Goal: Task Accomplishment & Management: Manage account settings

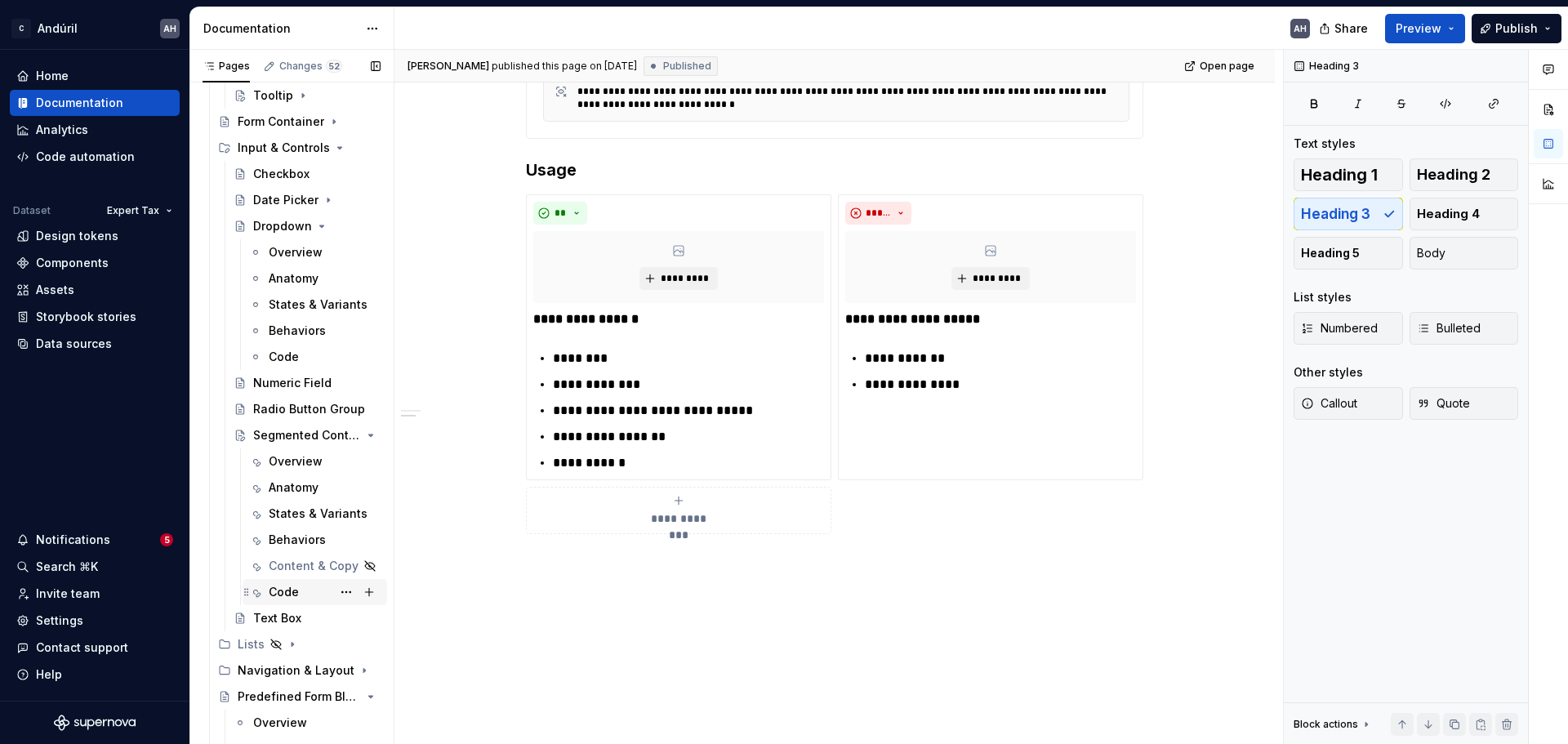
scroll to position [1801, 0]
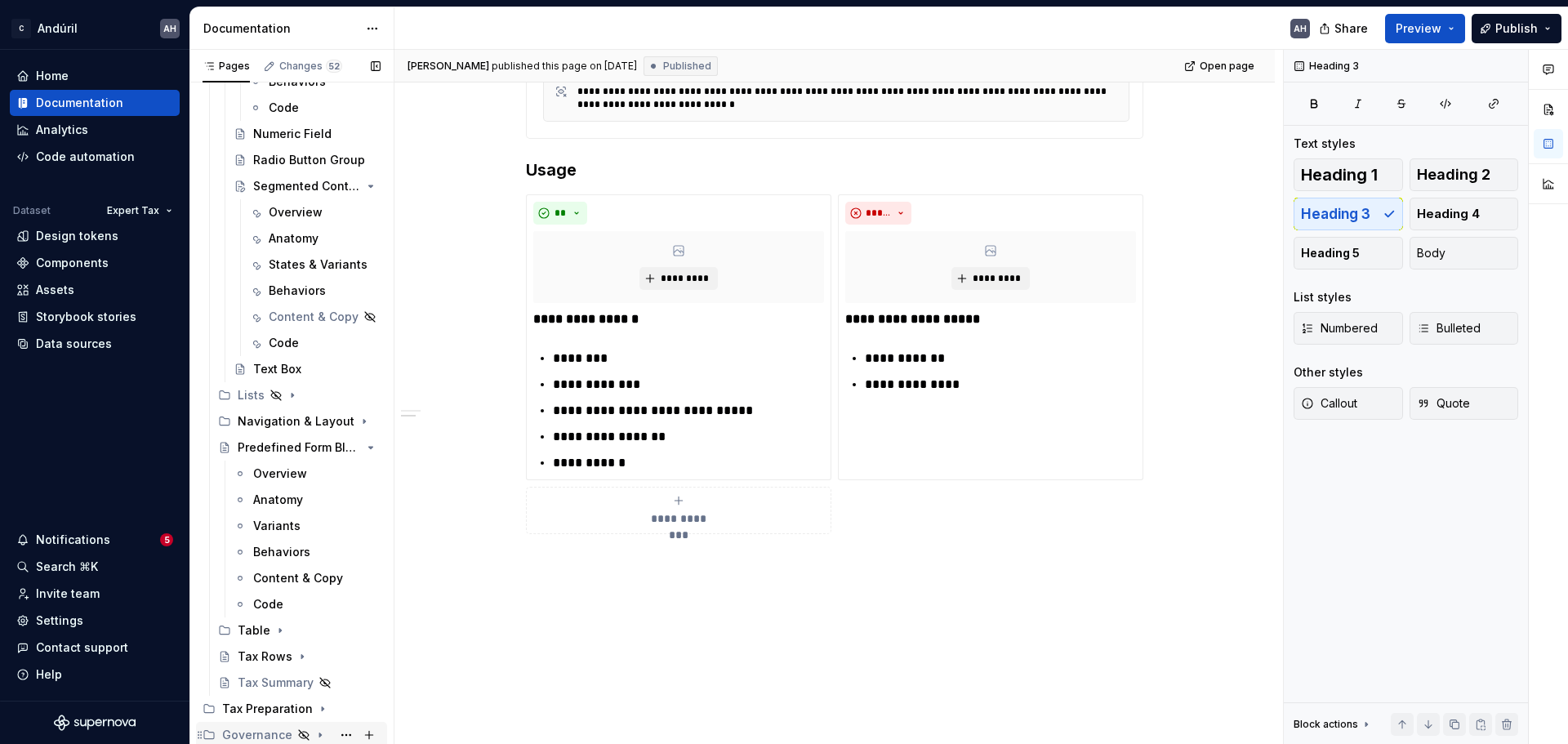
click at [266, 733] on div "Governance" at bounding box center [257, 735] width 70 height 16
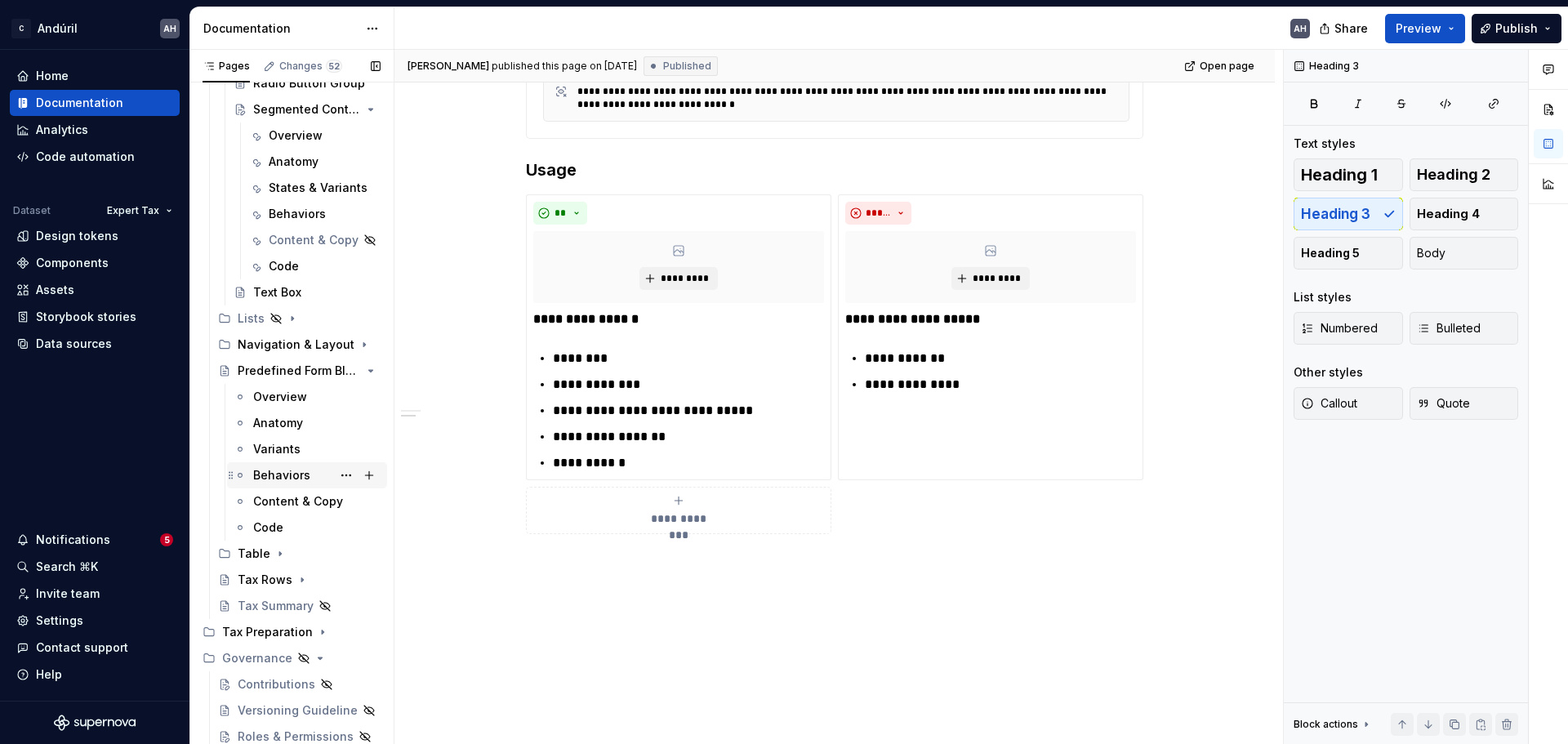
scroll to position [1984, 0]
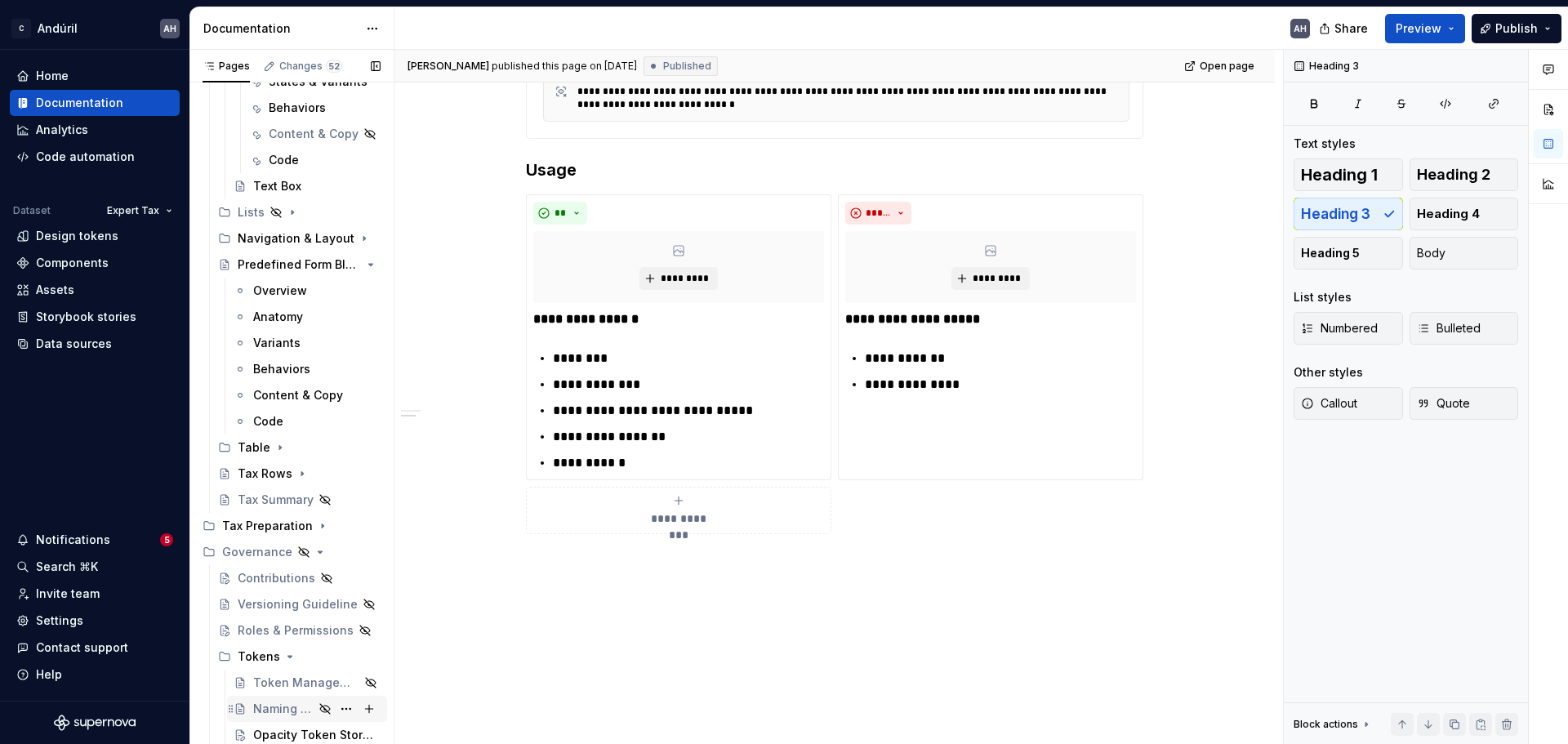
click at [261, 707] on div "Naming Our Tokens" at bounding box center [283, 709] width 60 height 16
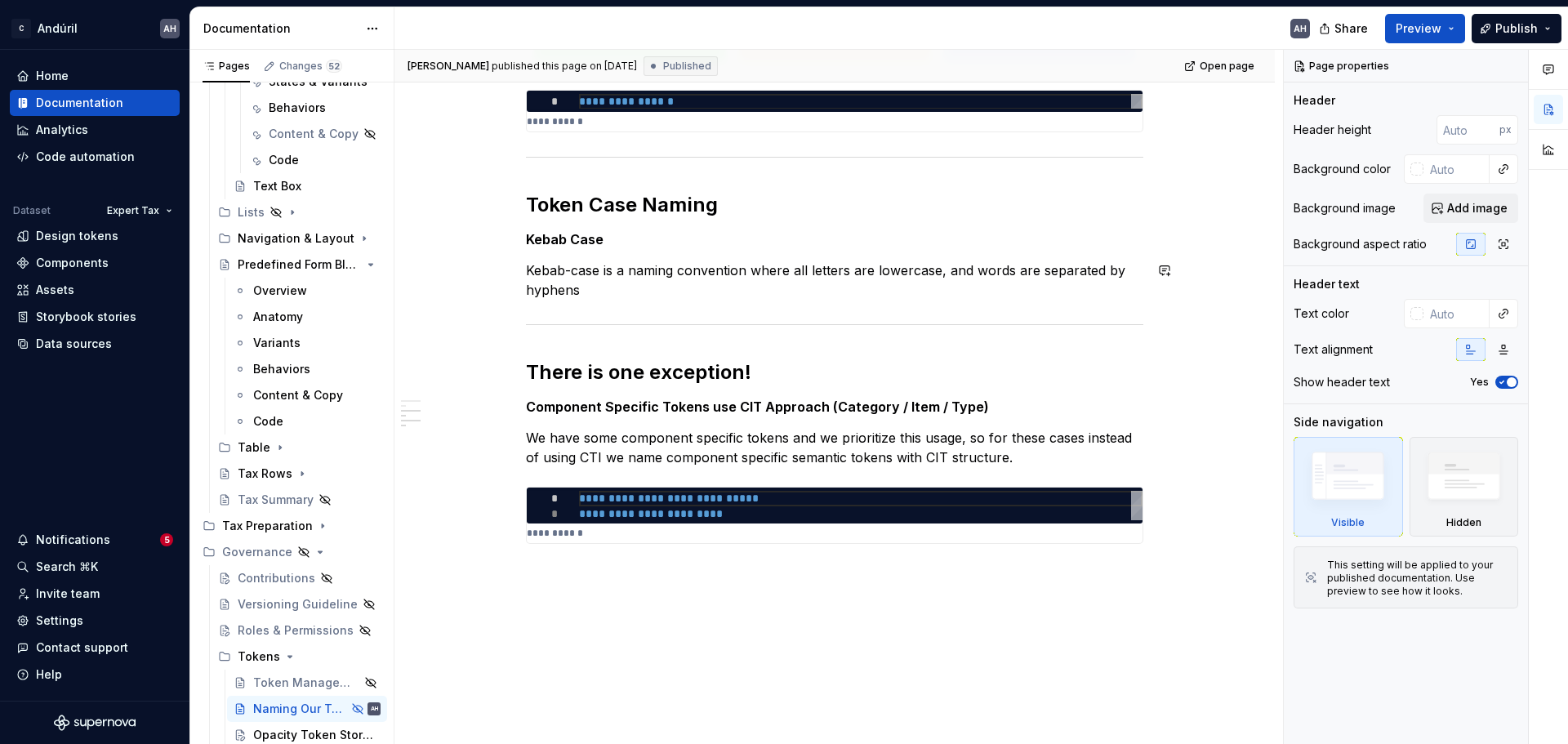
scroll to position [980, 0]
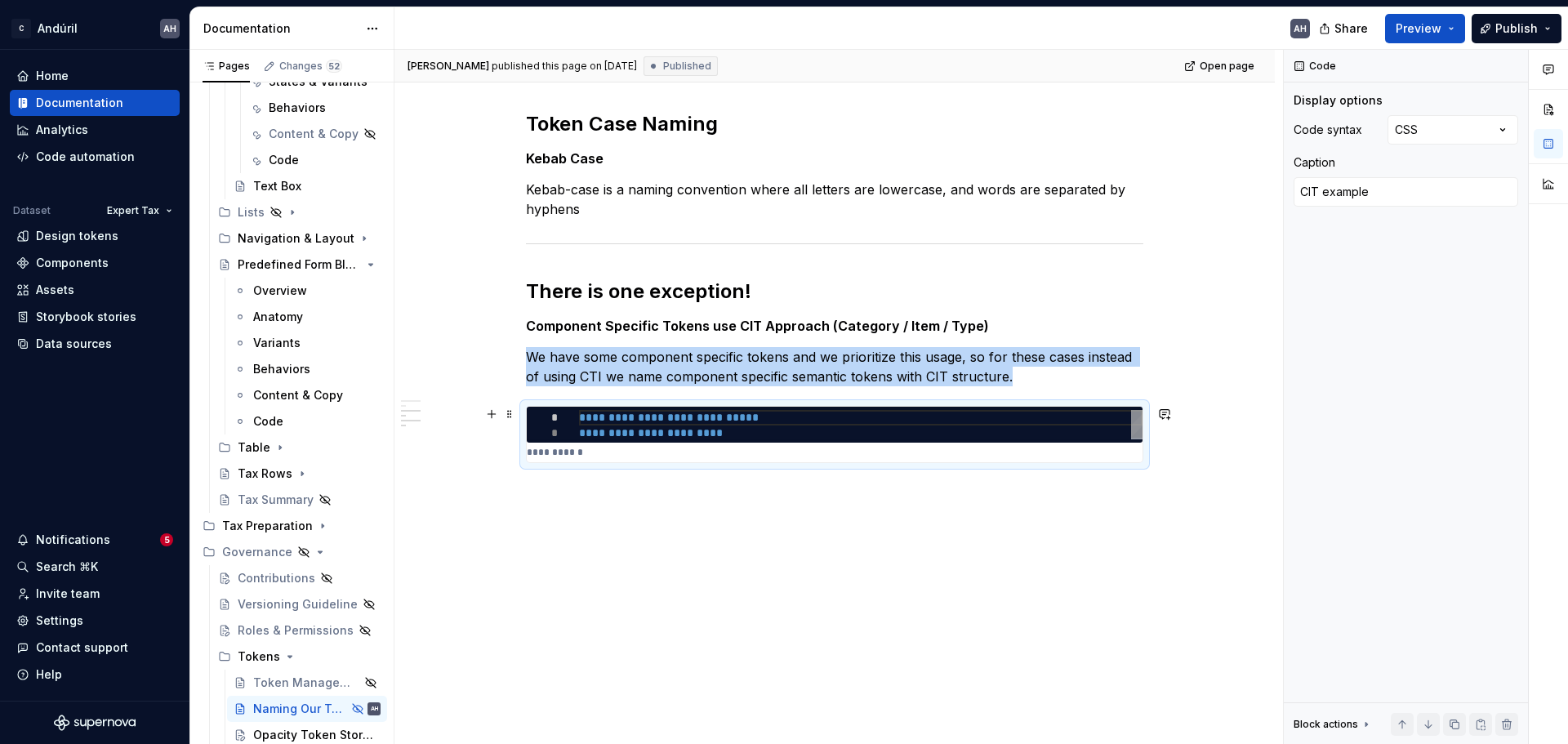
click at [561, 422] on div at bounding box center [553, 418] width 52 height 16
click at [508, 414] on span at bounding box center [509, 415] width 13 height 23
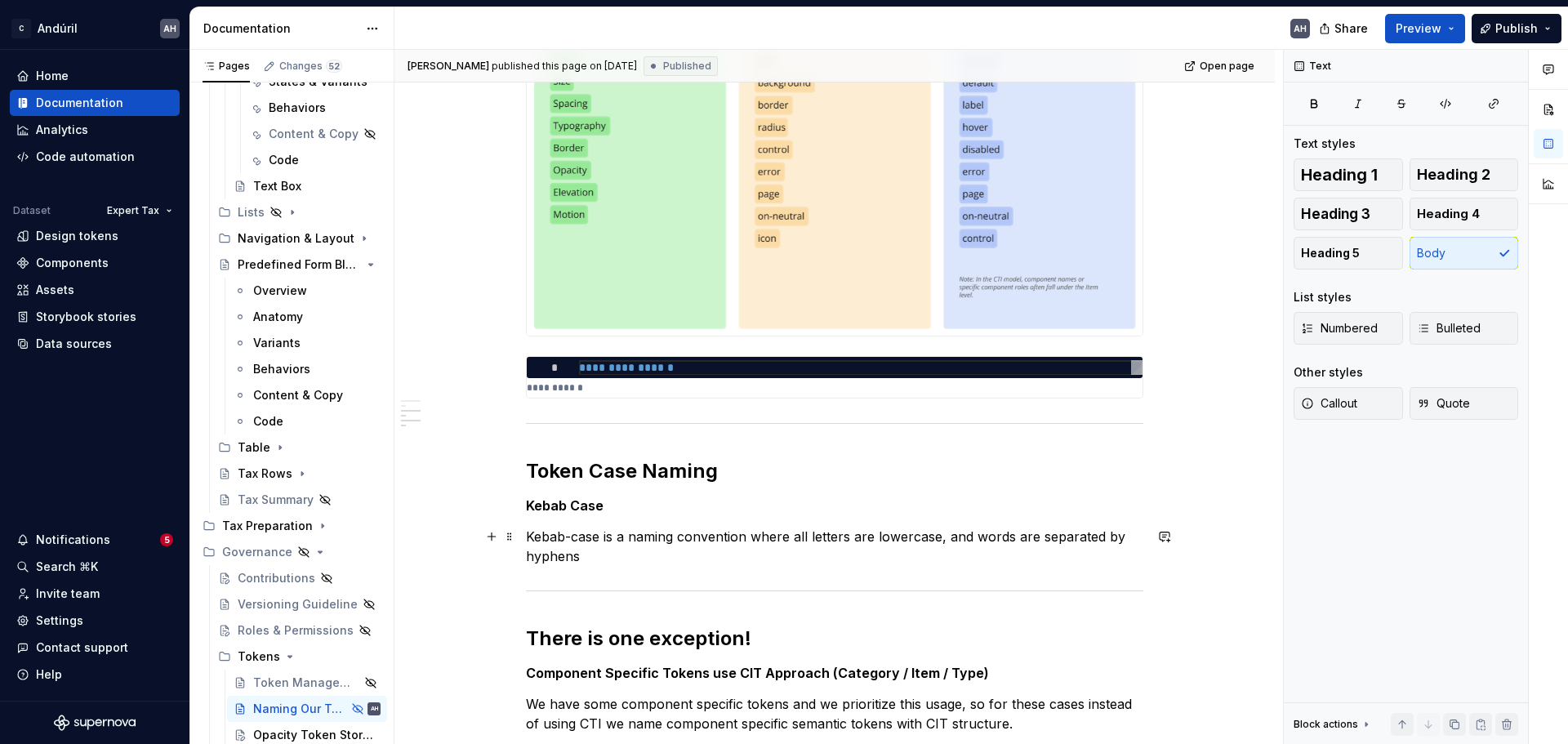
scroll to position [735, 0]
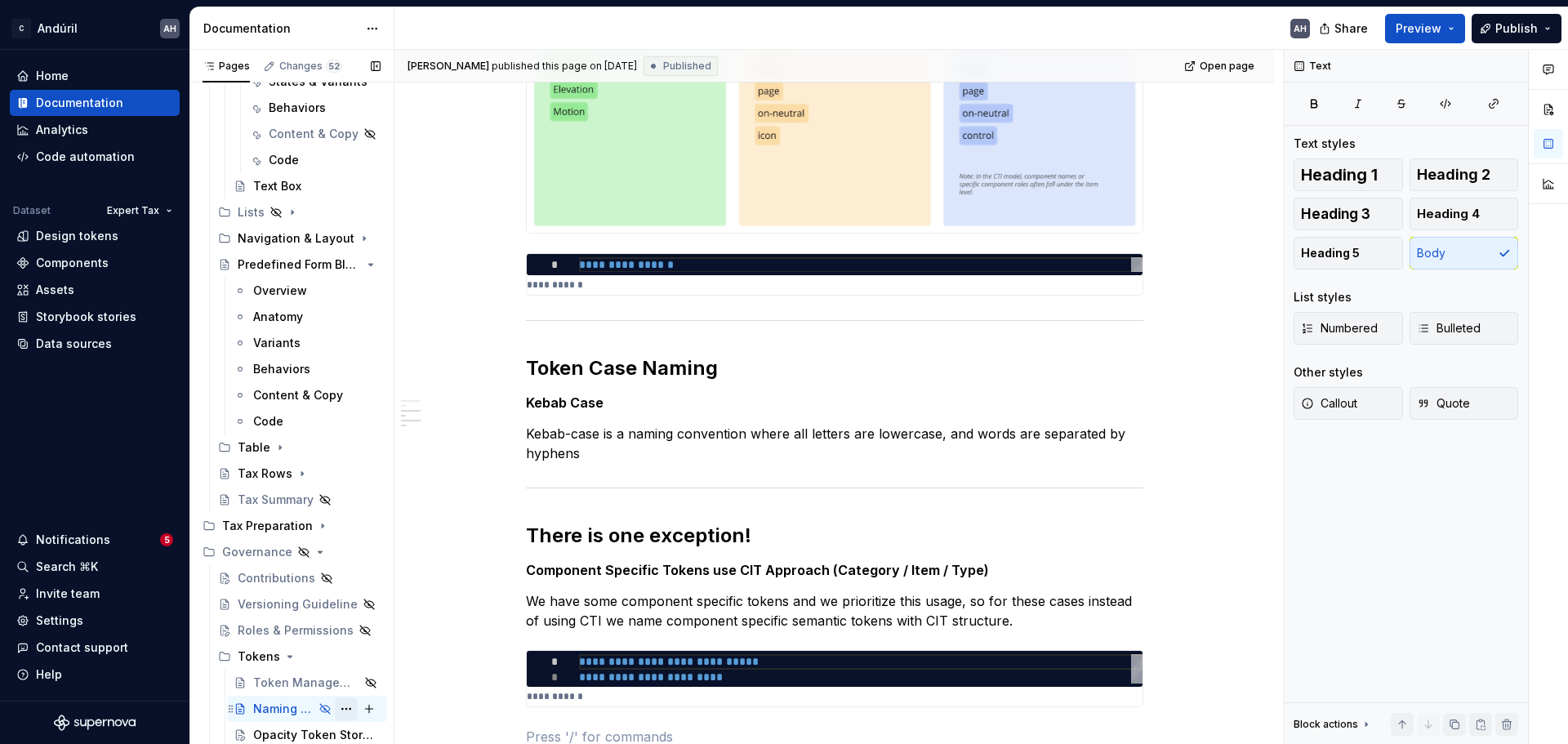
click at [338, 709] on button "Page tree" at bounding box center [346, 709] width 23 height 23
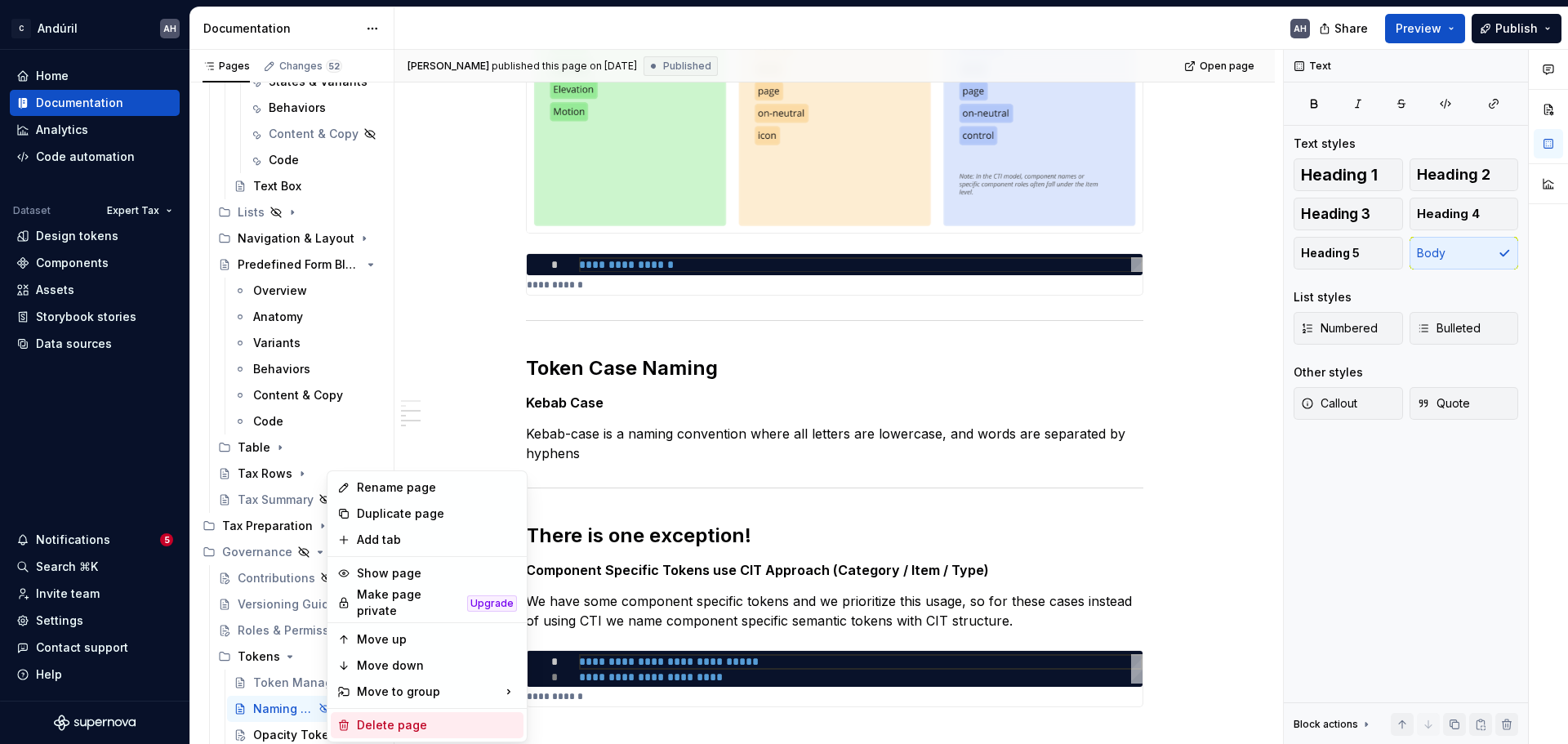
click at [407, 721] on div "Delete page" at bounding box center [437, 725] width 160 height 16
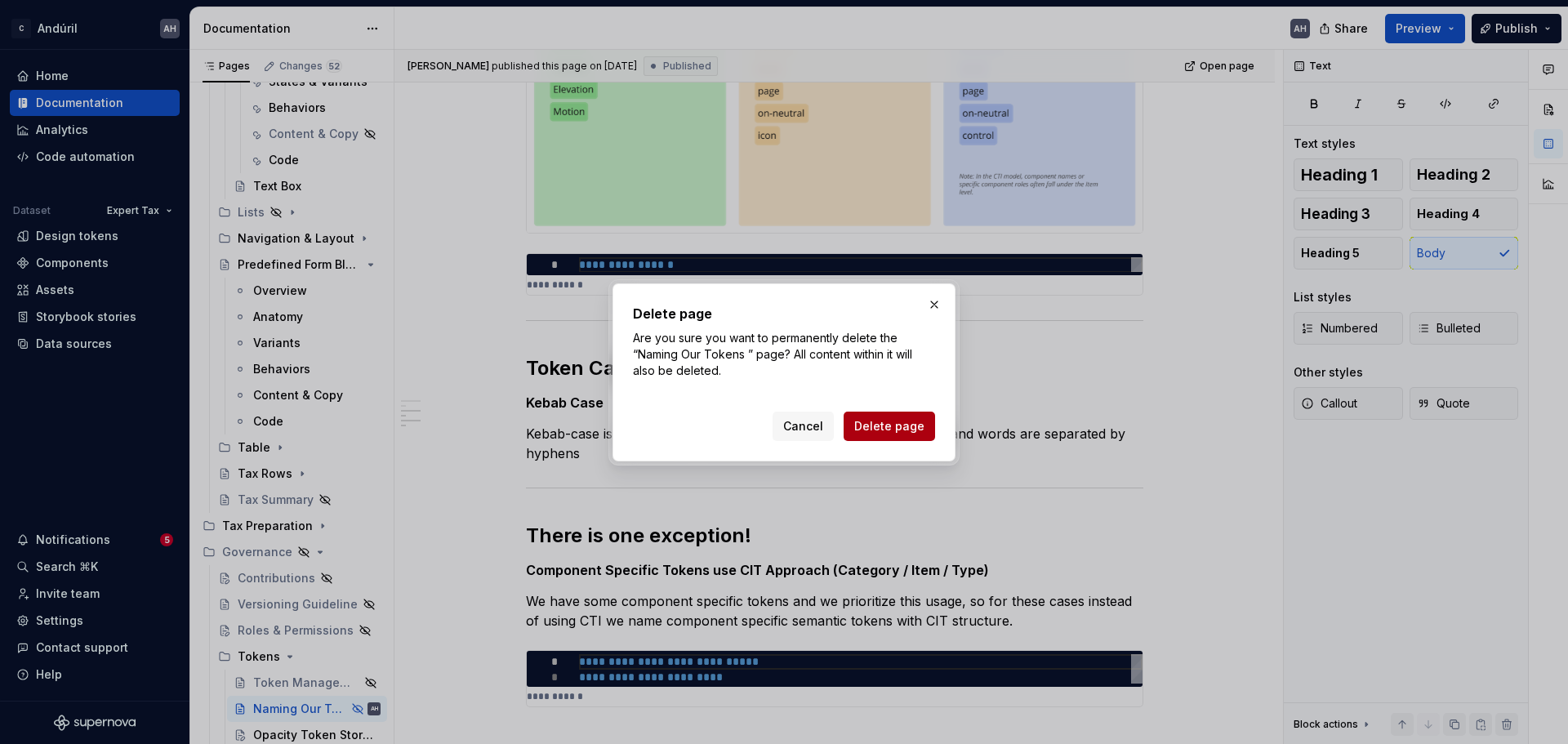
click at [881, 427] on span "Delete page" at bounding box center [889, 426] width 70 height 16
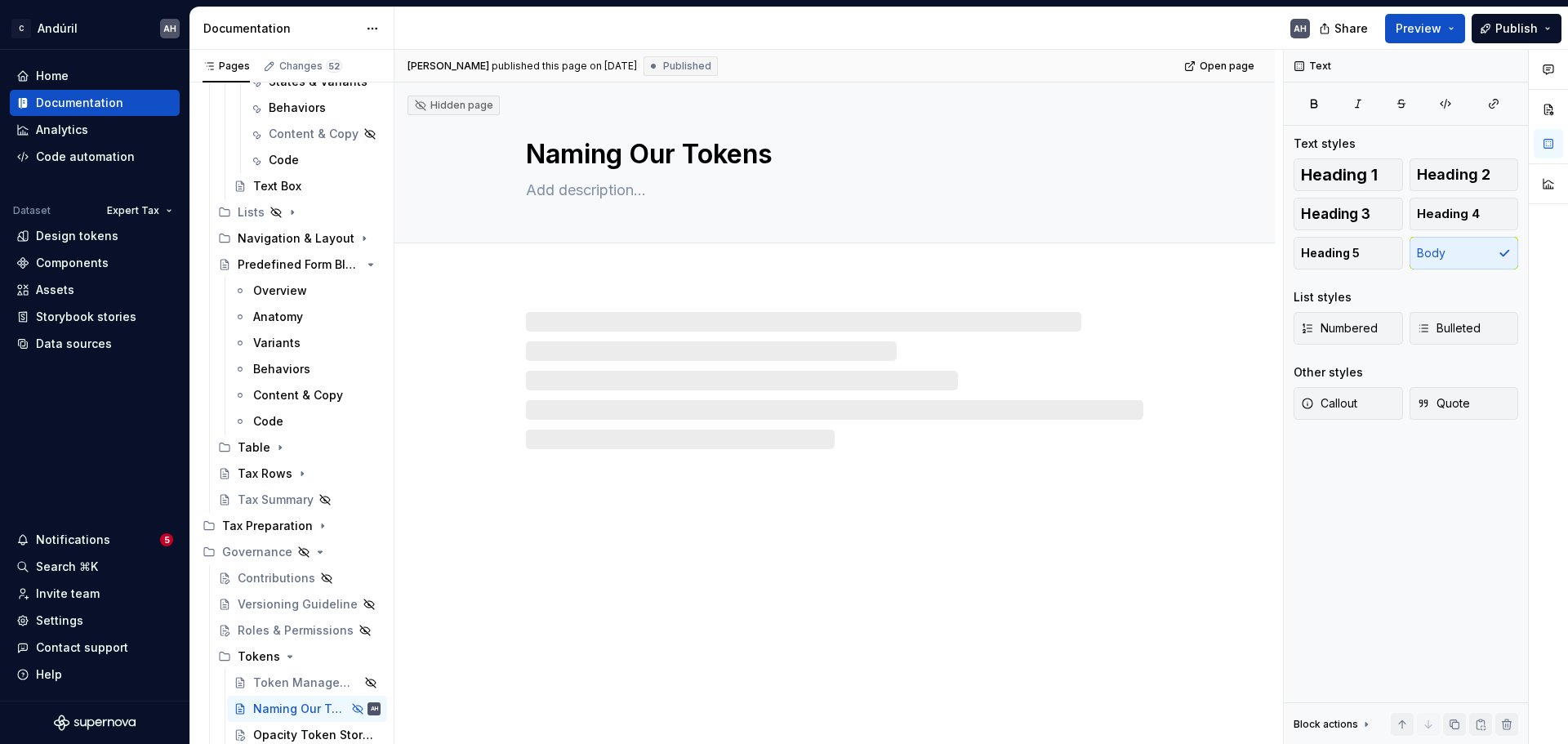
scroll to position [0, 0]
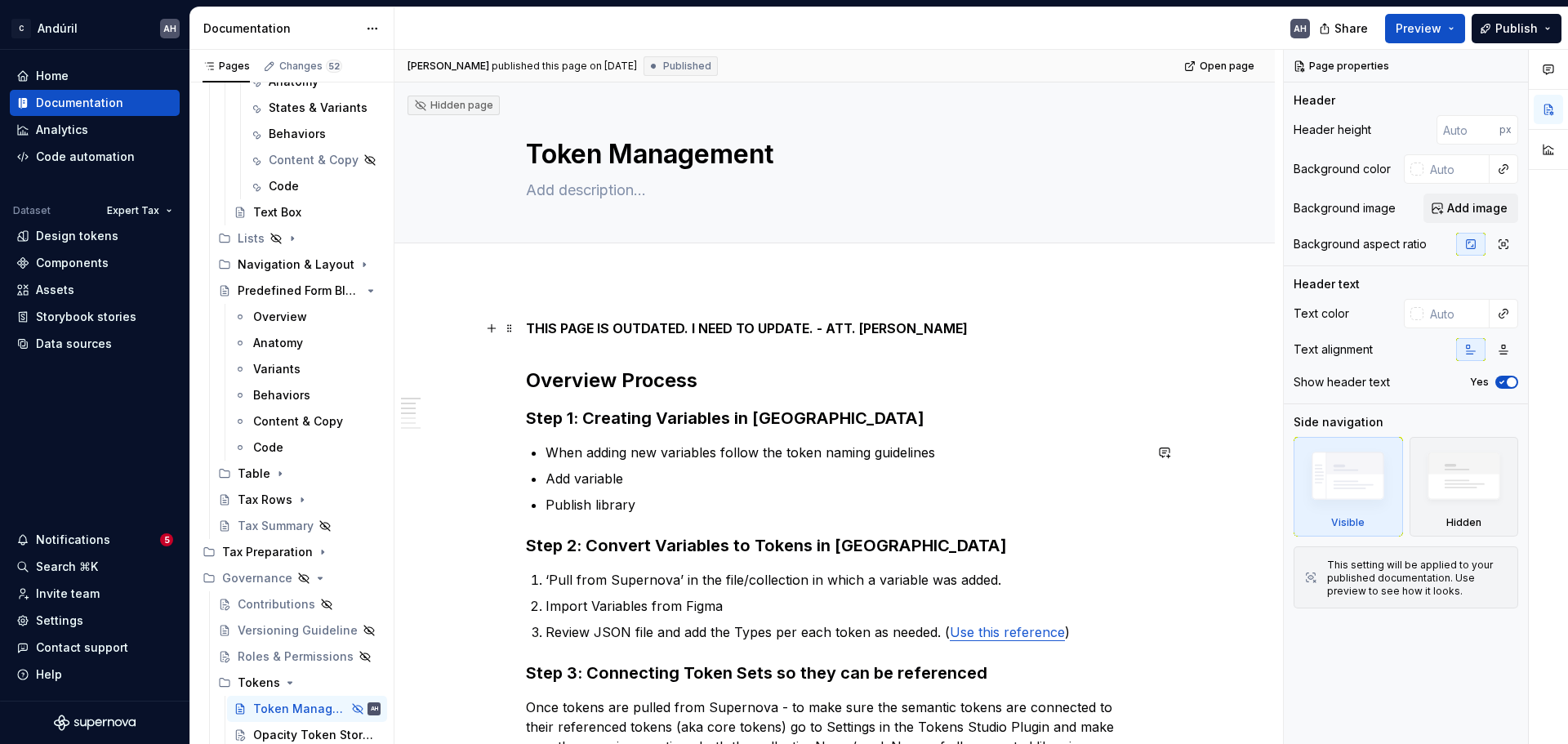
scroll to position [1957, 0]
click at [265, 732] on div "Opacity Token Storage" at bounding box center [292, 735] width 79 height 16
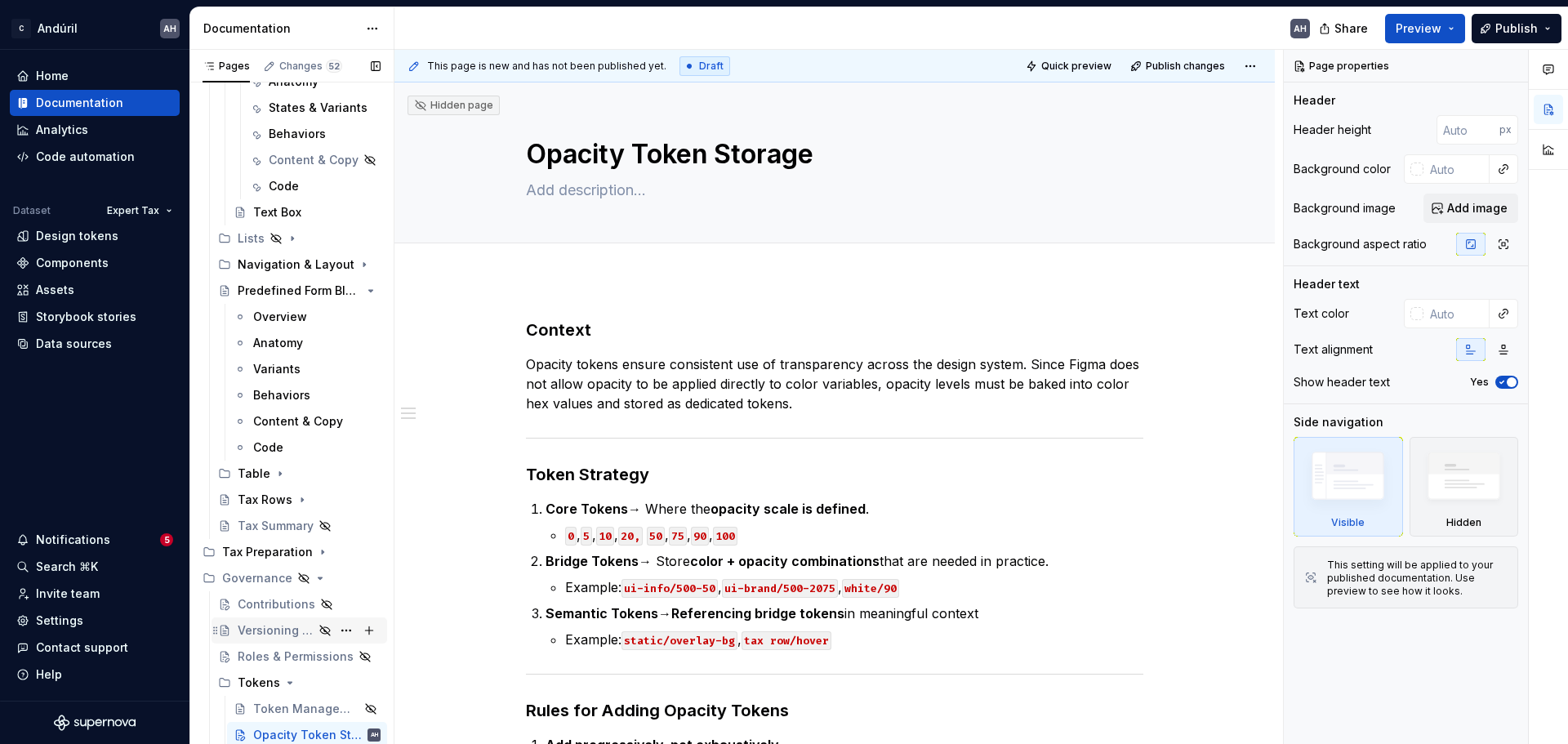
click at [268, 630] on div "Versioning Guideline" at bounding box center [276, 631] width 76 height 16
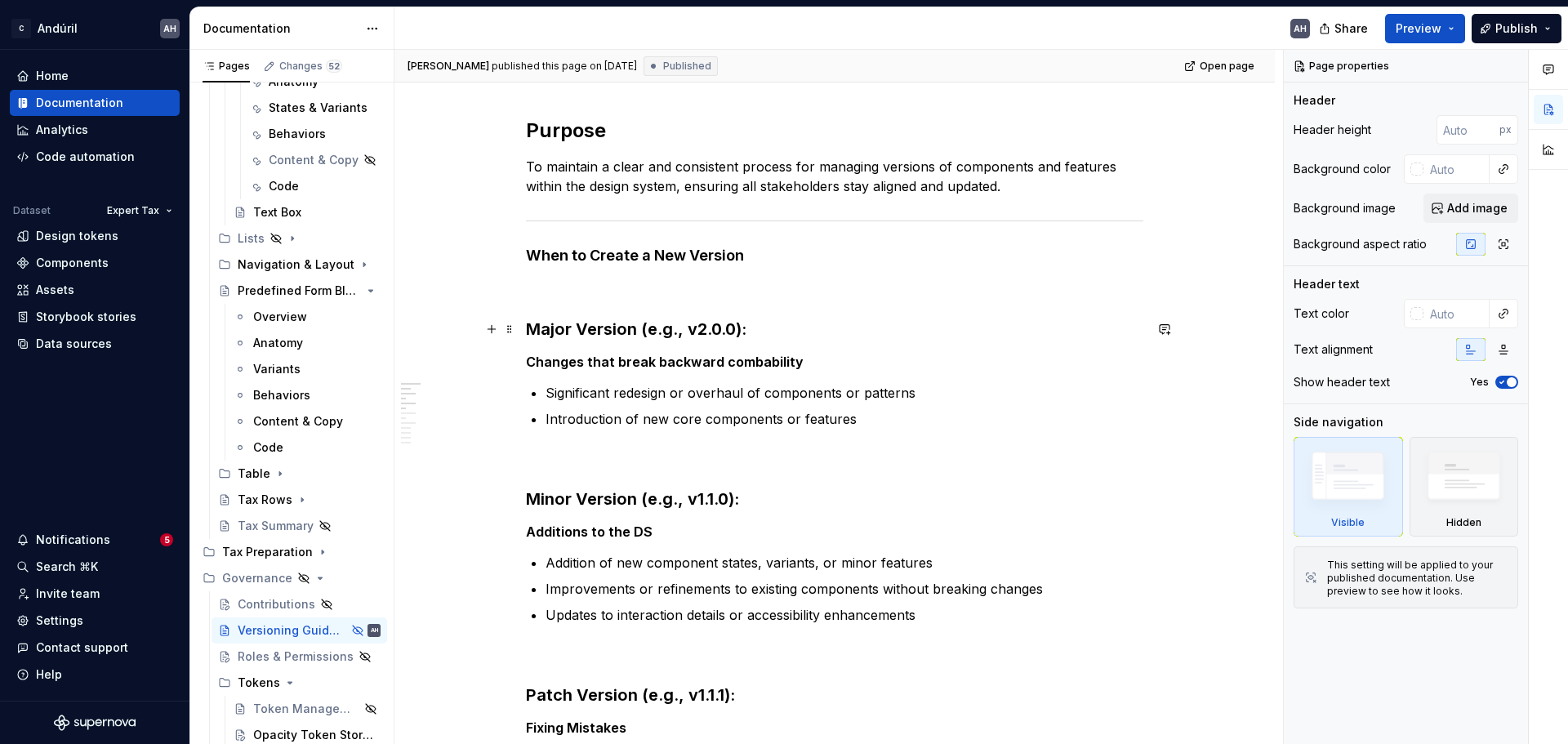
scroll to position [245, 0]
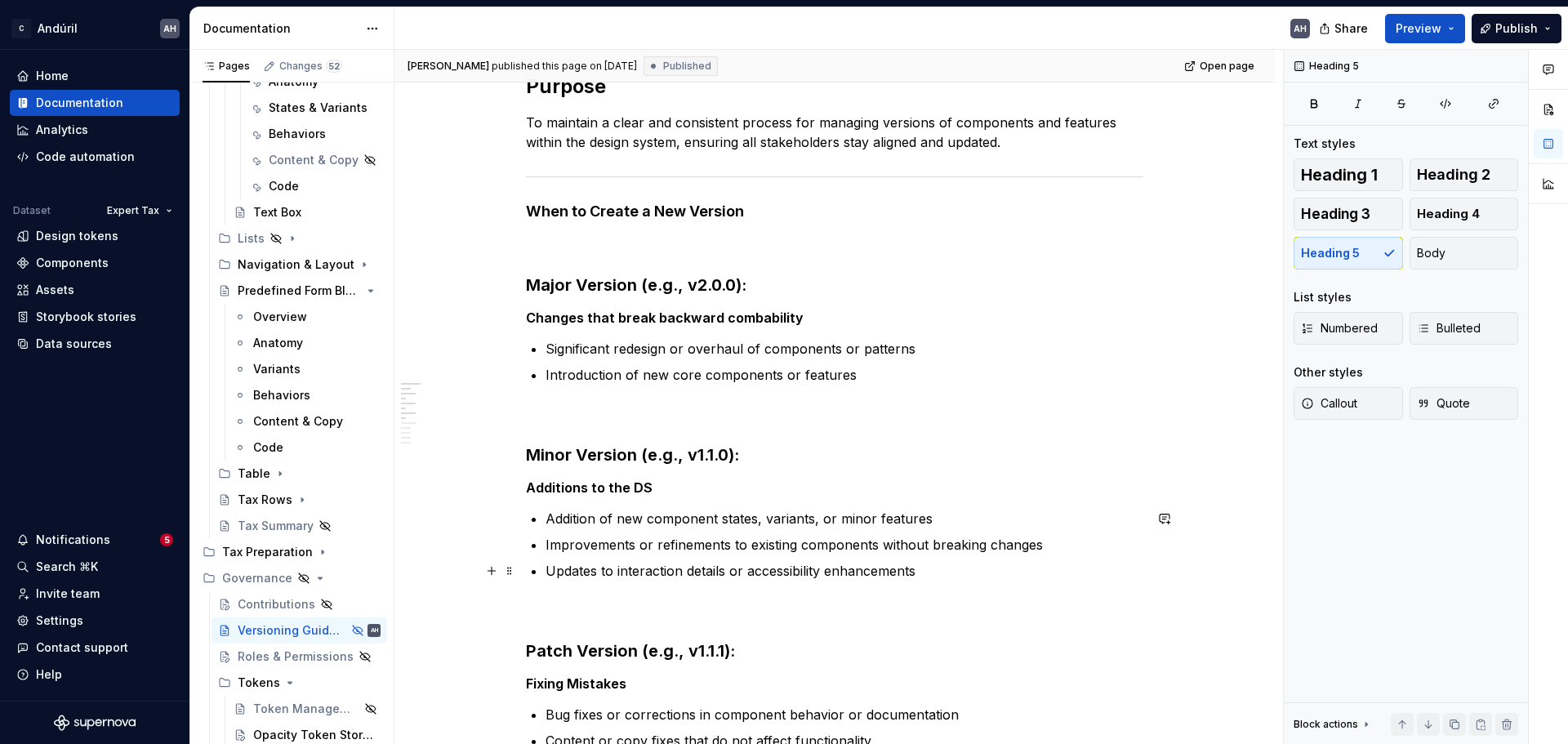
click at [923, 457] on h3 "Minor Version (e.g., v1.1.0):" at bounding box center [834, 455] width 617 height 23
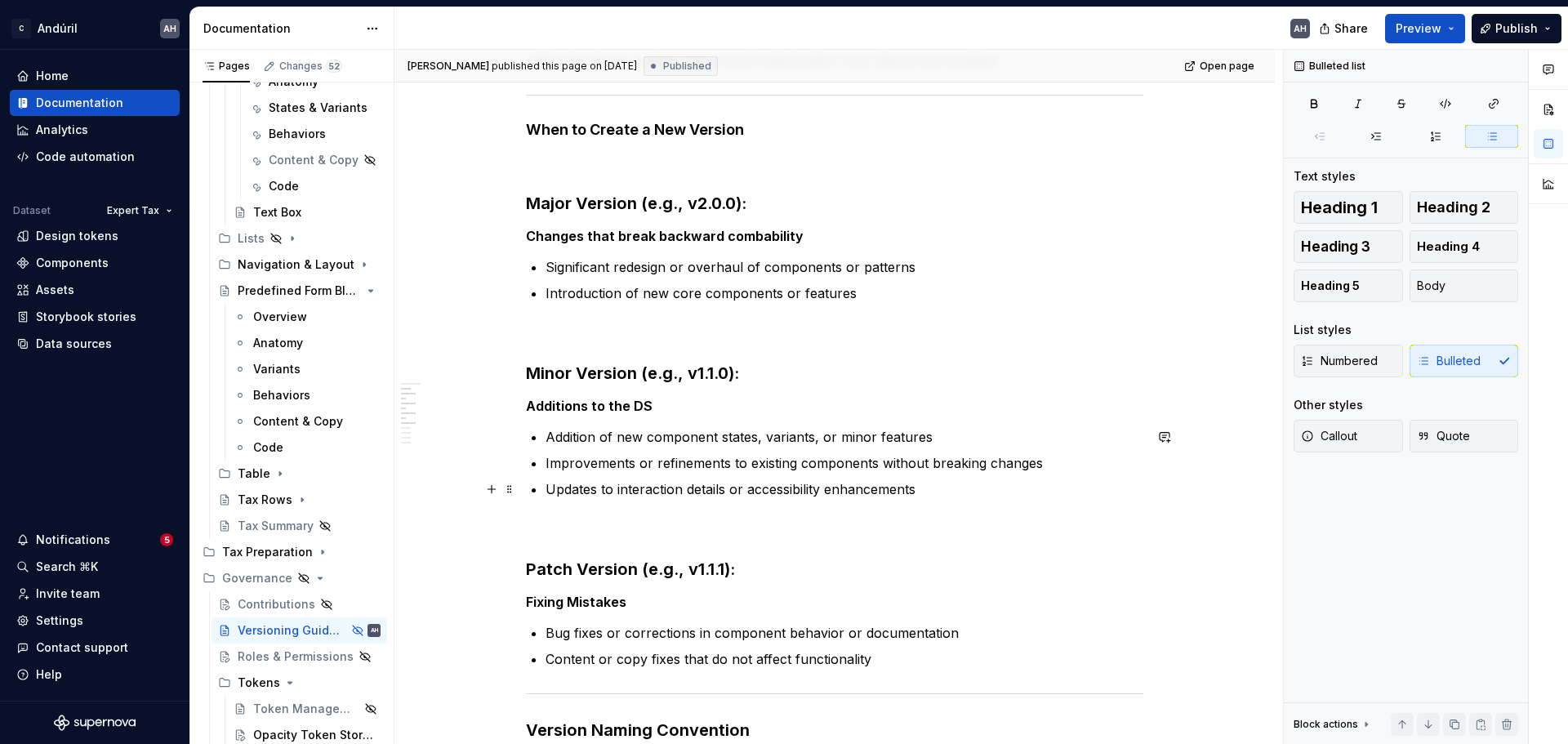
click at [919, 494] on p "Updates to interaction details or accessibility enhancements" at bounding box center [844, 489] width 598 height 19
click at [293, 708] on div "Token Management" at bounding box center [283, 709] width 60 height 16
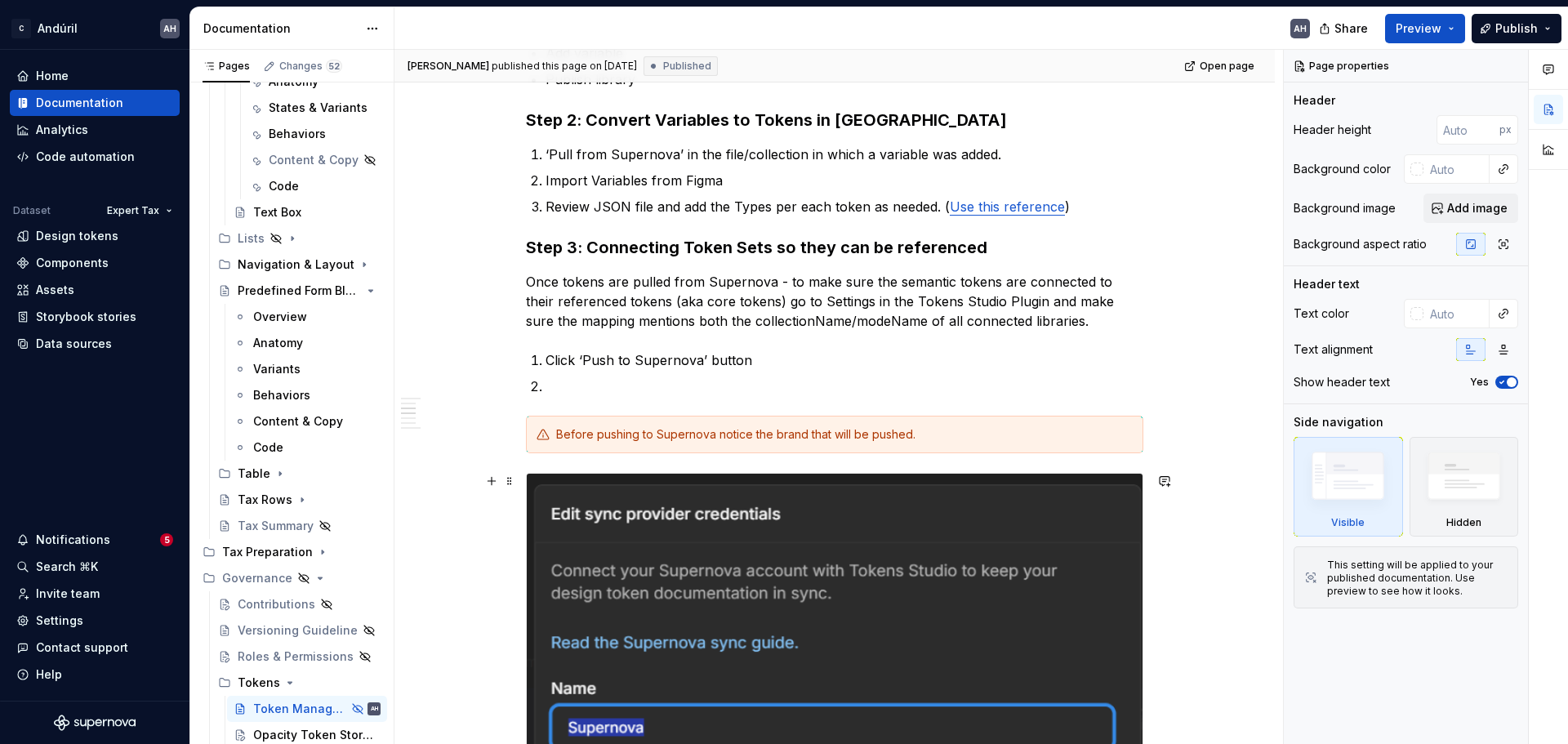
scroll to position [408, 0]
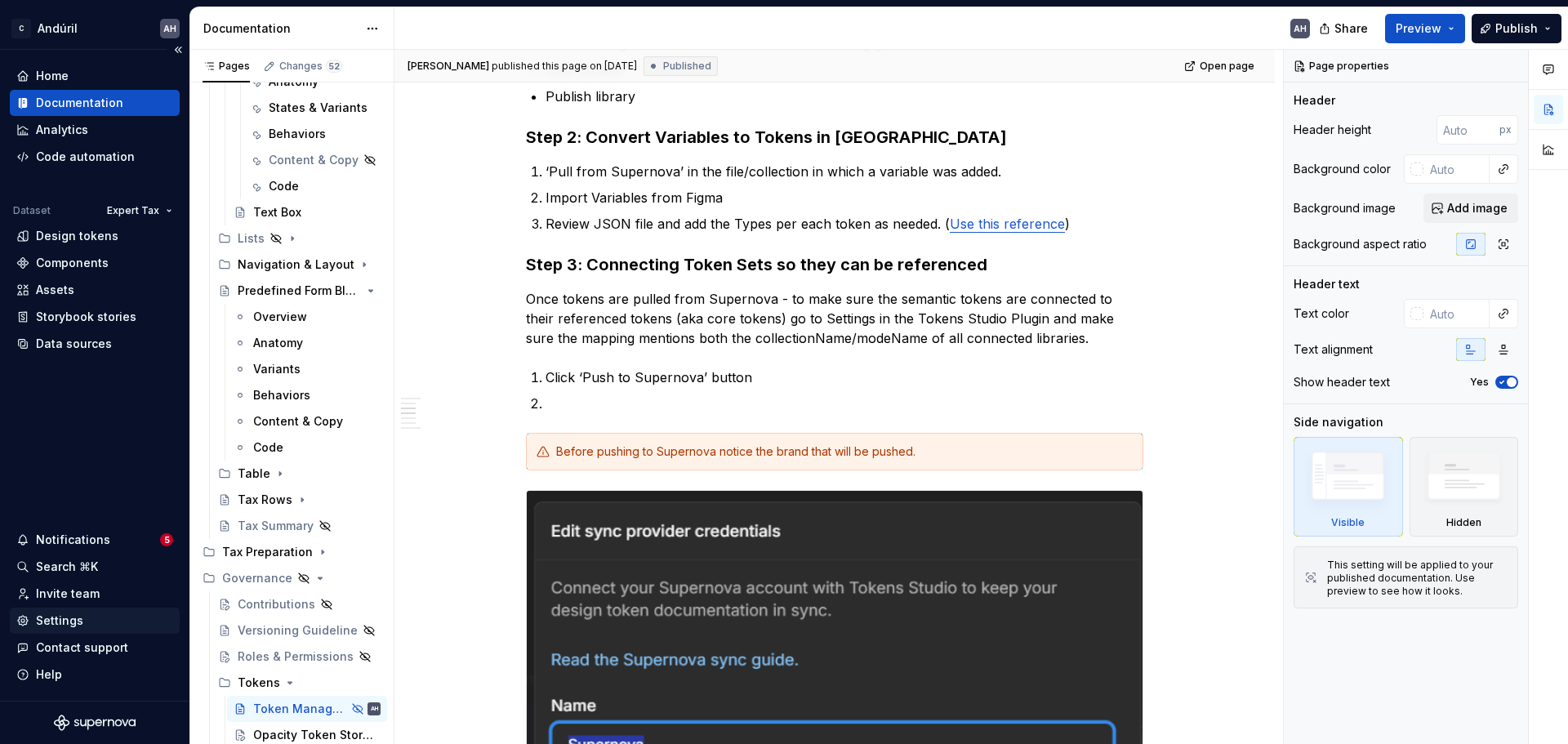
click at [79, 612] on div "Settings" at bounding box center [95, 621] width 170 height 27
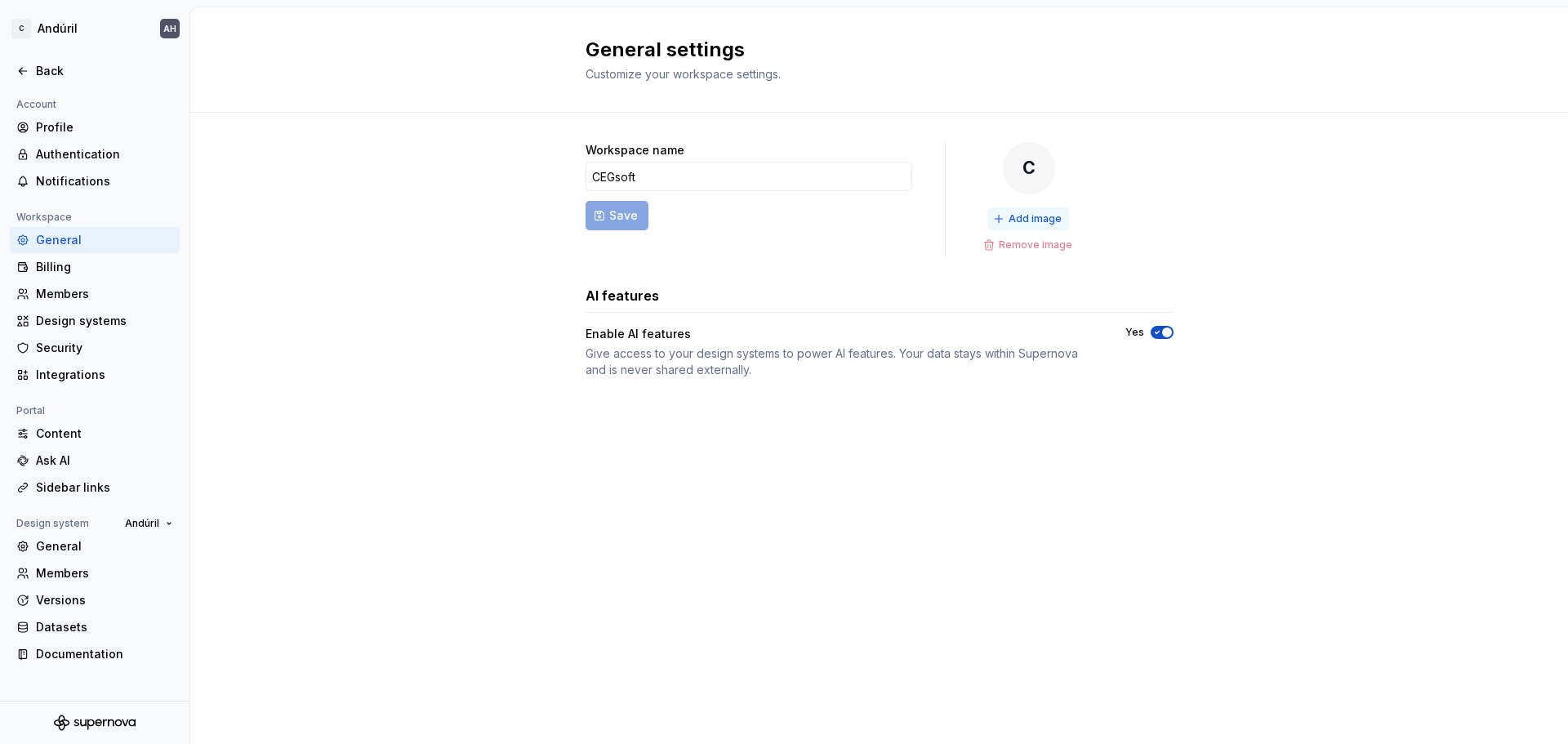
click at [1030, 218] on span "Add image" at bounding box center [1036, 219] width 53 height 13
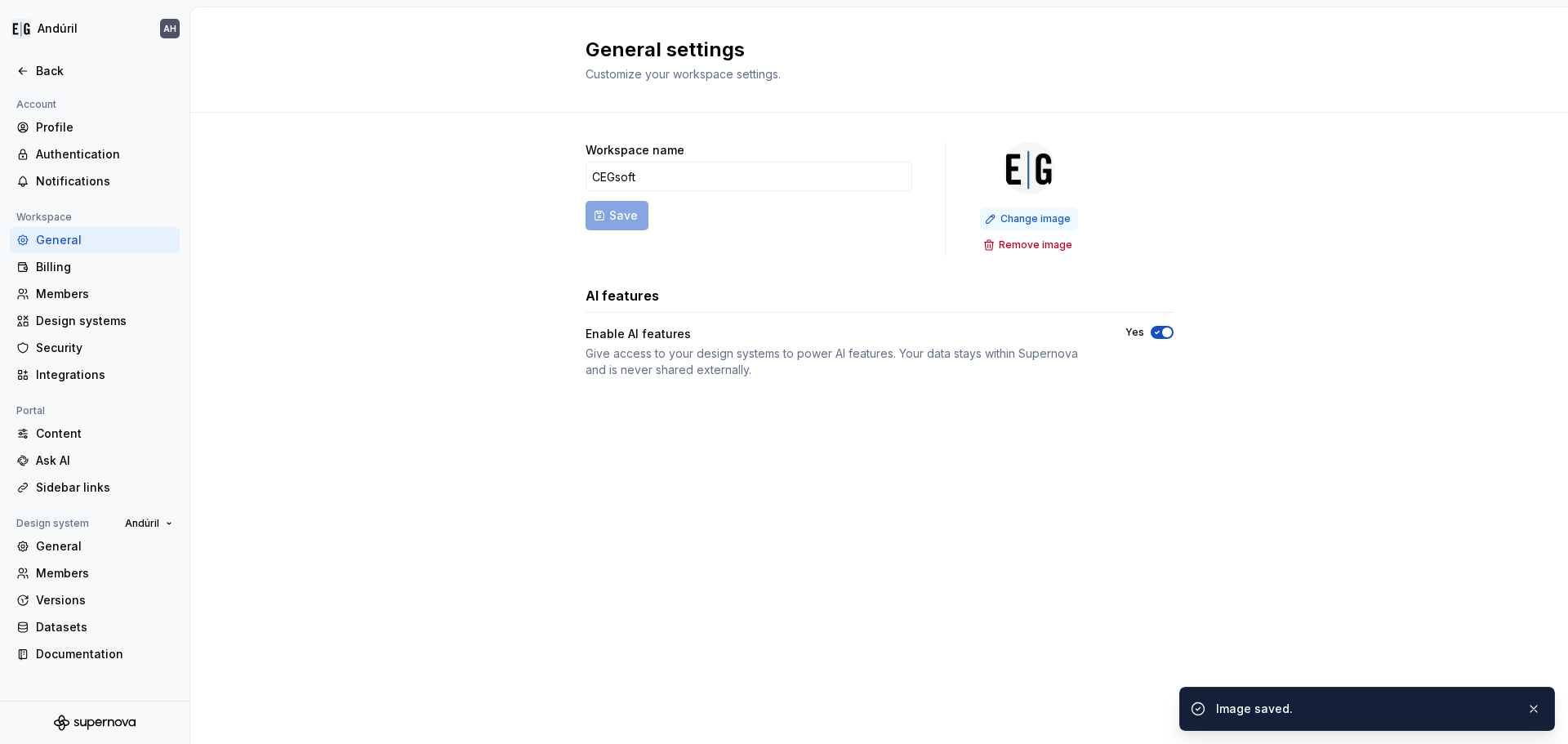
click at [1053, 214] on span "Change image" at bounding box center [1036, 219] width 70 height 13
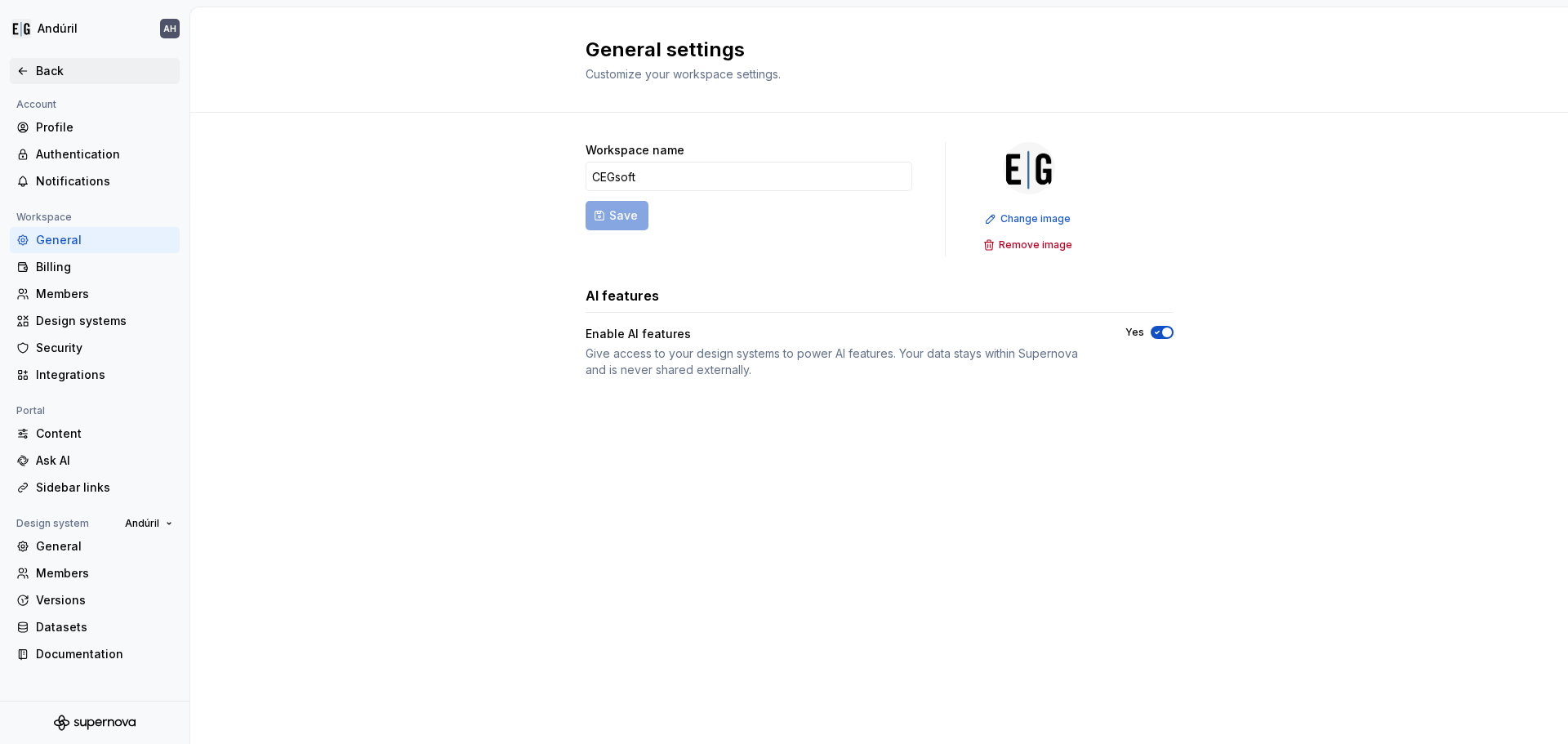
click at [58, 63] on div "Back" at bounding box center [105, 71] width 137 height 16
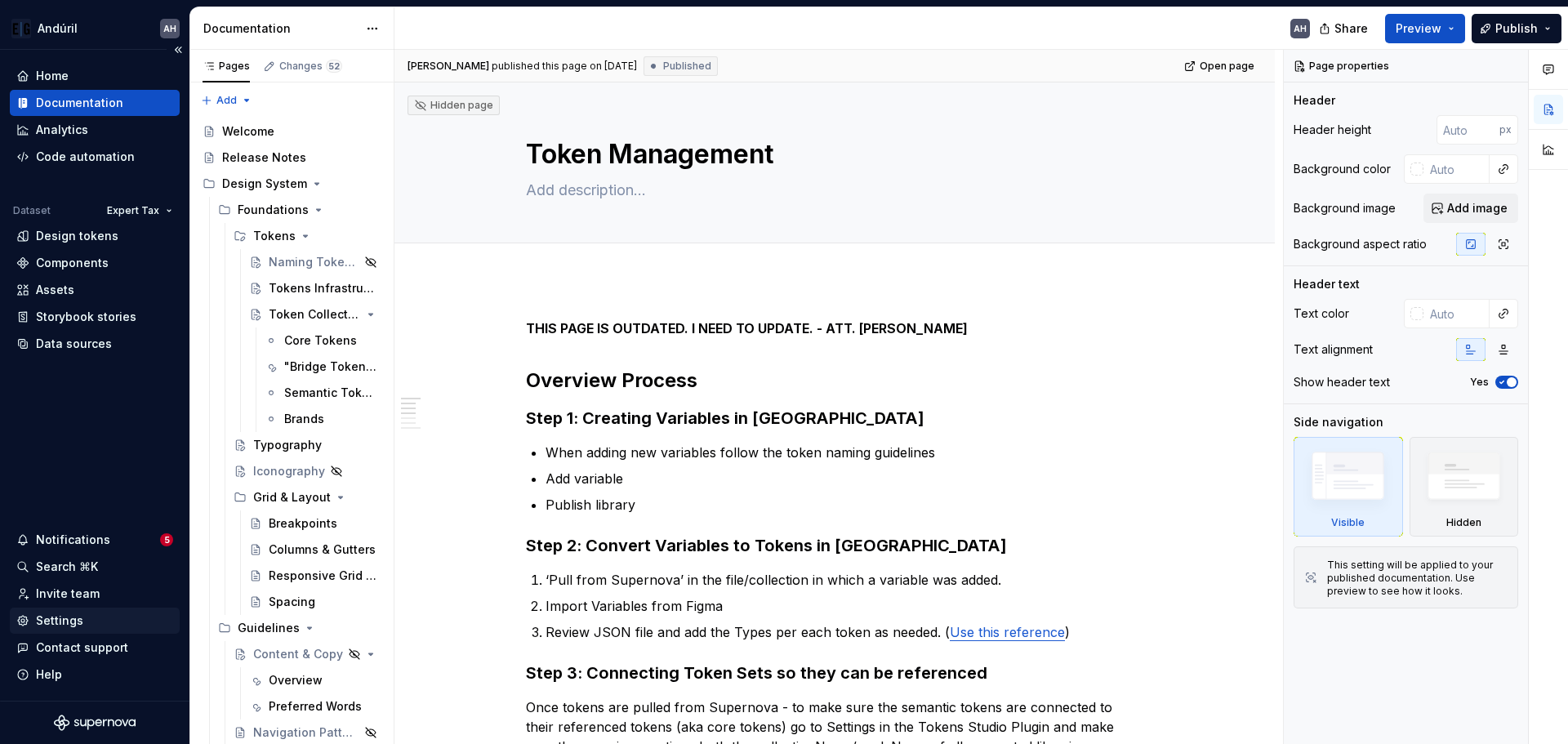
click at [97, 626] on div "Settings" at bounding box center [94, 621] width 157 height 16
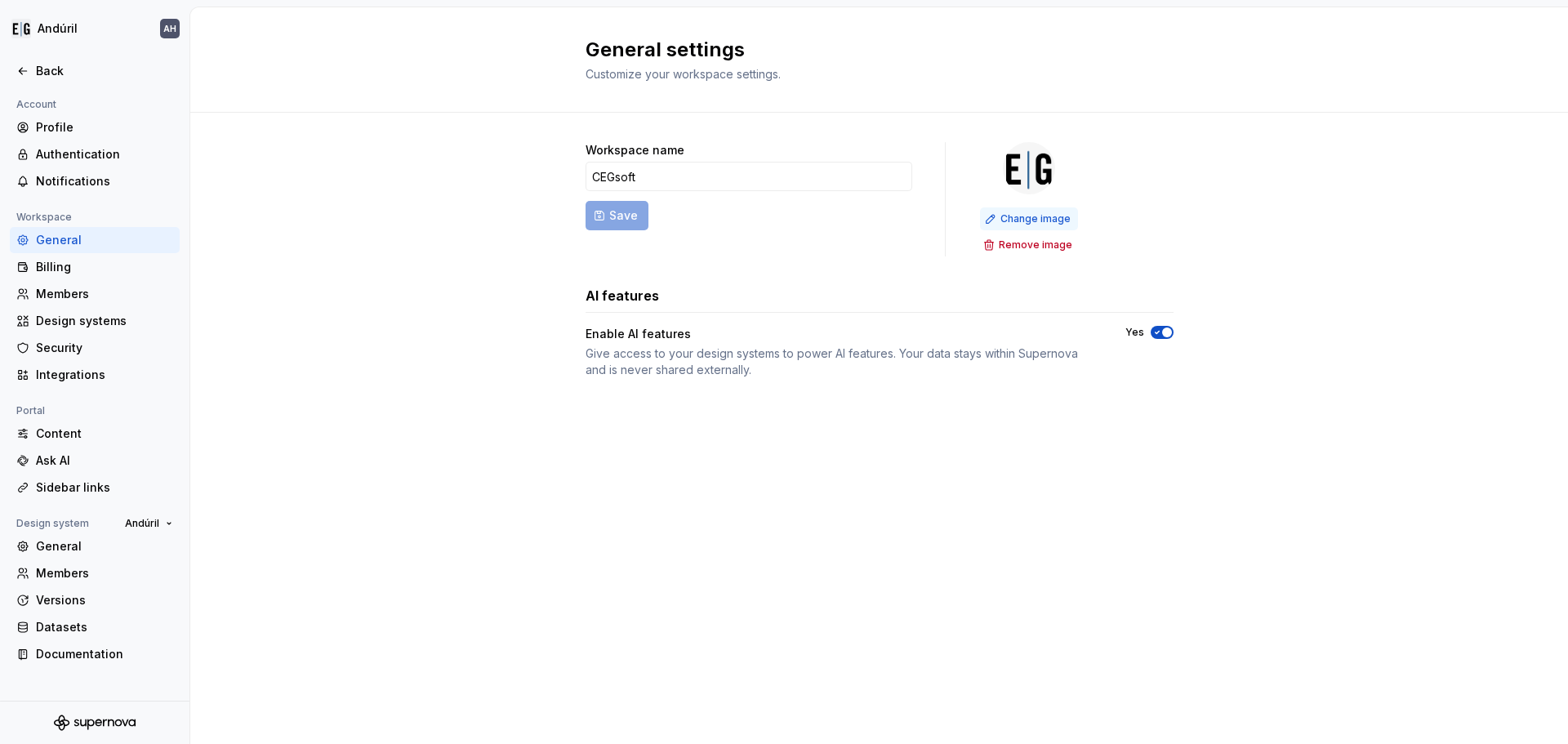
click at [1029, 221] on span "Change image" at bounding box center [1036, 219] width 70 height 13
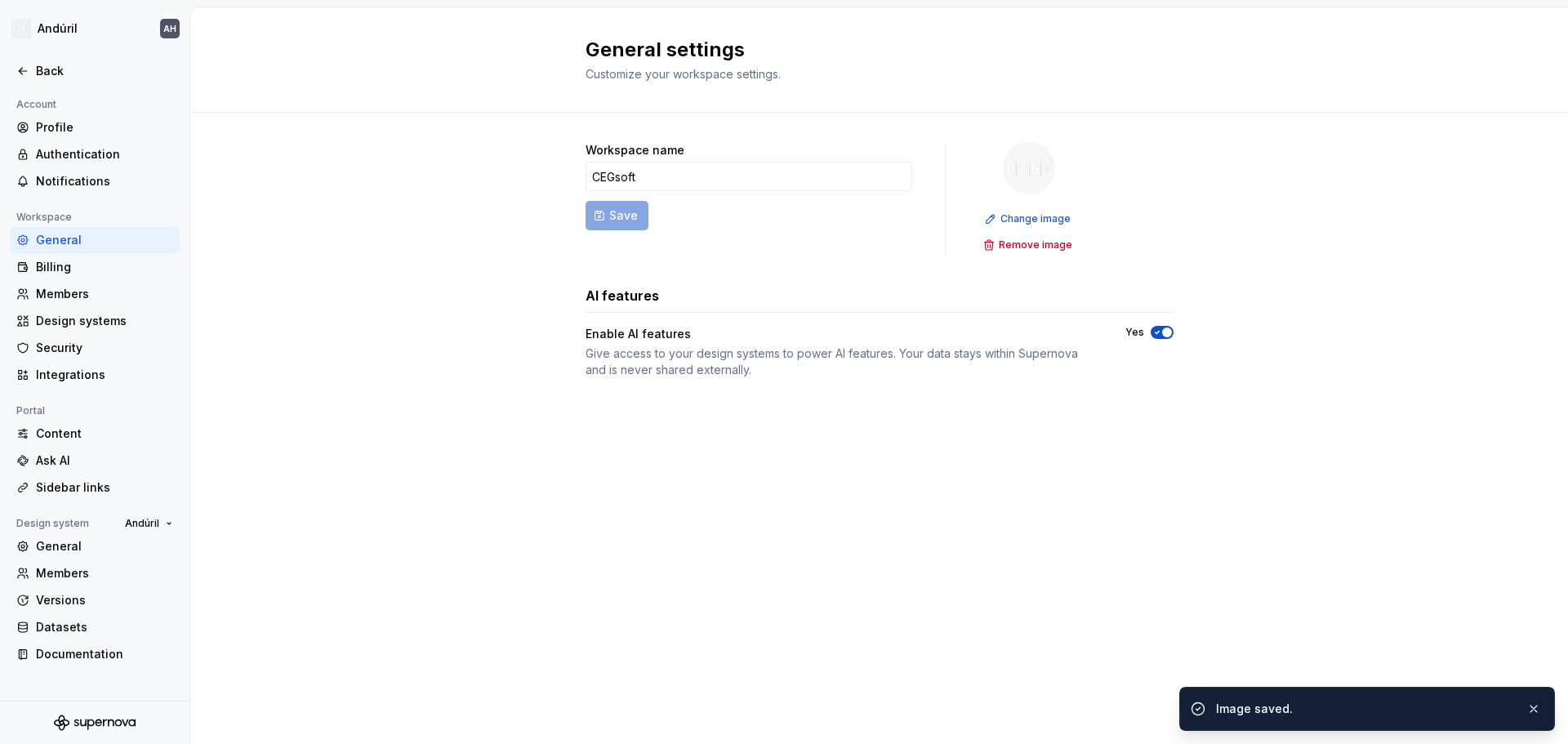
click at [654, 468] on div "General settings Customize your workspace settings. Workspace name CEGsoft Save…" at bounding box center [879, 376] width 1378 height 737
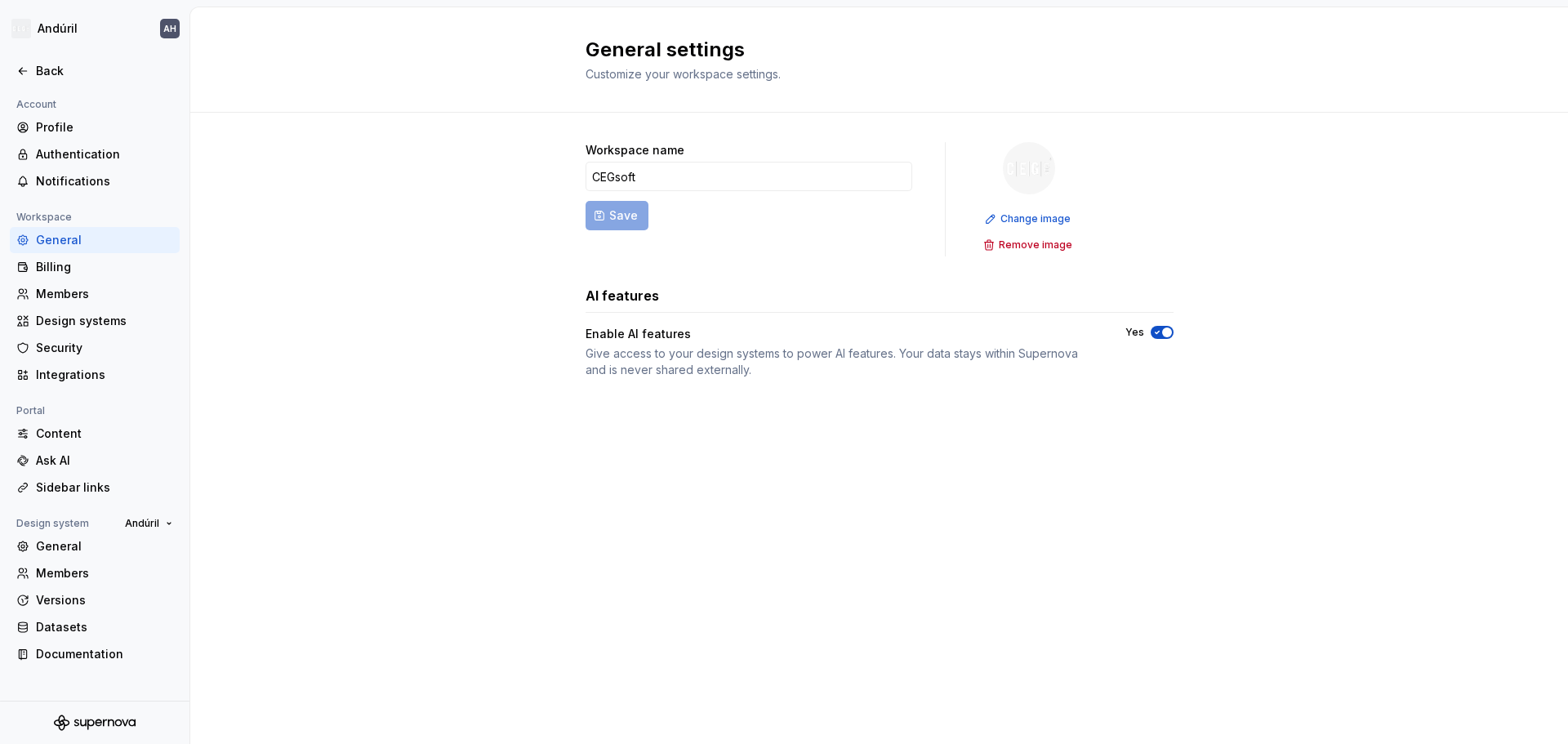
click at [52, 57] on div at bounding box center [95, 53] width 190 height 8
click at [52, 64] on div "Back" at bounding box center [105, 71] width 137 height 16
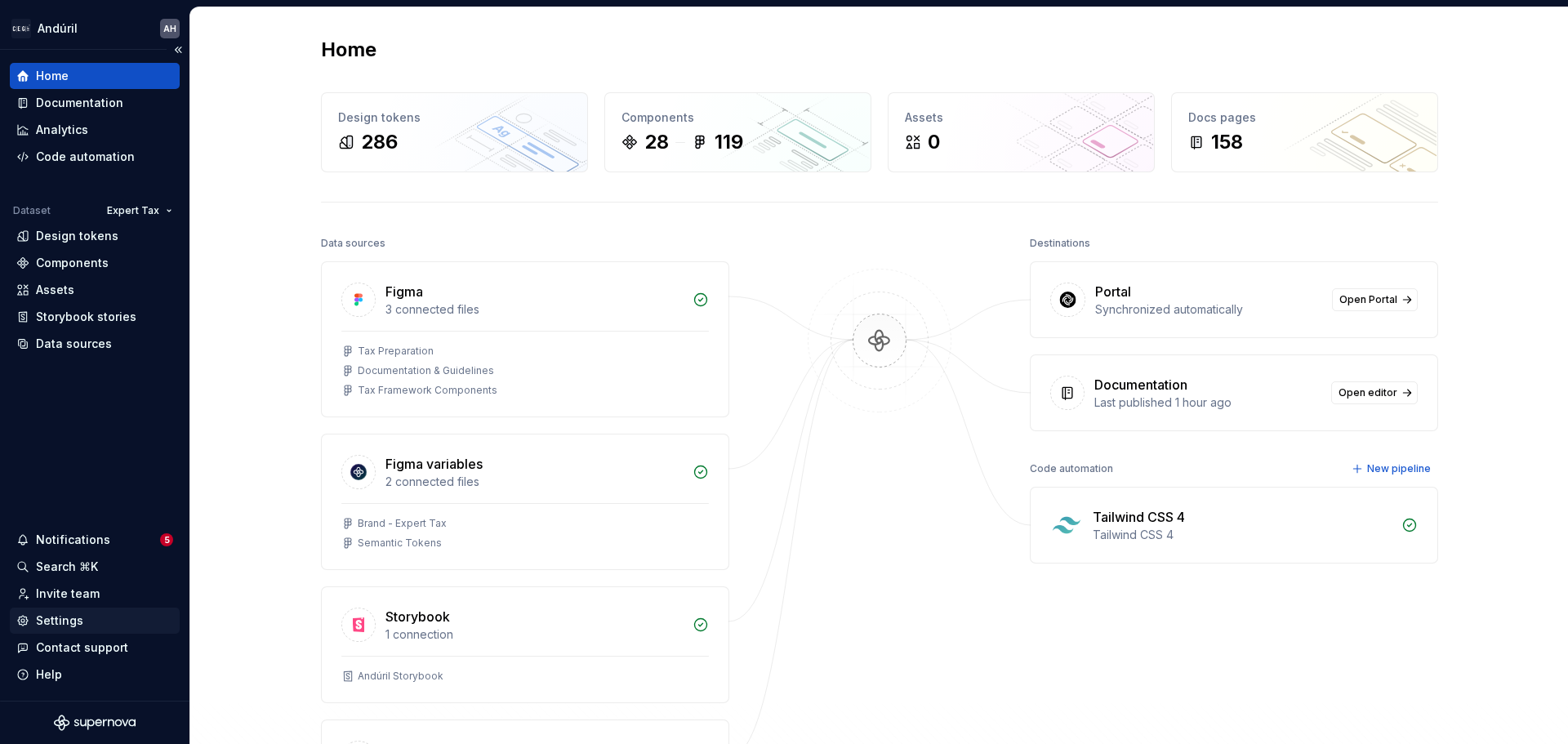
click at [82, 614] on div "Settings" at bounding box center [94, 621] width 157 height 16
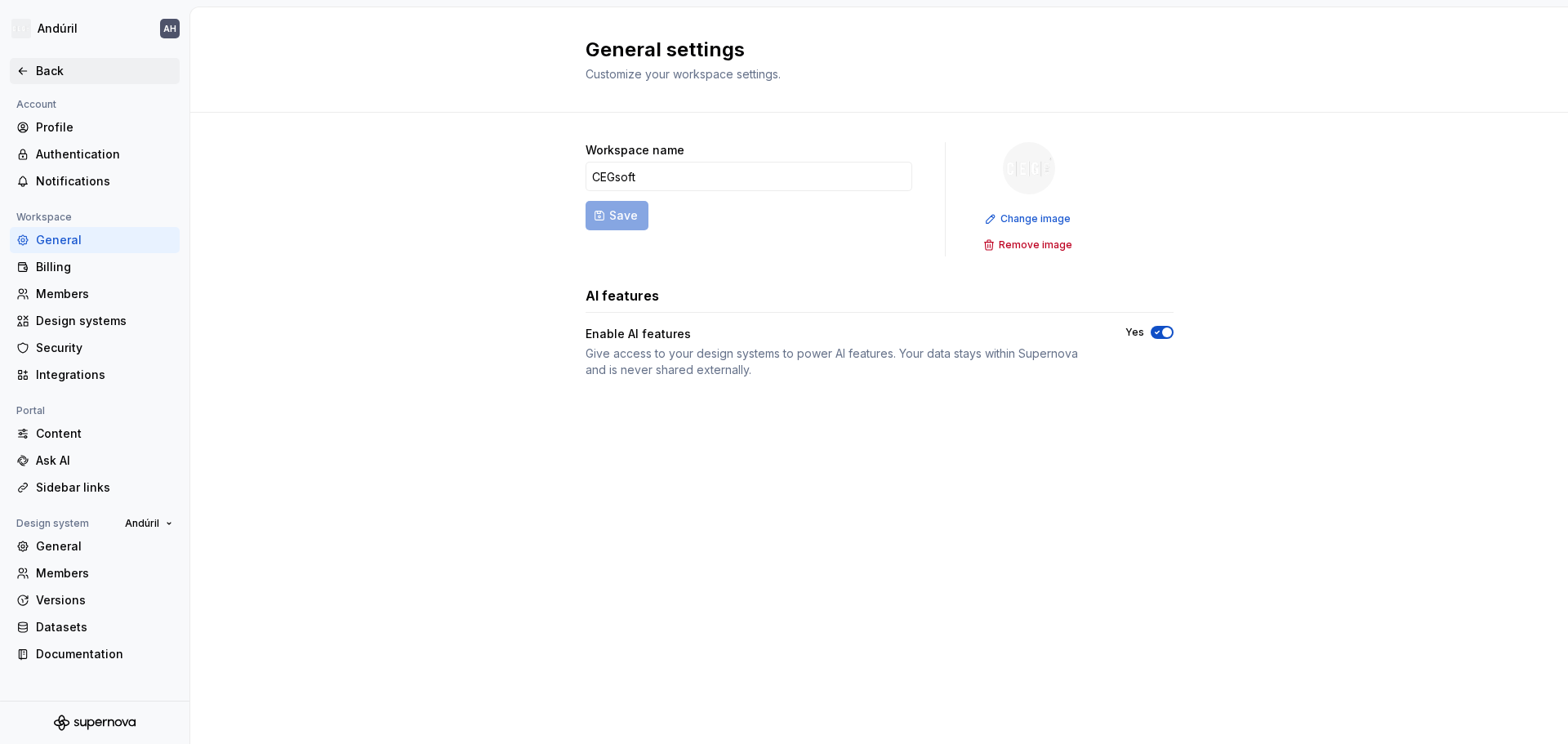
click at [66, 68] on div "Back" at bounding box center [105, 71] width 137 height 16
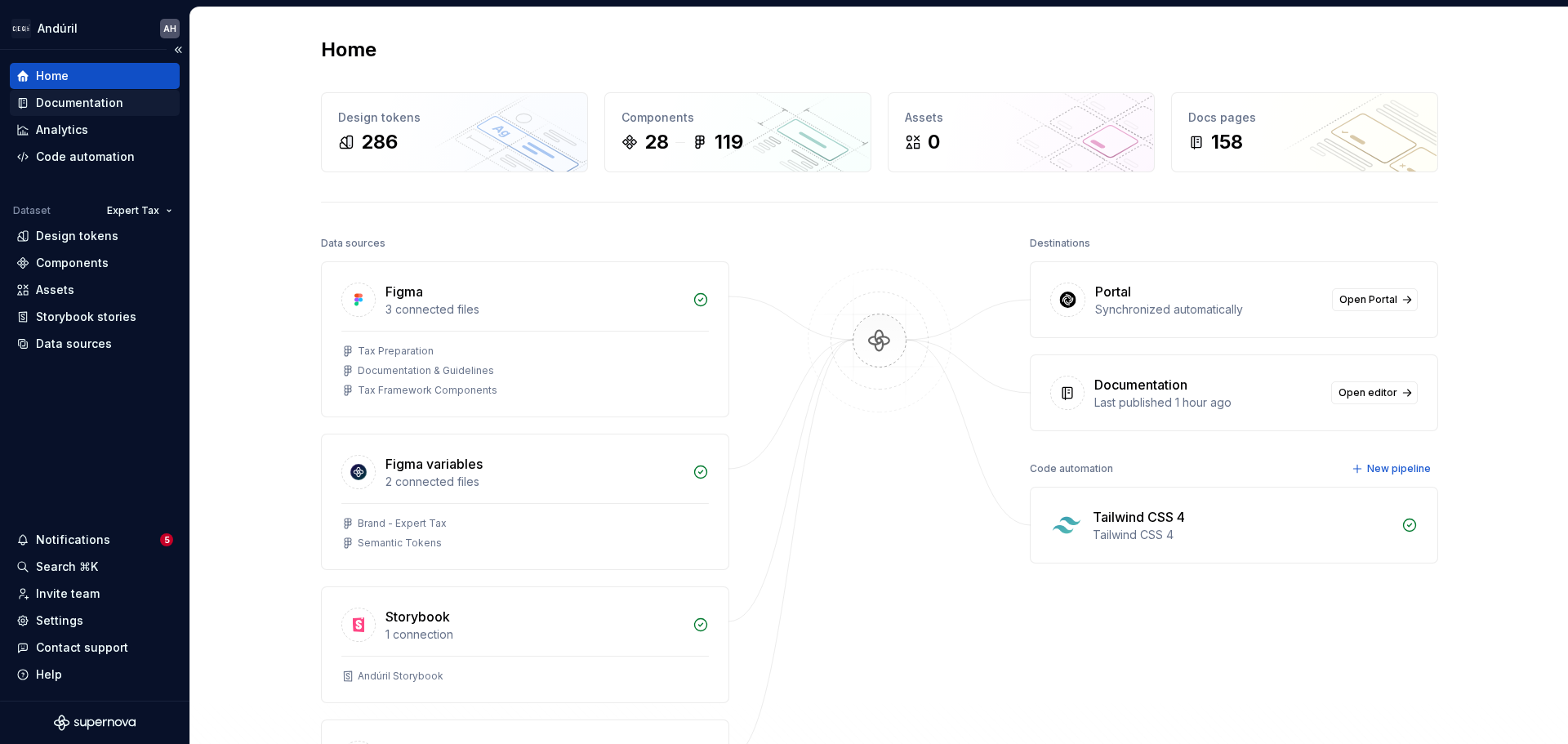
click at [102, 101] on div "Documentation" at bounding box center [80, 103] width 88 height 16
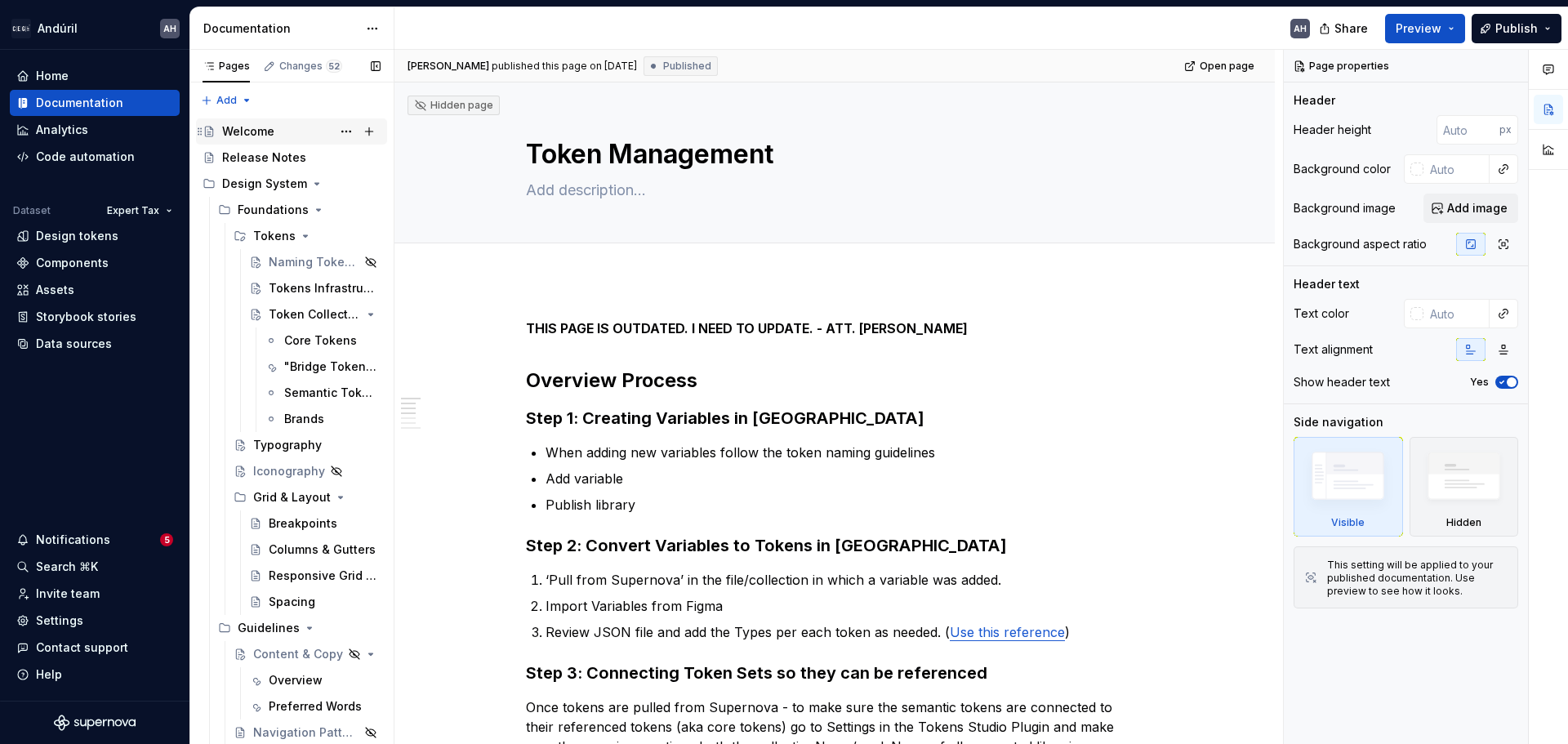
click at [258, 134] on div "Welcome" at bounding box center [248, 131] width 52 height 16
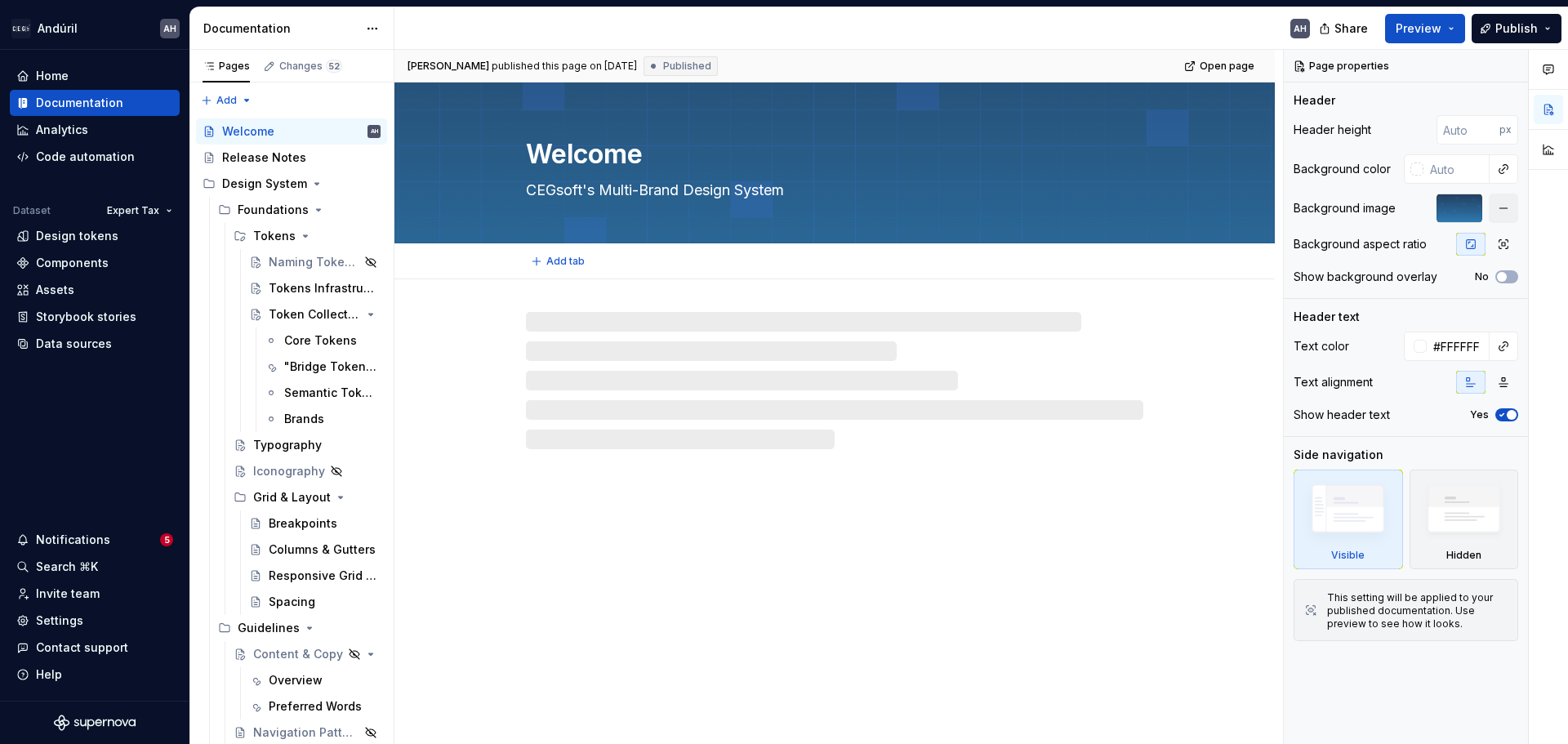
click at [1158, 148] on div "Welcome CEGsoft's Multi-Brand Design System" at bounding box center [834, 162] width 749 height 160
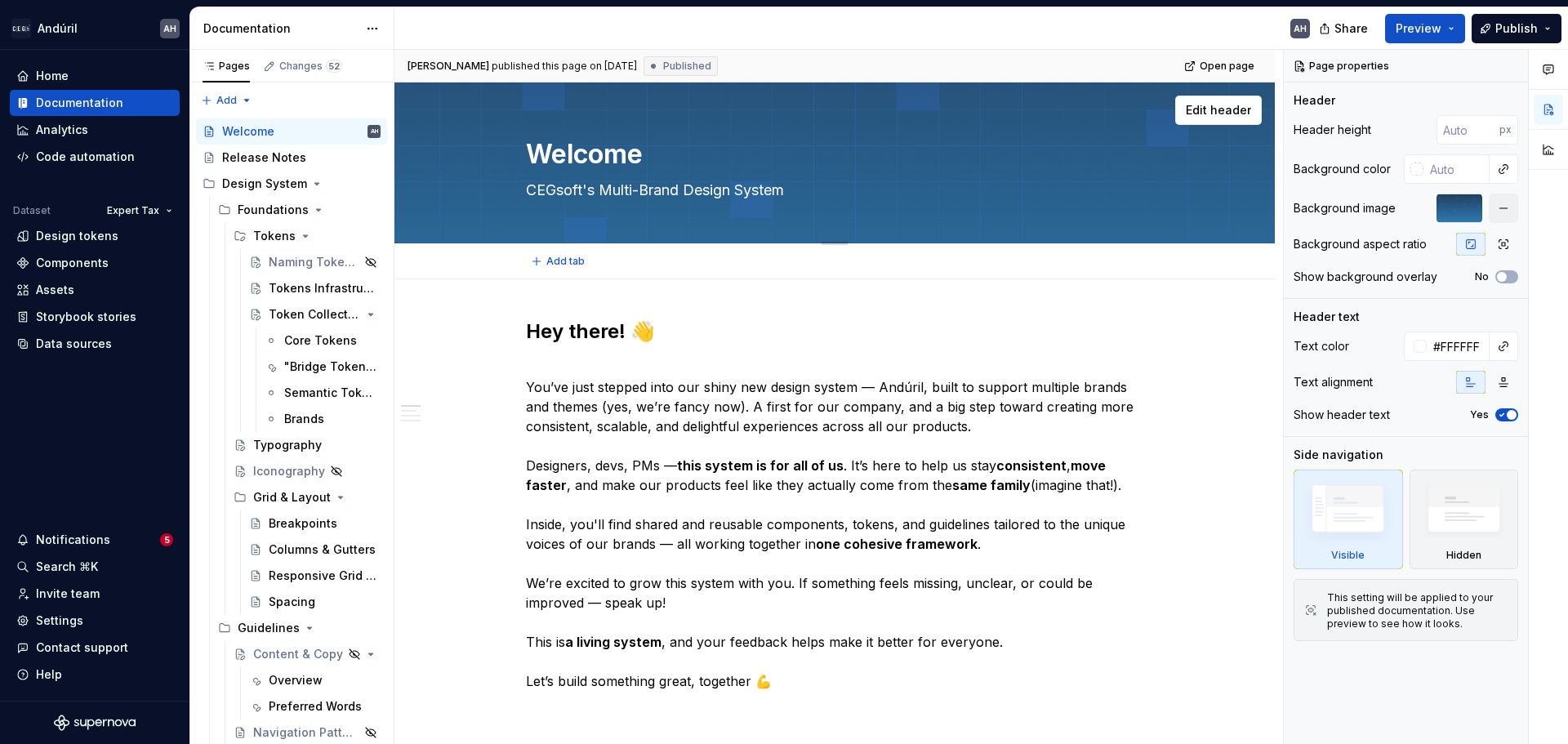
click at [1114, 152] on textarea "Welcome" at bounding box center [831, 154] width 617 height 39
click at [1470, 219] on div at bounding box center [1460, 208] width 46 height 29
click at [1510, 213] on button "button" at bounding box center [1503, 208] width 29 height 29
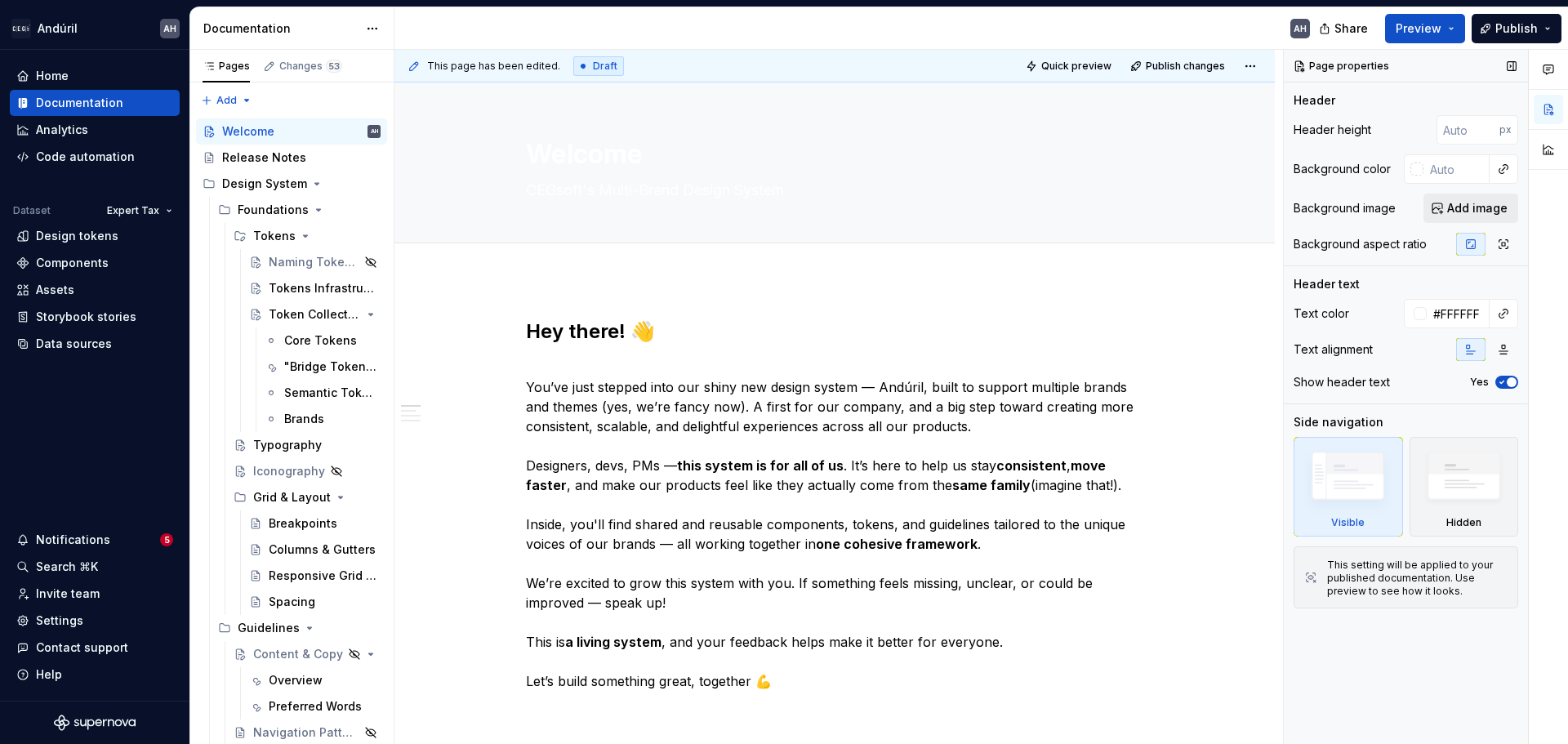
click at [1461, 216] on button "Add image" at bounding box center [1471, 208] width 95 height 29
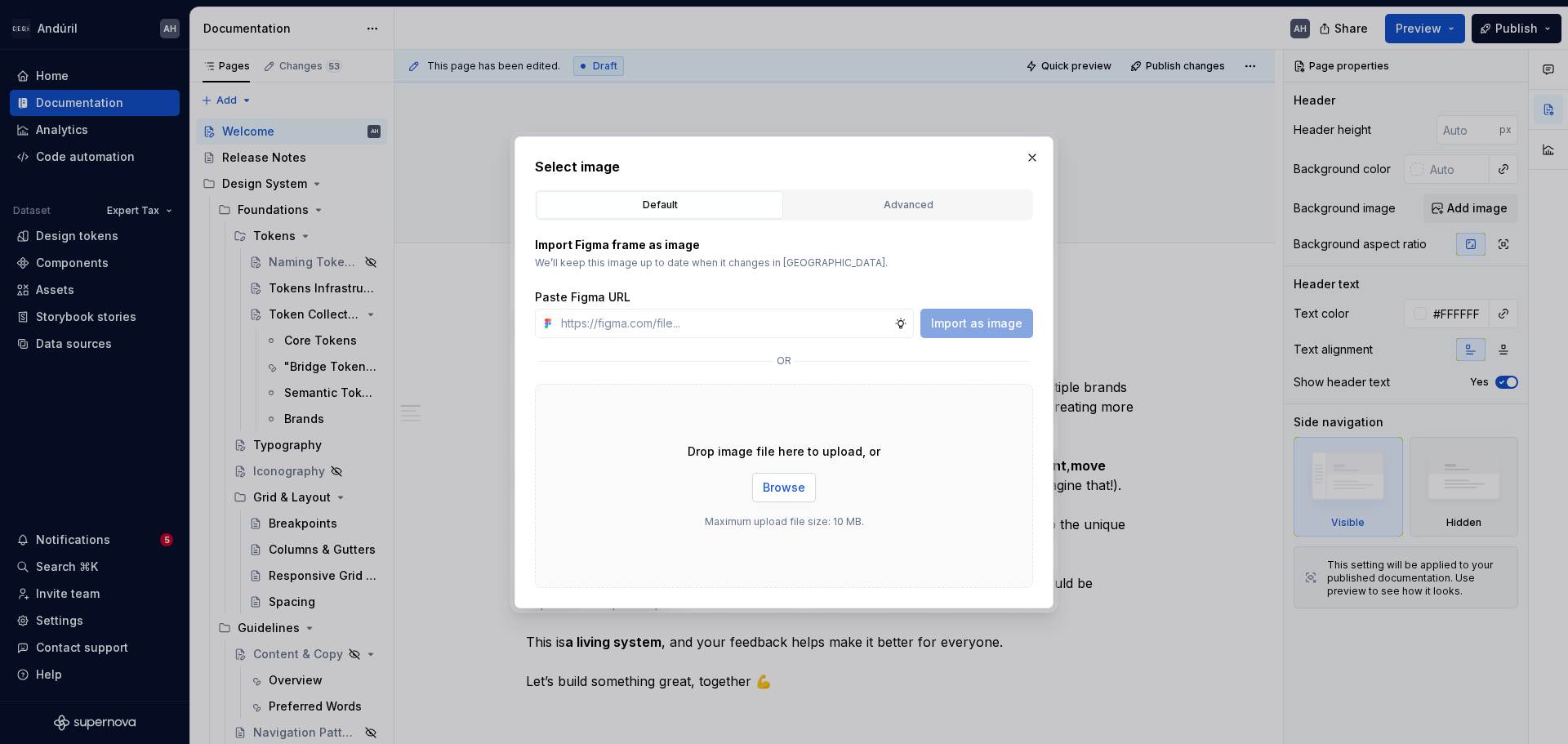
click at [805, 483] on button "Browse" at bounding box center [784, 487] width 64 height 29
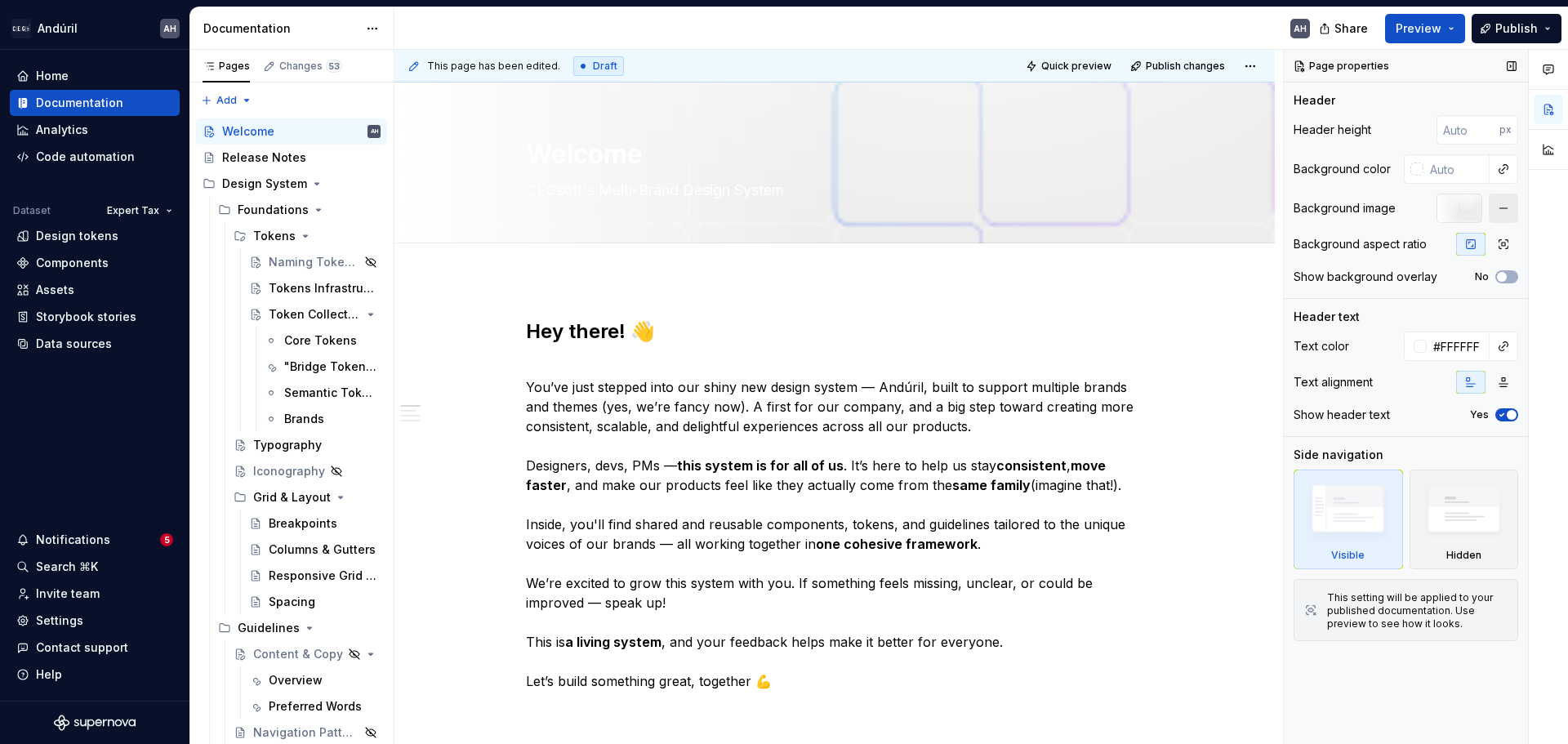
click at [1494, 214] on button "button" at bounding box center [1503, 208] width 29 height 29
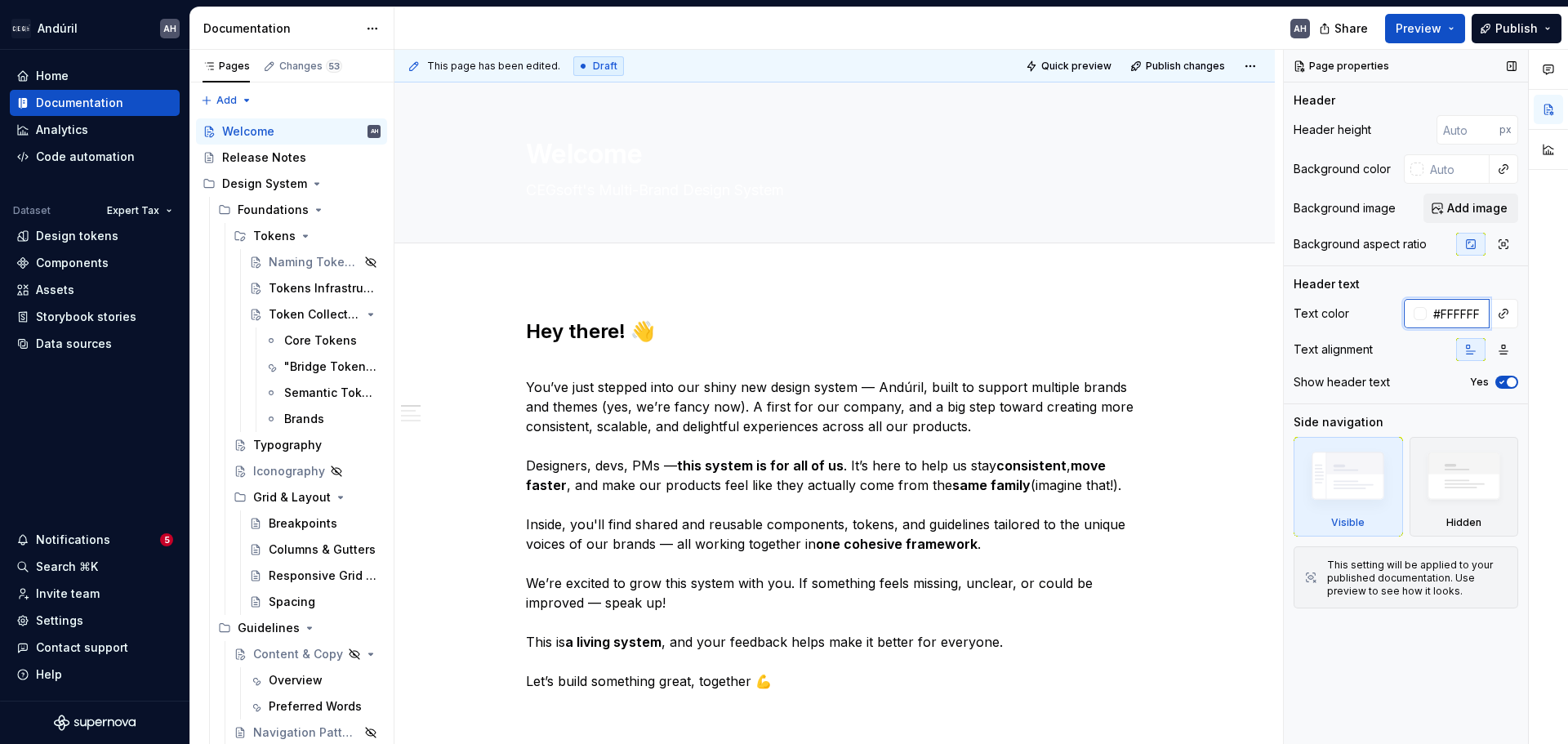
click at [1451, 309] on input "#FFFFFF" at bounding box center [1458, 313] width 63 height 29
type textarea "*"
type input "333"
type textarea "*"
type input "#333333"
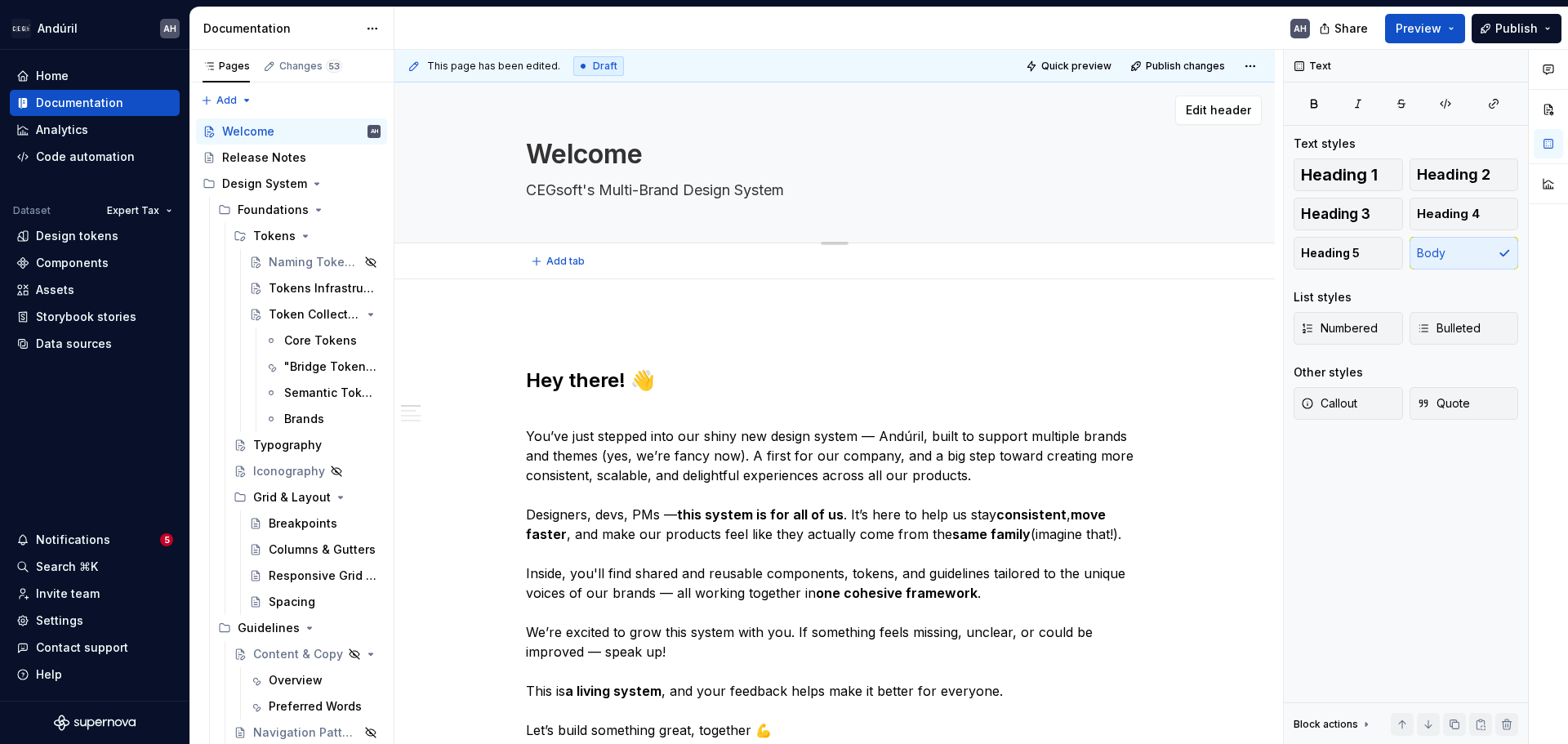
click at [1019, 146] on textarea "Welcome" at bounding box center [831, 154] width 617 height 39
click at [1168, 194] on div "Welcome CEGsoft's Multi-Brand Design System" at bounding box center [834, 162] width 749 height 160
click at [1220, 108] on span "Edit header" at bounding box center [1219, 110] width 66 height 16
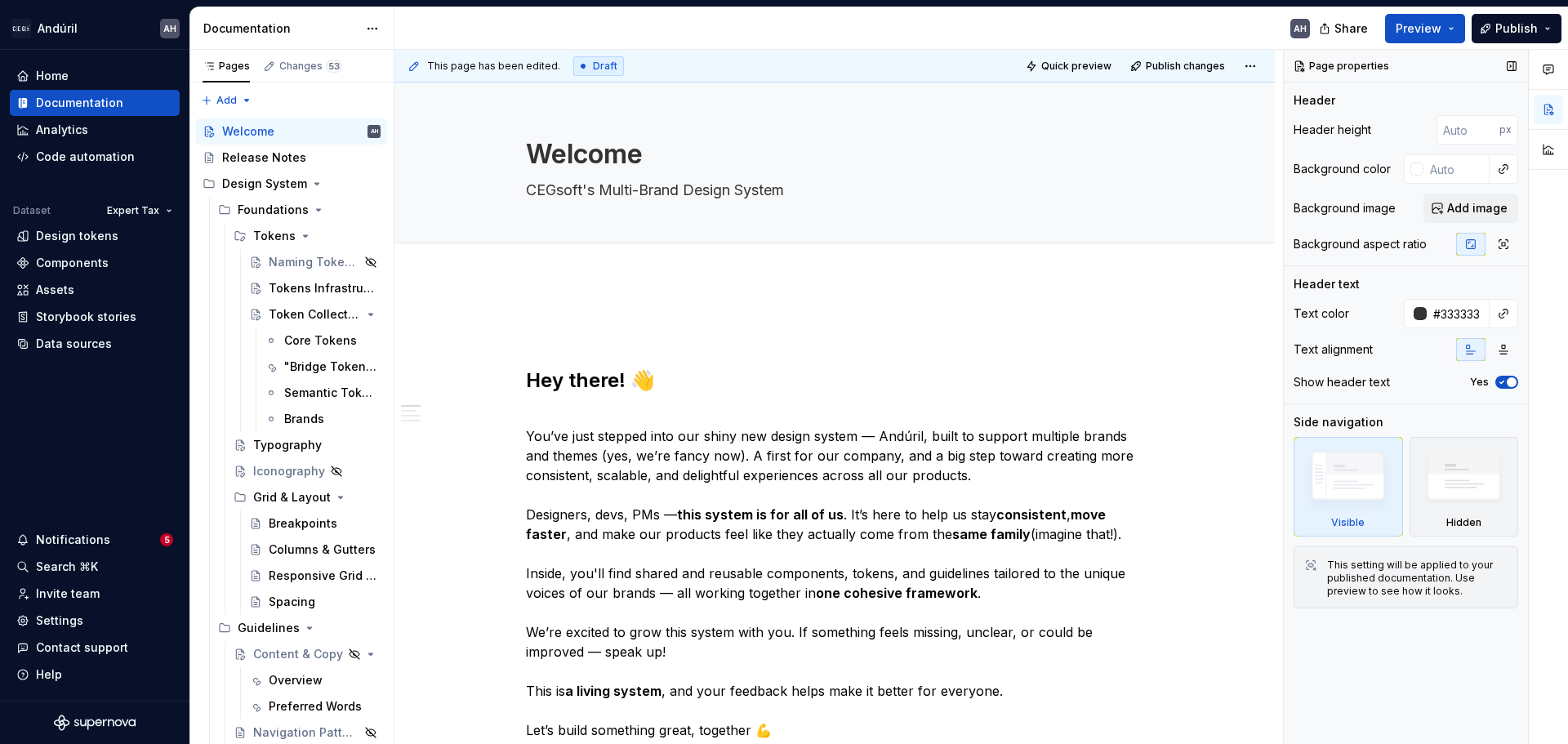
click at [1446, 278] on div "Header text" at bounding box center [1407, 284] width 225 height 16
click at [1461, 212] on span "Add image" at bounding box center [1478, 208] width 60 height 16
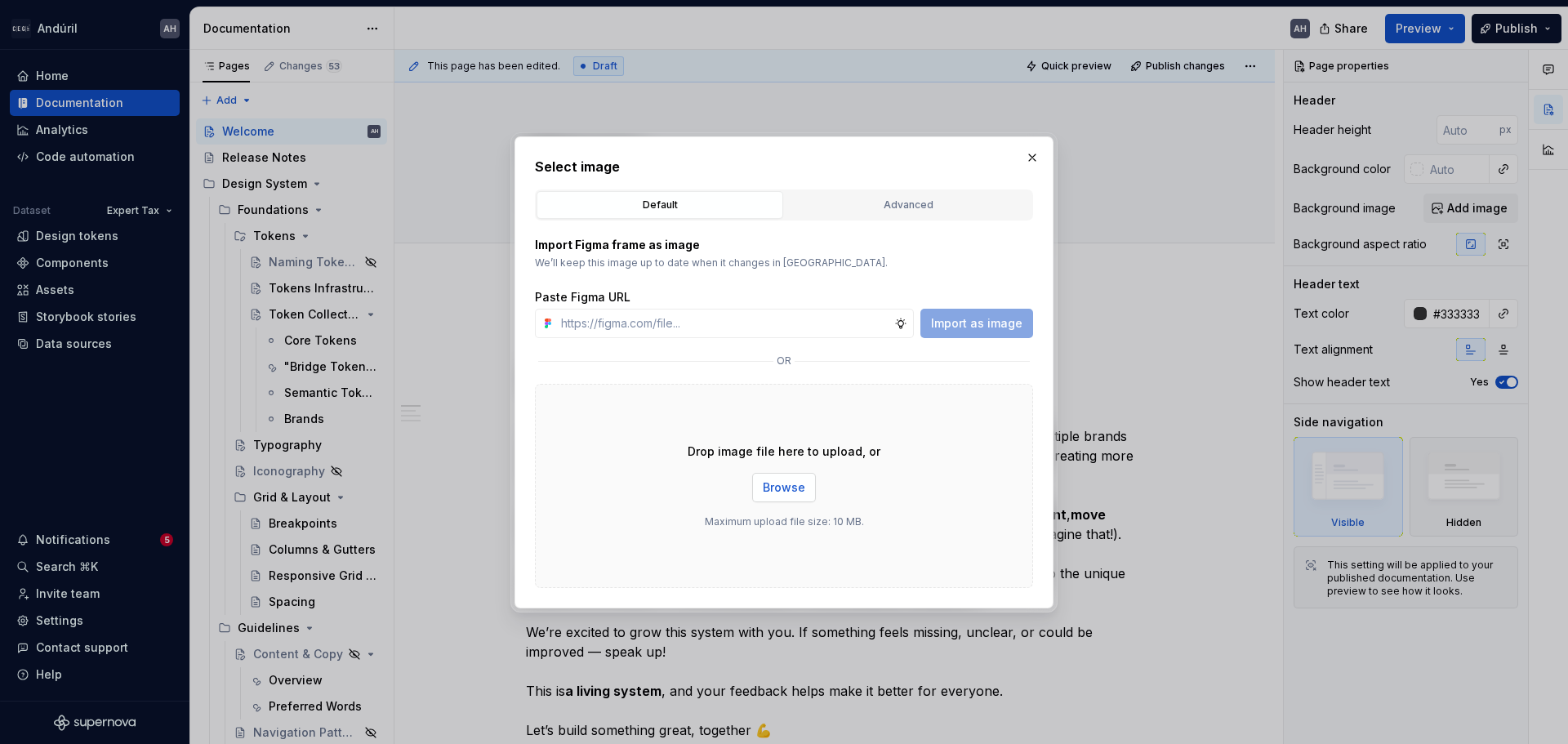
click at [792, 493] on span "Browse" at bounding box center [784, 487] width 43 height 16
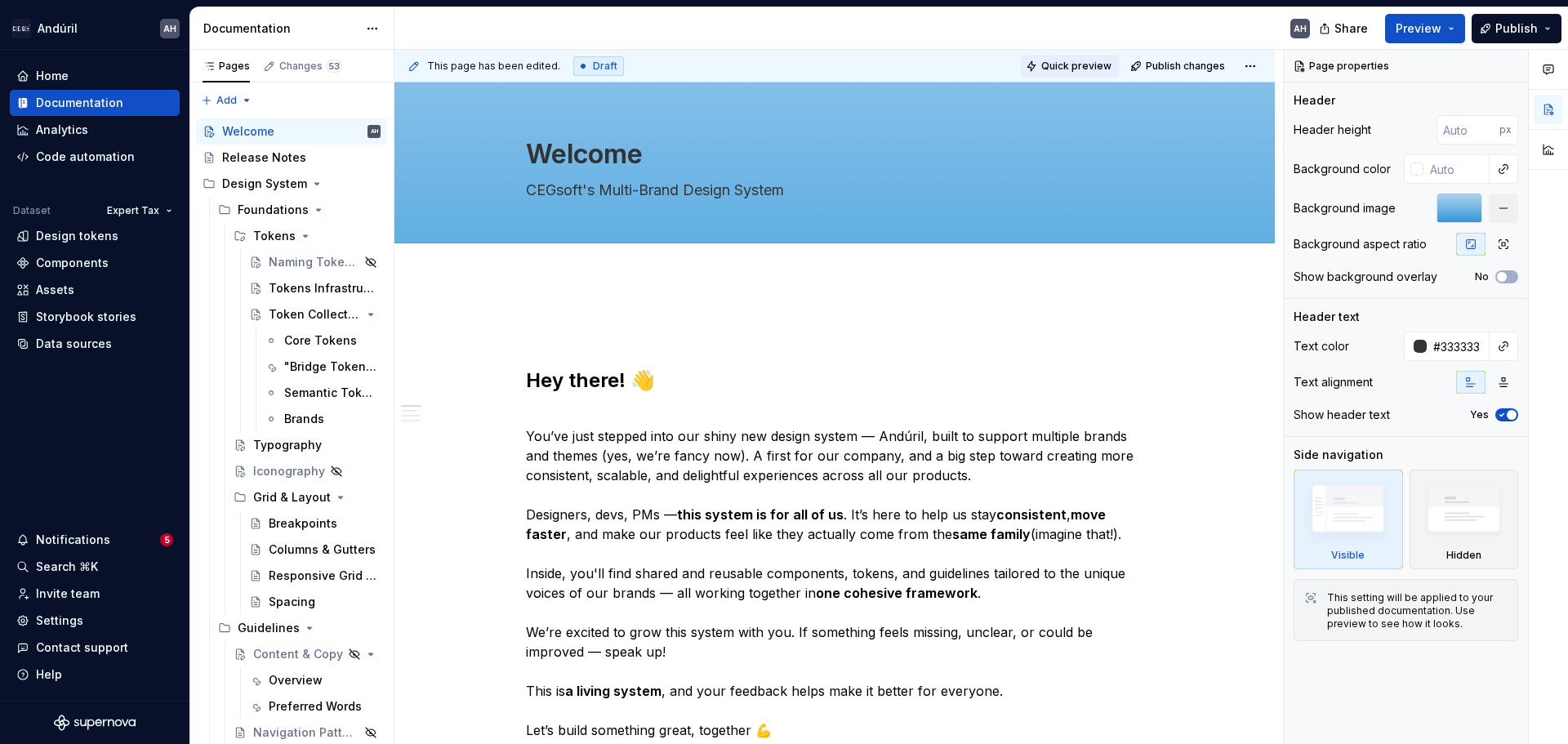
click at [1062, 66] on span "Quick preview" at bounding box center [1076, 66] width 70 height 13
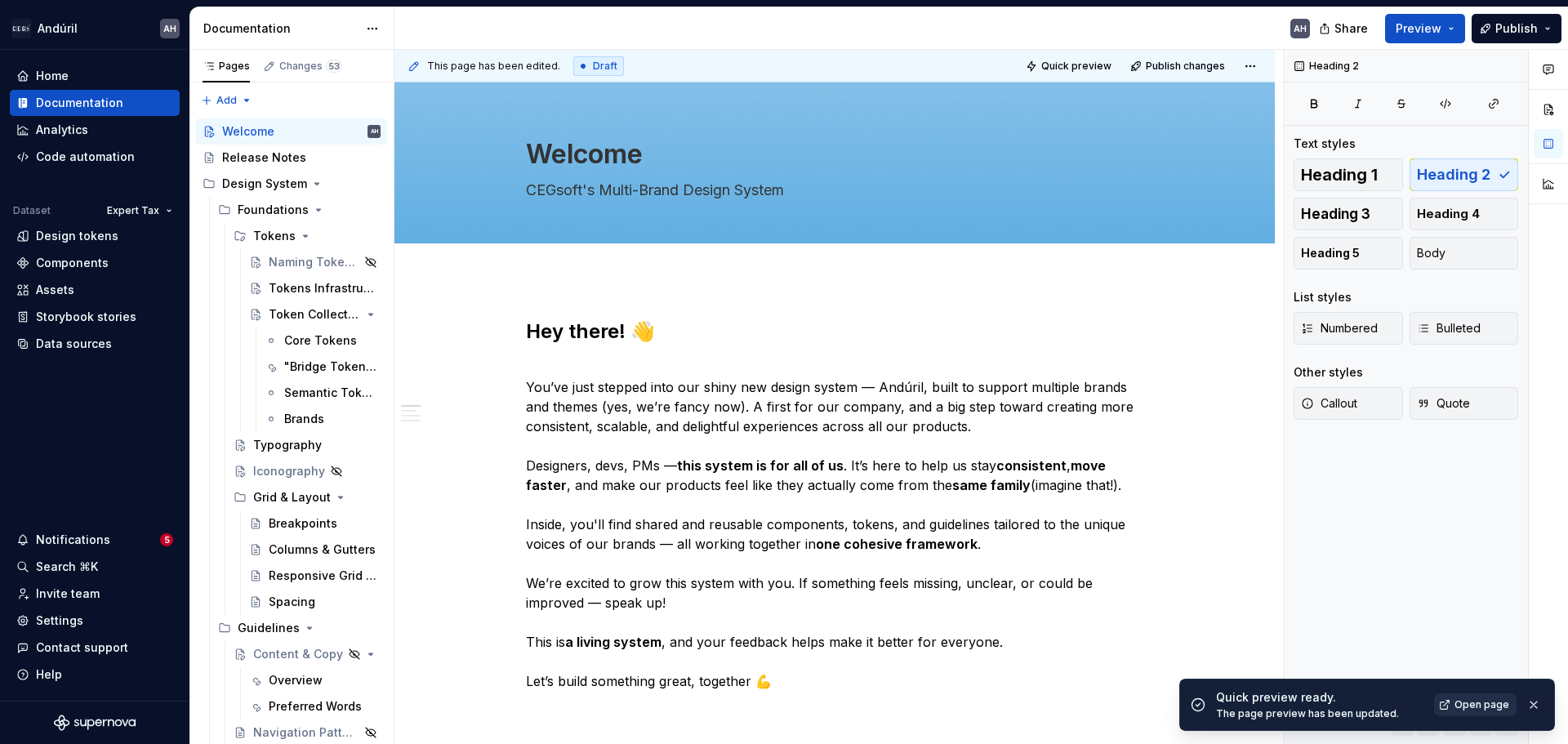
click at [1447, 697] on link "Open page" at bounding box center [1475, 705] width 82 height 23
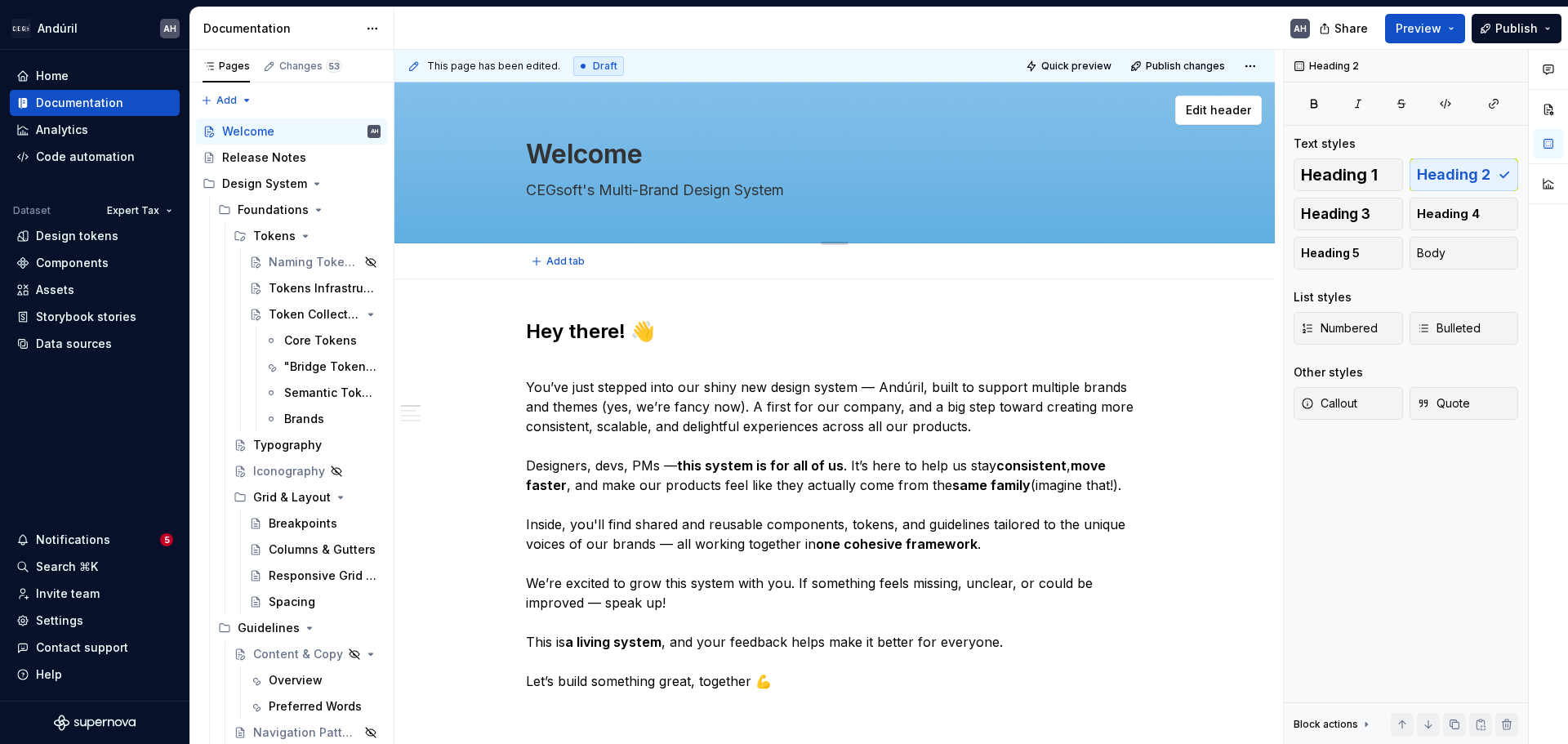
click at [1081, 144] on textarea "Welcome" at bounding box center [831, 154] width 617 height 39
click at [1207, 102] on span "Edit header" at bounding box center [1219, 110] width 66 height 16
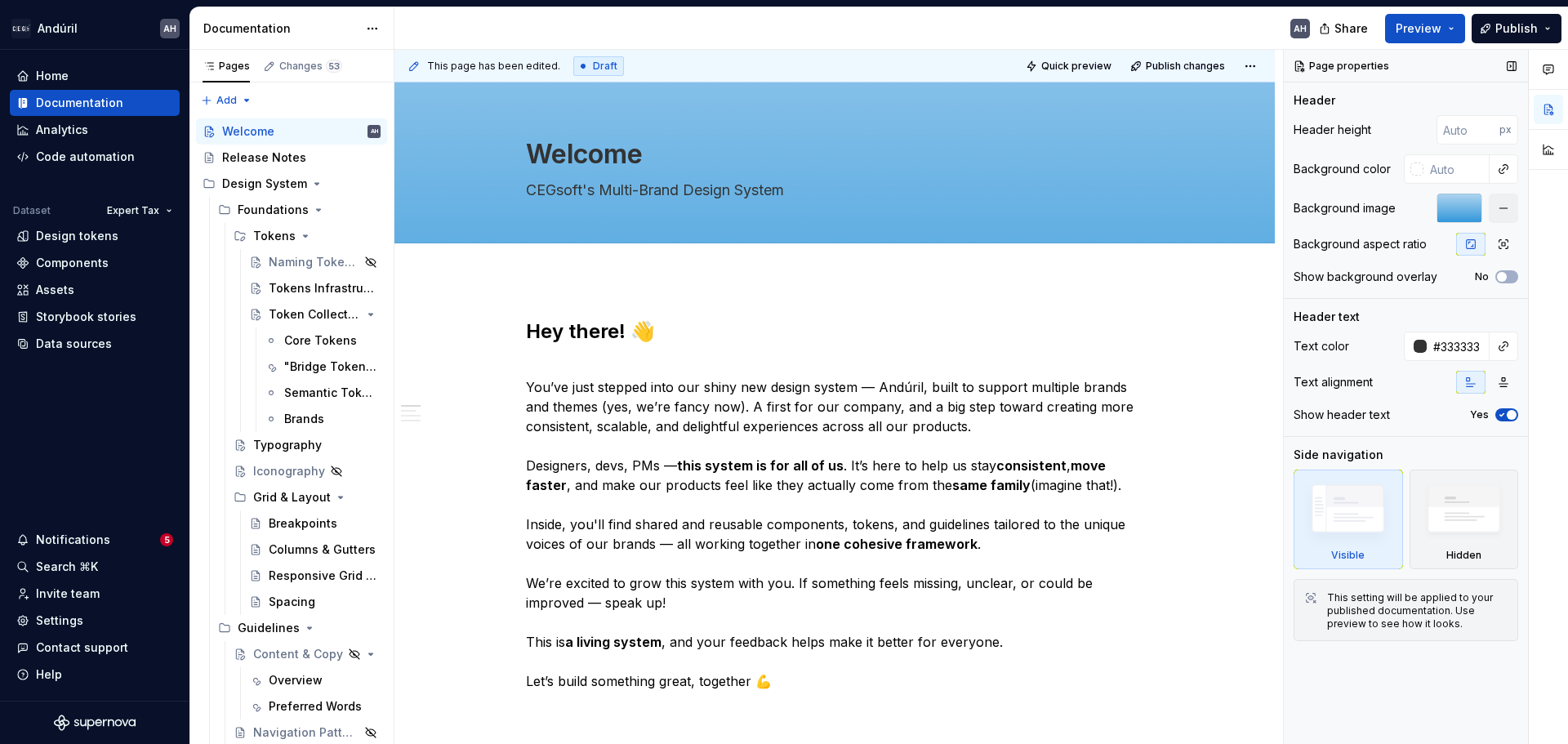
click at [1453, 203] on div at bounding box center [1460, 208] width 46 height 29
click at [1505, 246] on icon "button" at bounding box center [1504, 244] width 9 height 9
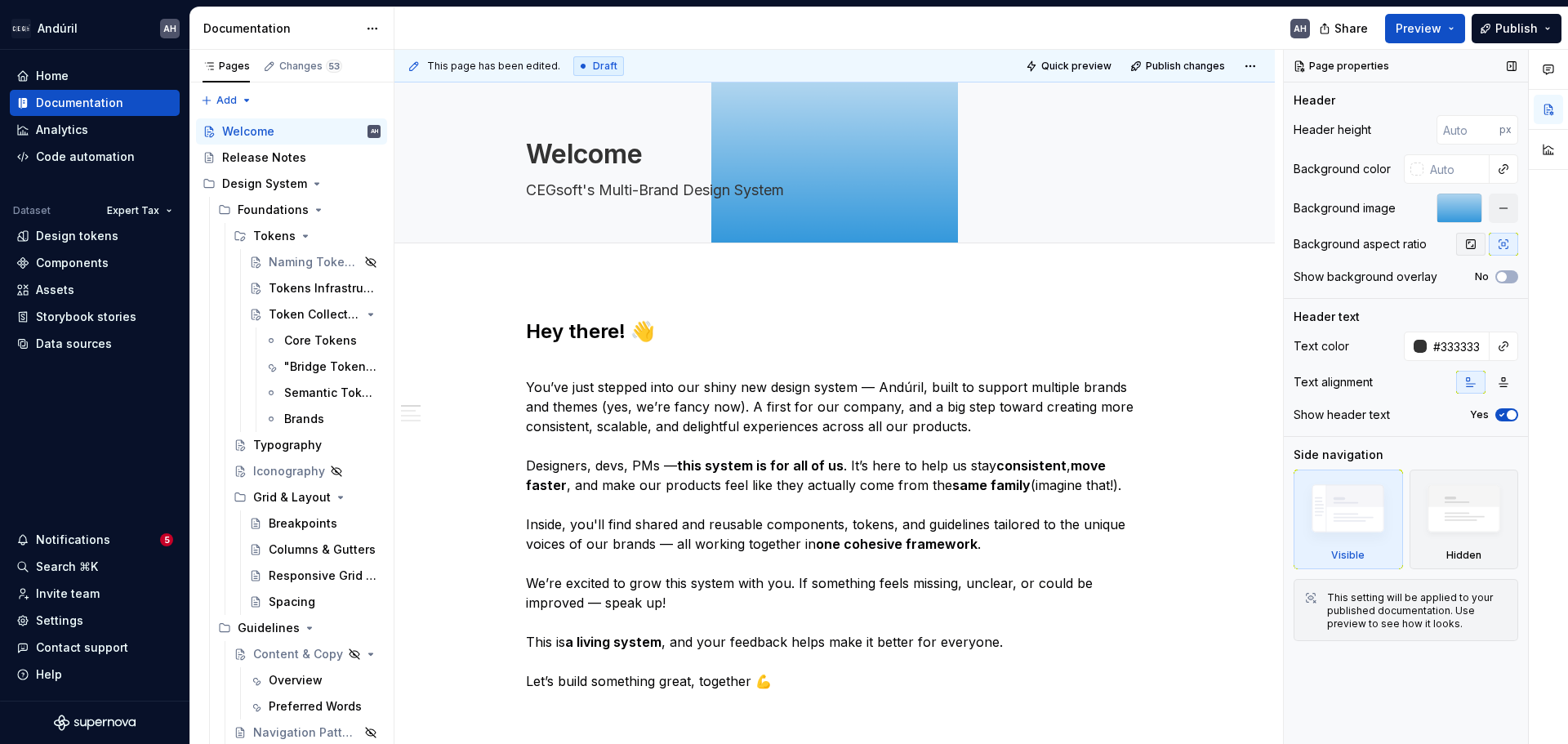
click at [1459, 249] on button "button" at bounding box center [1471, 244] width 29 height 23
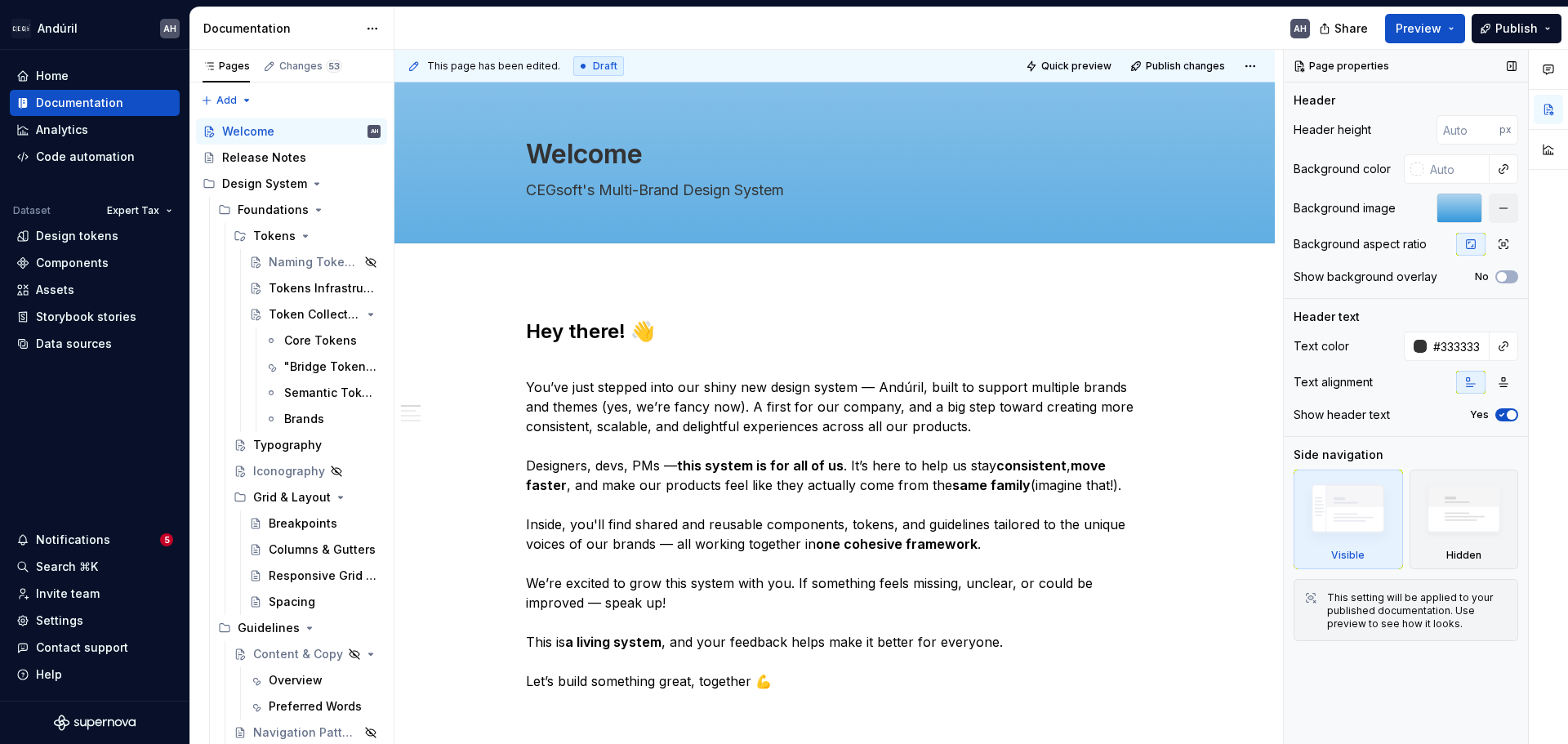
click at [1448, 205] on div at bounding box center [1460, 208] width 46 height 29
click at [1368, 221] on div "Background image" at bounding box center [1407, 208] width 225 height 29
click at [1440, 167] on input "text" at bounding box center [1456, 168] width 66 height 29
click at [1421, 169] on div at bounding box center [1417, 168] width 13 height 13
click at [1421, 169] on div "Comments Open comments No comments yet Select ‘Comment’ from the block context …" at bounding box center [1425, 397] width 284 height 695
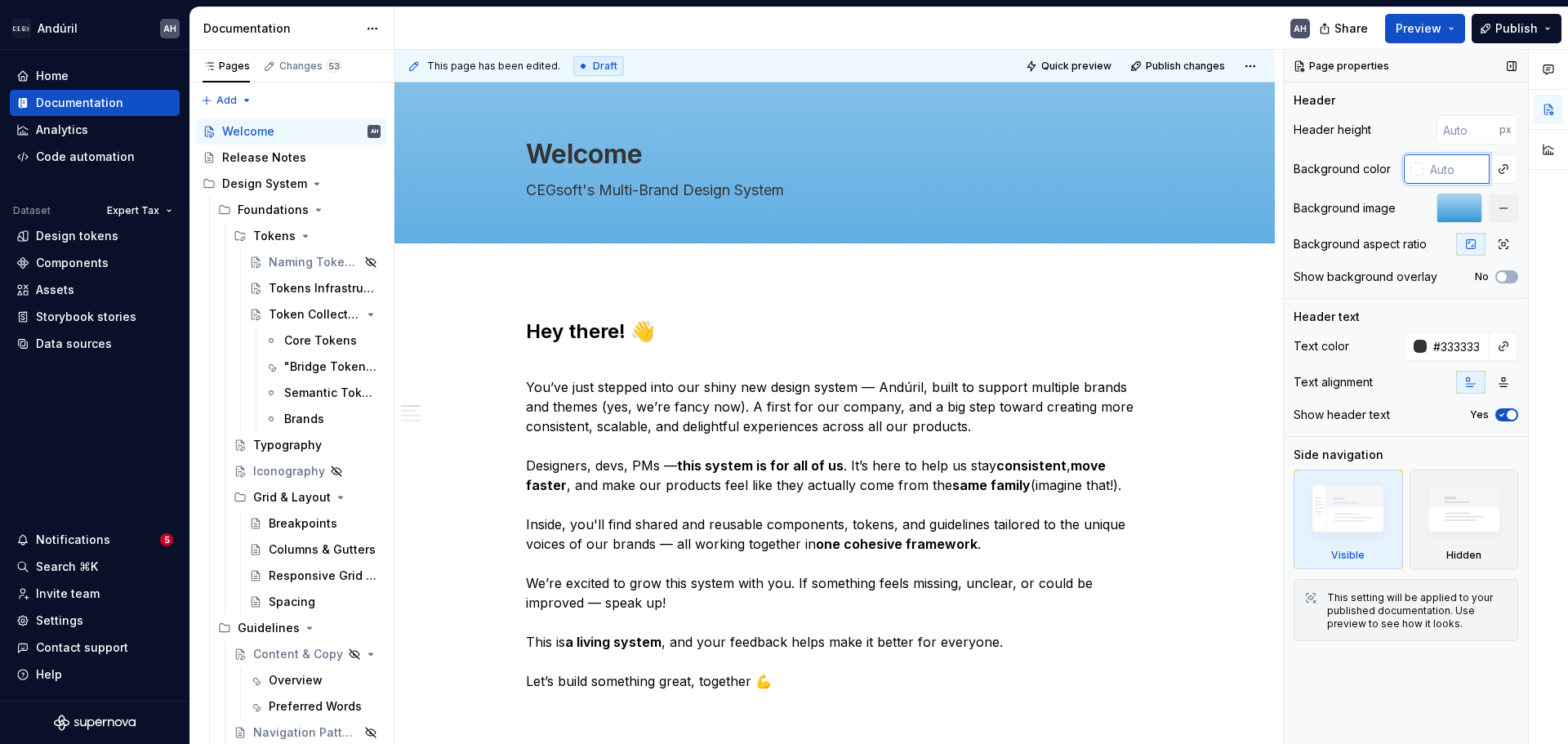
click at [1435, 171] on input "text" at bounding box center [1456, 168] width 66 height 29
click at [1416, 214] on div "Background image" at bounding box center [1407, 208] width 225 height 29
click at [1499, 205] on button "button" at bounding box center [1503, 208] width 29 height 29
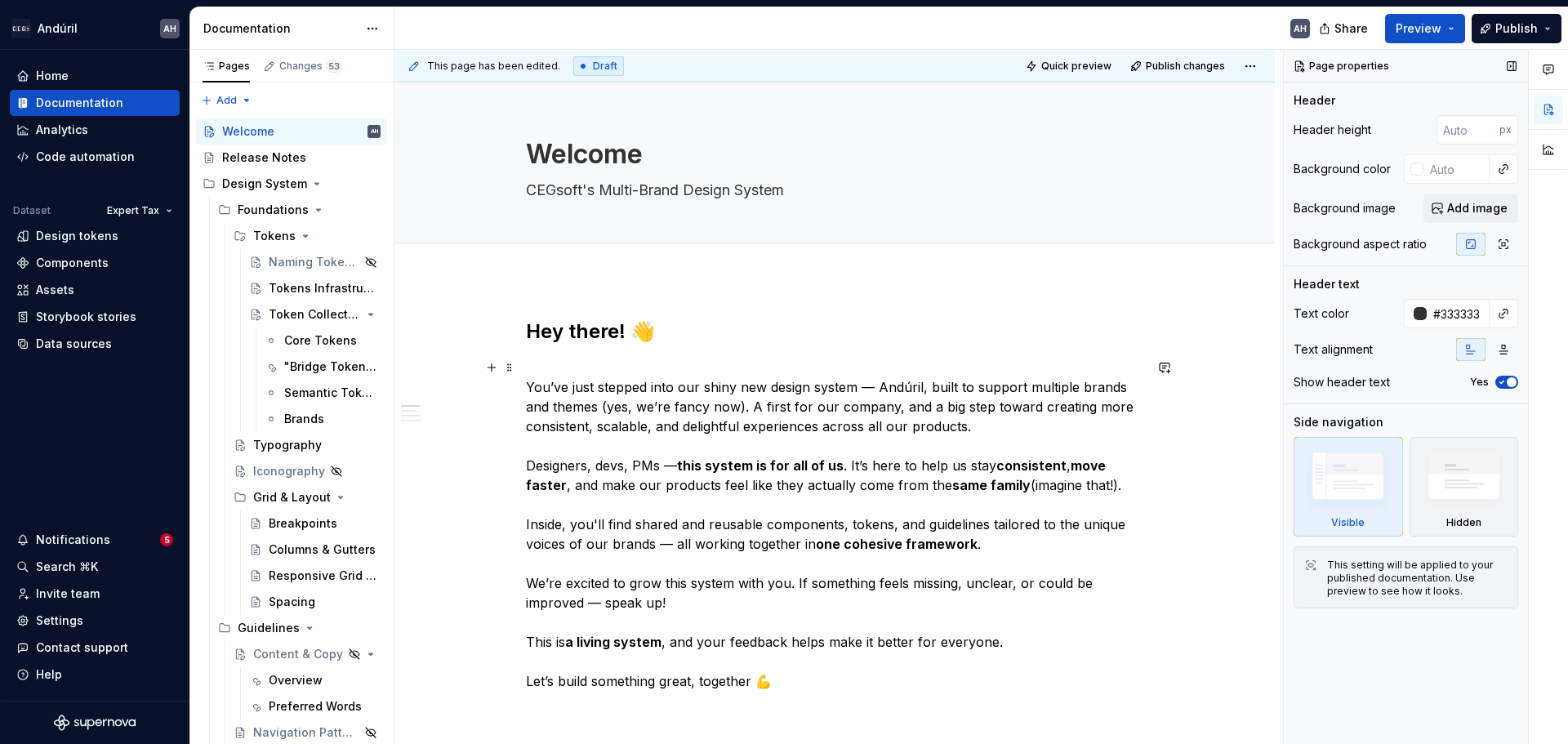
type textarea "*"
click at [1470, 174] on input "text" at bounding box center [1456, 168] width 66 height 29
type input "ededed"
type textarea "*"
type input "#EDEDED"
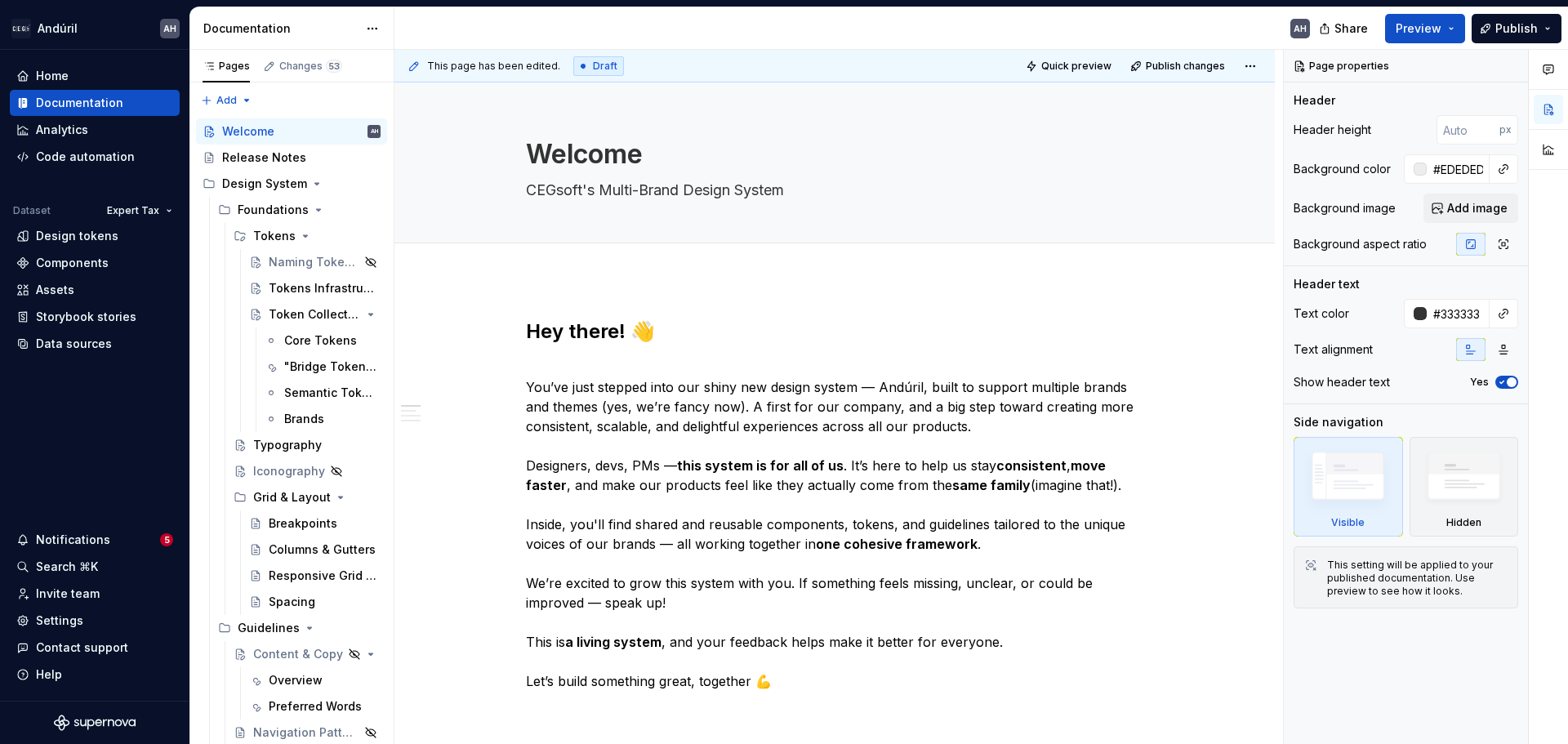
click at [1361, 213] on div "Background image" at bounding box center [1345, 208] width 102 height 16
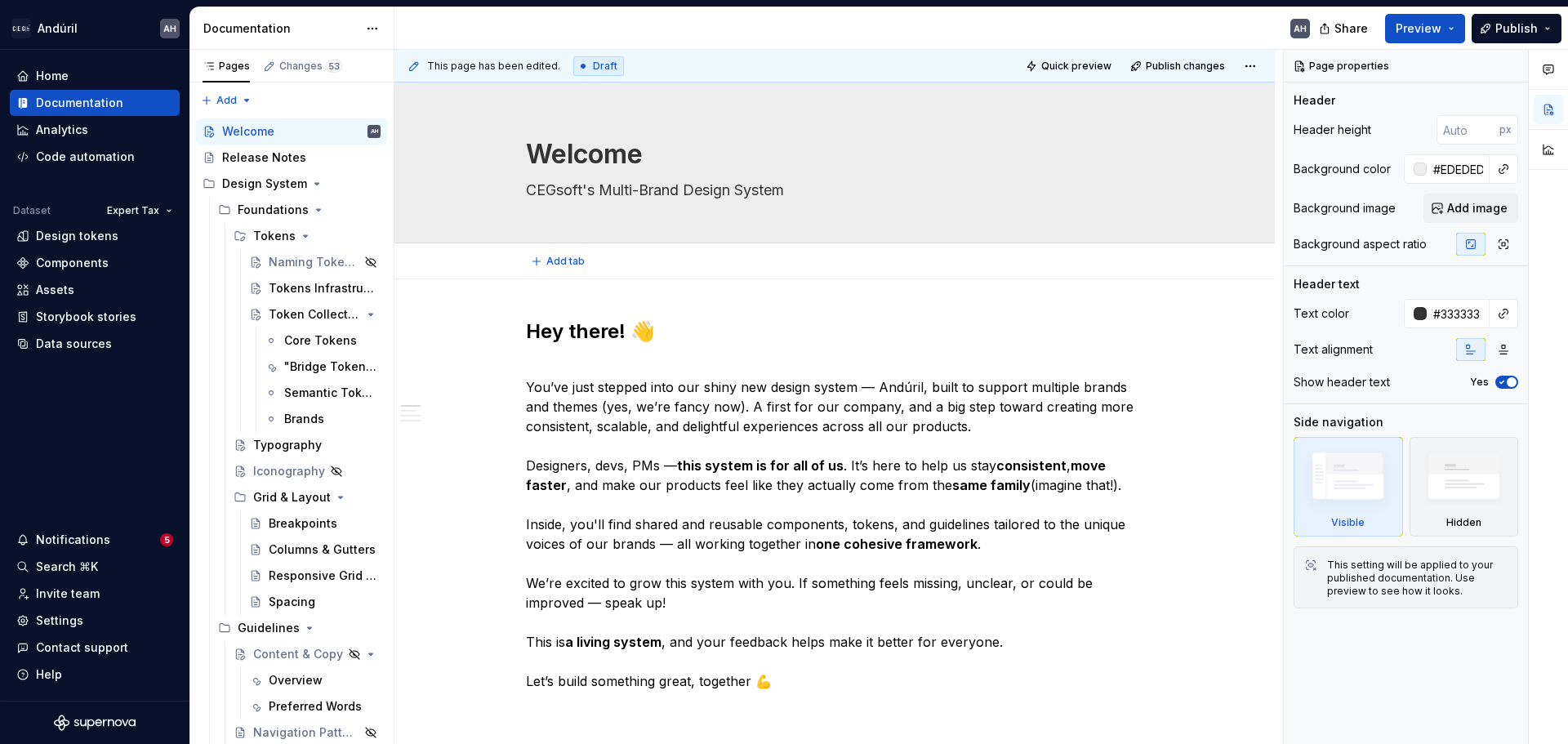
type textarea "*"
click at [1461, 315] on input "#333333" at bounding box center [1458, 313] width 63 height 29
click at [1410, 387] on div "Show header text Yes" at bounding box center [1407, 383] width 225 height 23
click at [1439, 204] on button "Add image" at bounding box center [1471, 208] width 95 height 29
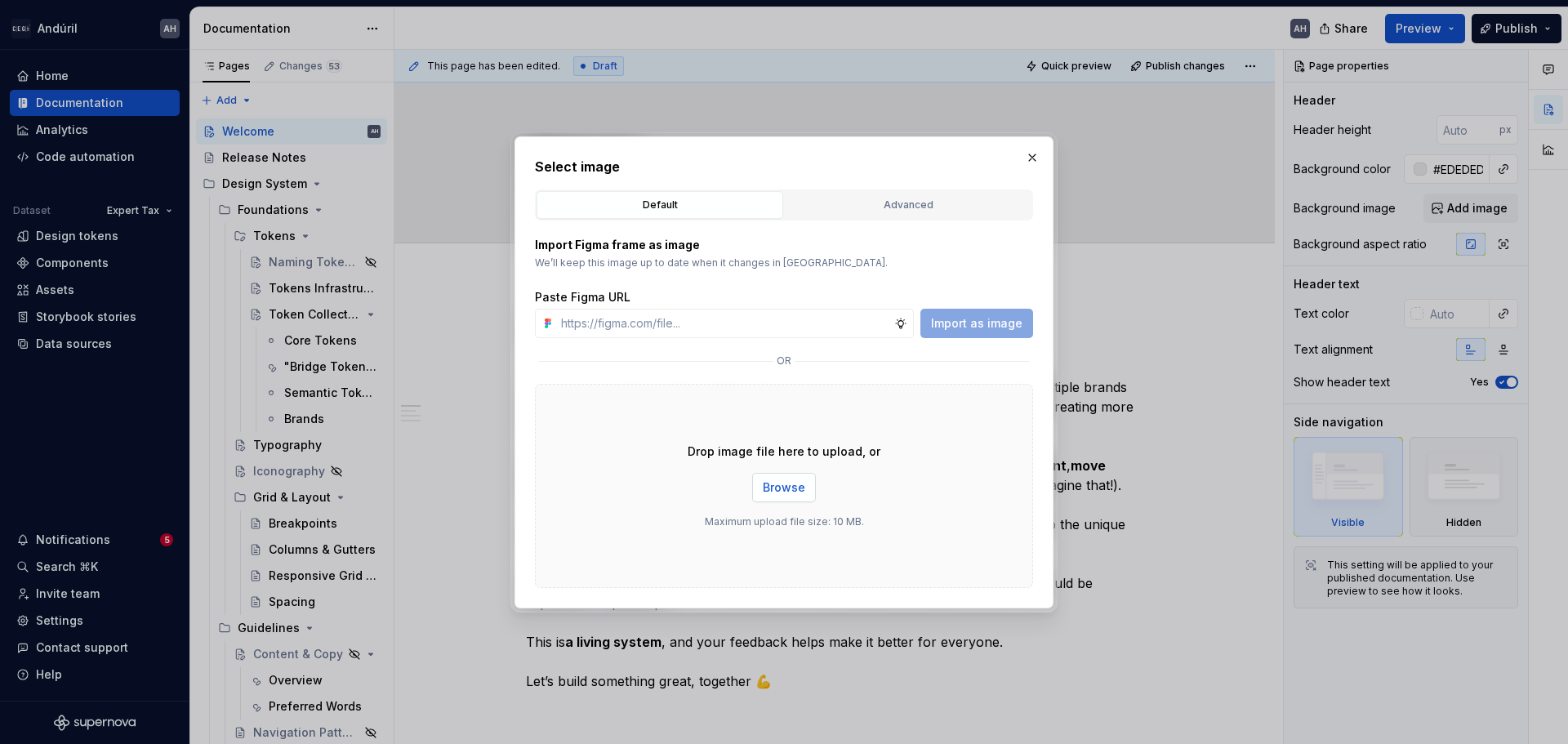
click at [780, 487] on span "Browse" at bounding box center [784, 487] width 43 height 16
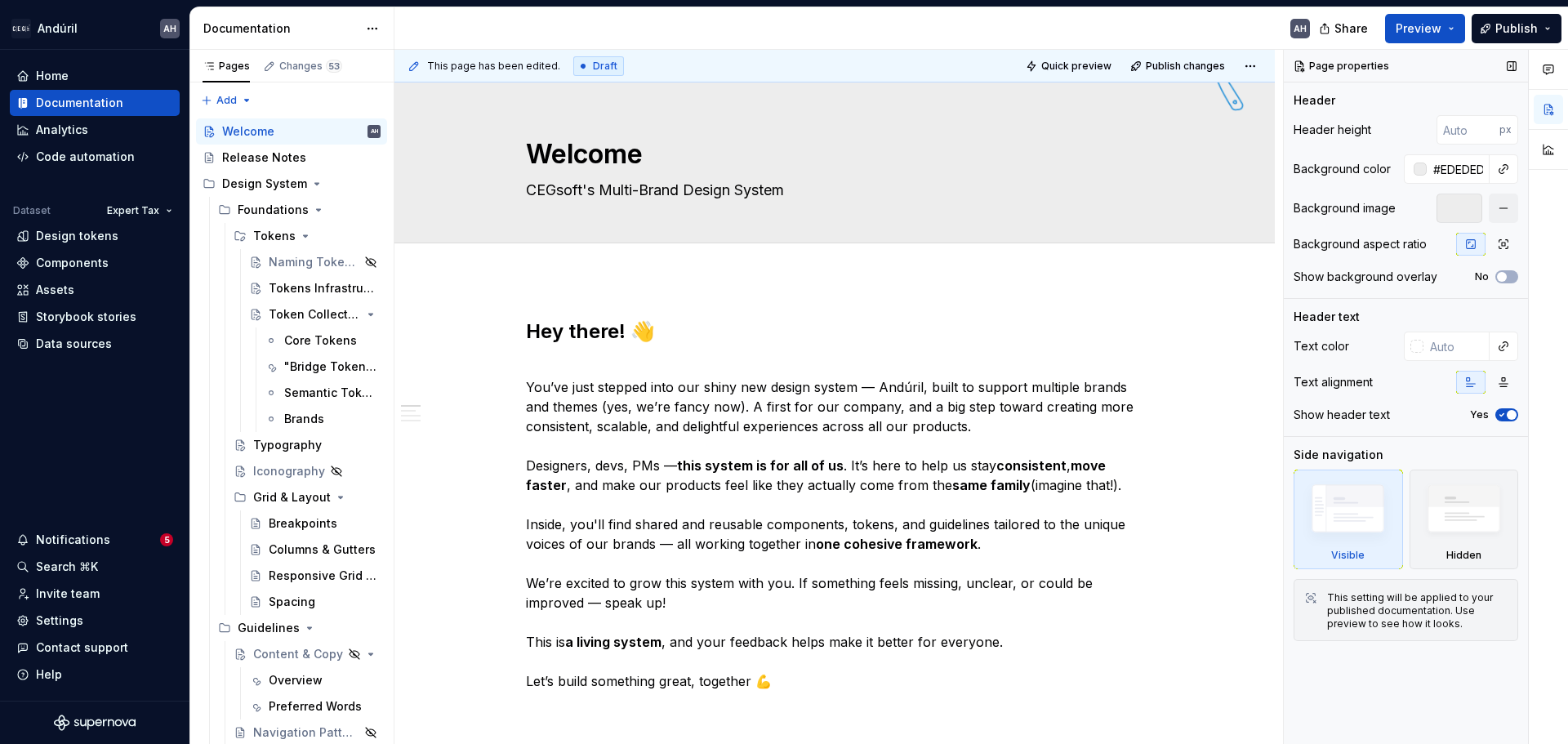
click at [1440, 194] on div "Header height px Background color #EDEDED Background image Background aspect ra…" at bounding box center [1407, 206] width 225 height 183
click at [1448, 207] on div at bounding box center [1460, 208] width 46 height 29
click at [1500, 247] on icon "button" at bounding box center [1503, 244] width 13 height 13
click at [1092, 66] on span "Quick preview" at bounding box center [1076, 66] width 70 height 13
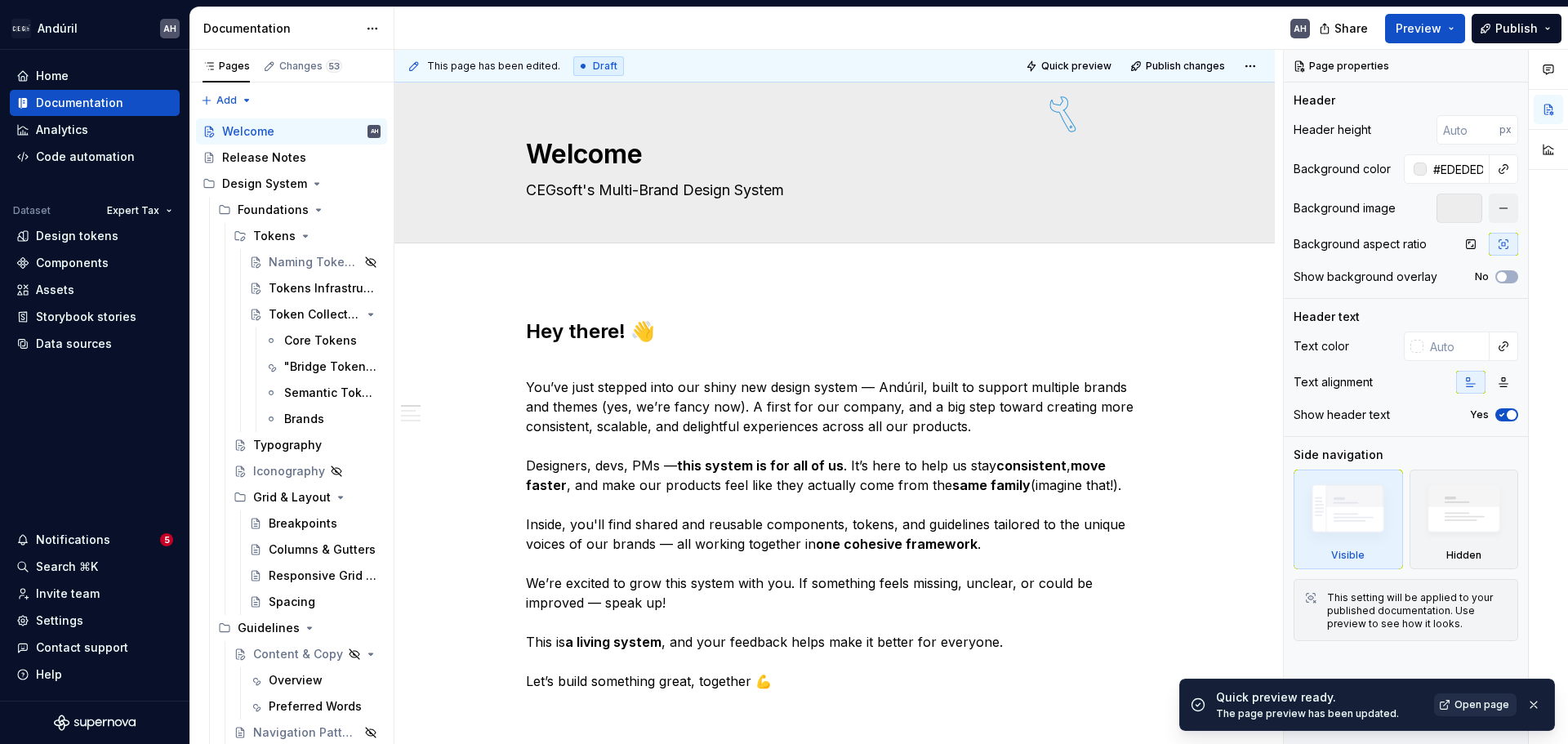
click at [1480, 703] on span "Open page" at bounding box center [1482, 704] width 55 height 13
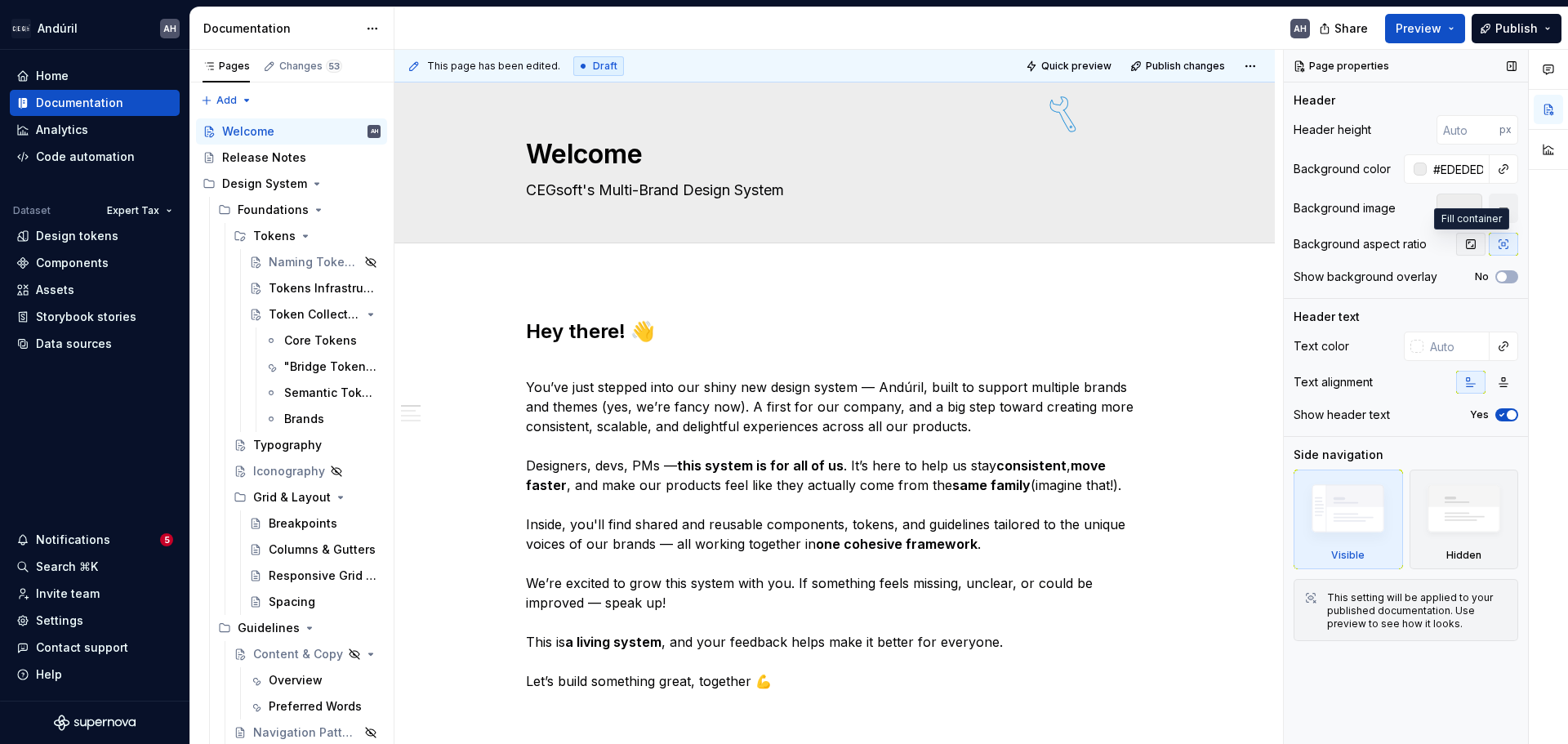
click at [1466, 245] on icon "button" at bounding box center [1471, 244] width 13 height 13
click at [1082, 68] on span "Quick preview" at bounding box center [1076, 66] width 70 height 13
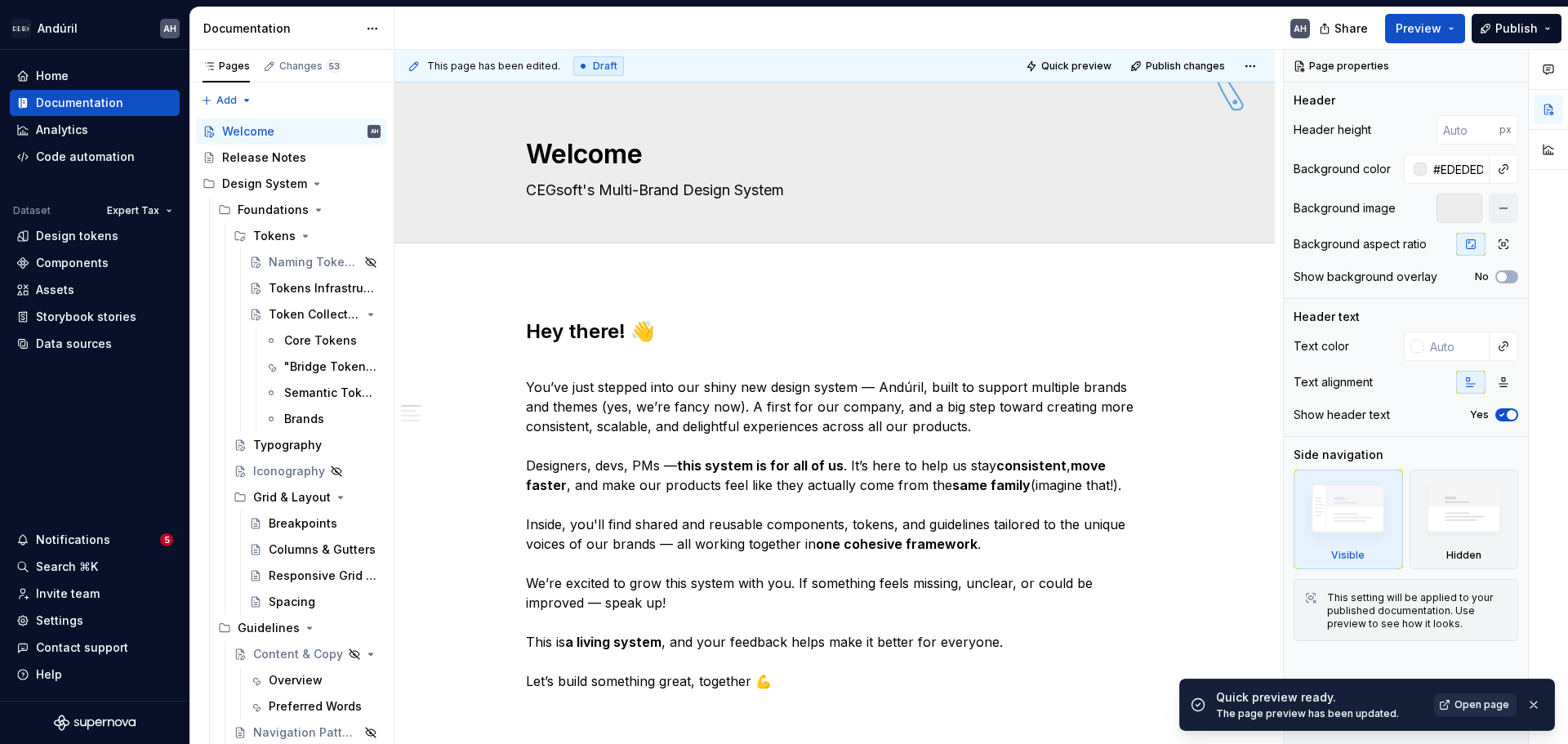
click at [1485, 707] on span "Open page" at bounding box center [1482, 704] width 55 height 13
click at [1478, 708] on span "Open page" at bounding box center [1482, 704] width 55 height 13
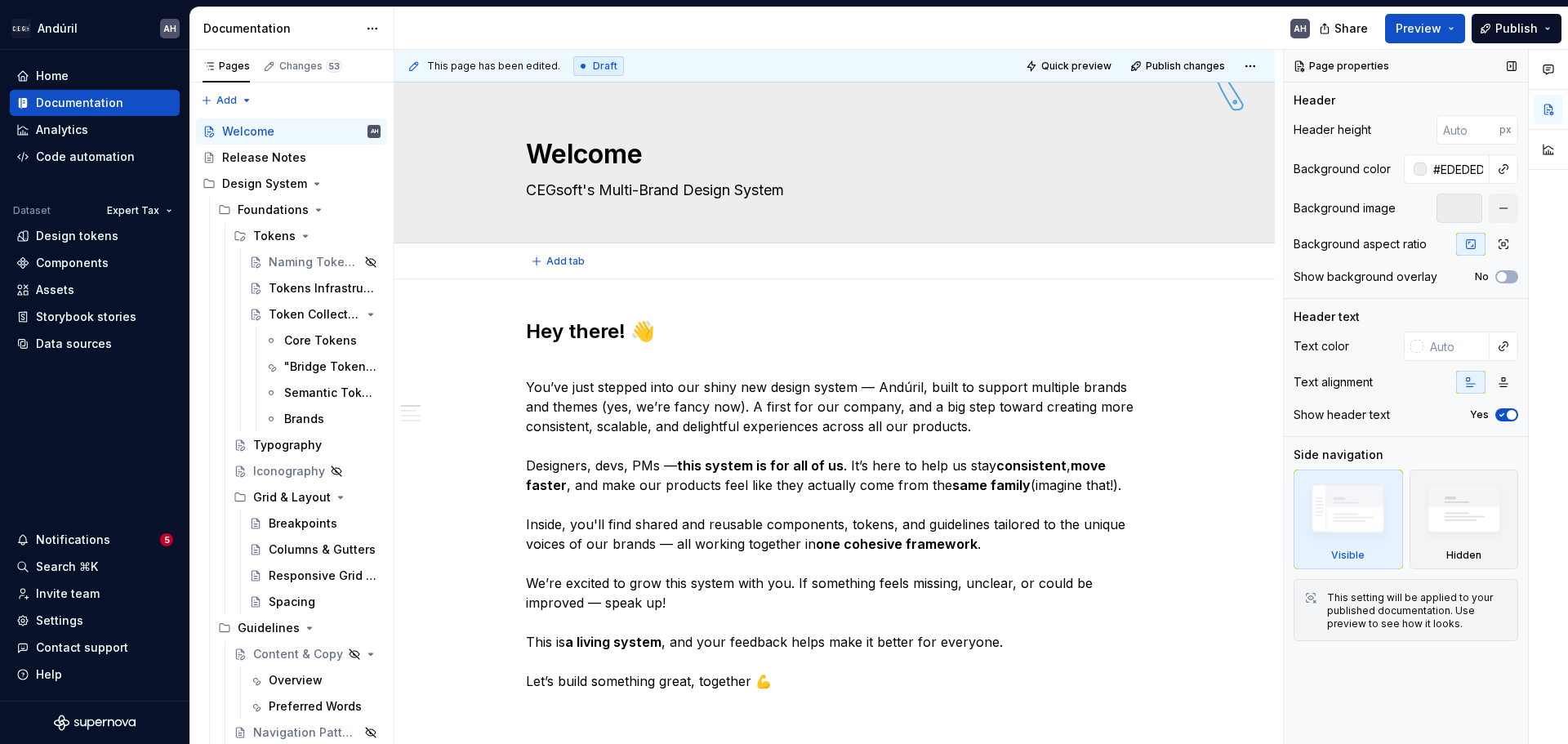
type textarea "*"
click at [1448, 177] on input "#EDEDED" at bounding box center [1458, 168] width 63 height 29
paste input "D9EBF8"
type input "D9EBF8"
type textarea "*"
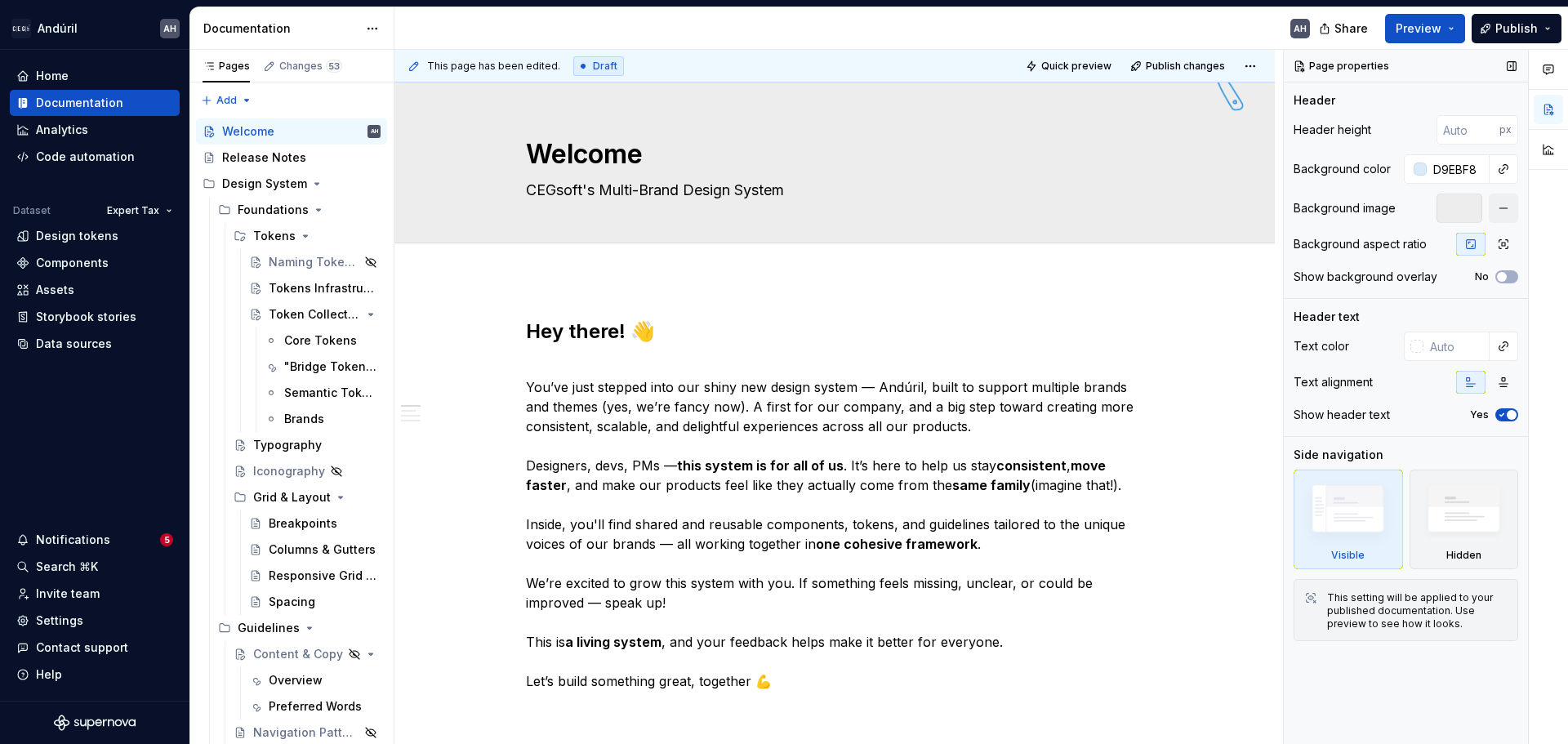
type input "#D9EBF8"
click at [1396, 225] on div "Header height px Background color #D9EBF8 Background image Background aspect ra…" at bounding box center [1407, 206] width 225 height 183
click at [1506, 211] on button "button" at bounding box center [1503, 208] width 29 height 29
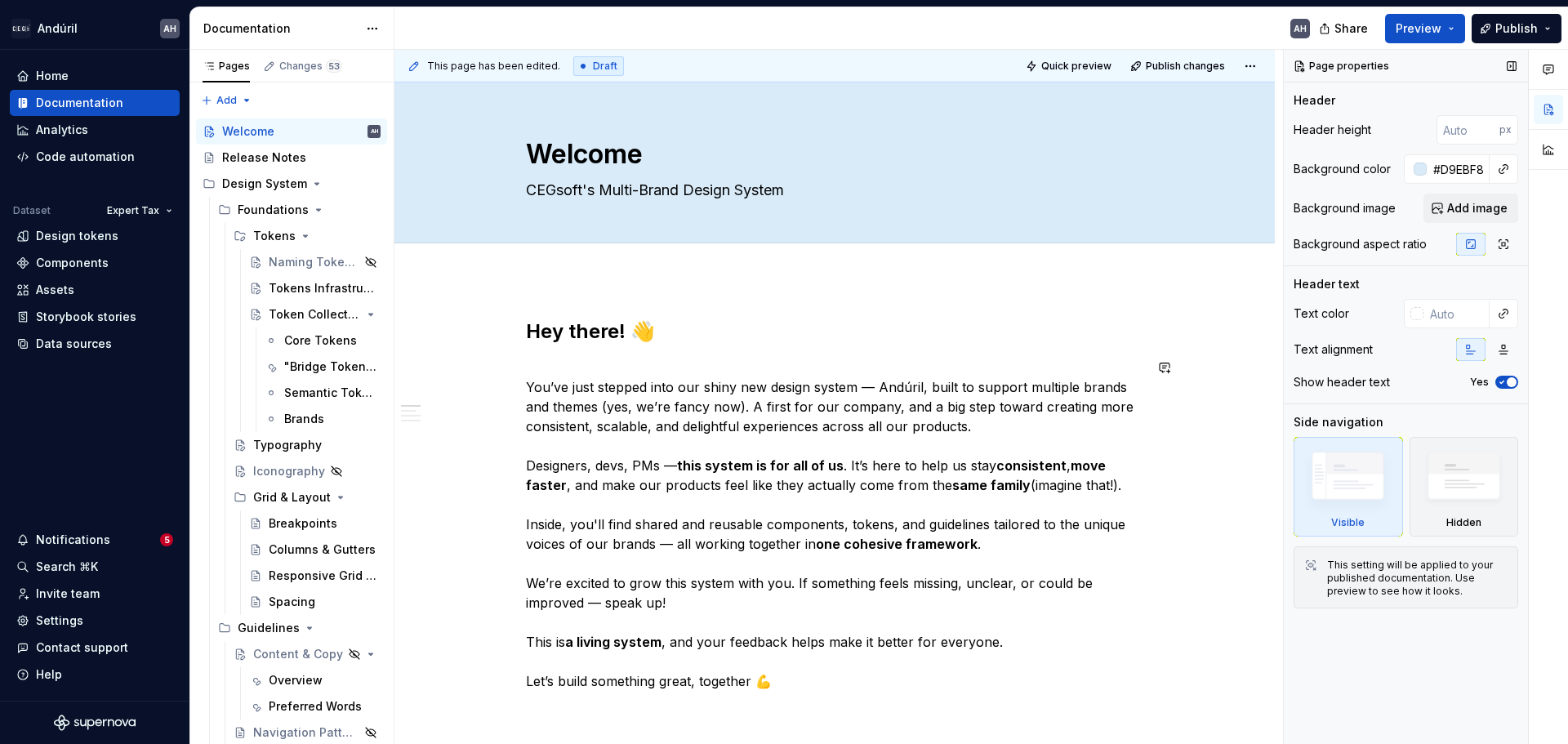
type textarea "*"
click at [1453, 172] on input "#D9EBF8" at bounding box center [1458, 168] width 63 height 29
paste input "EAF4FB"
type input "EAF4FB"
type textarea "*"
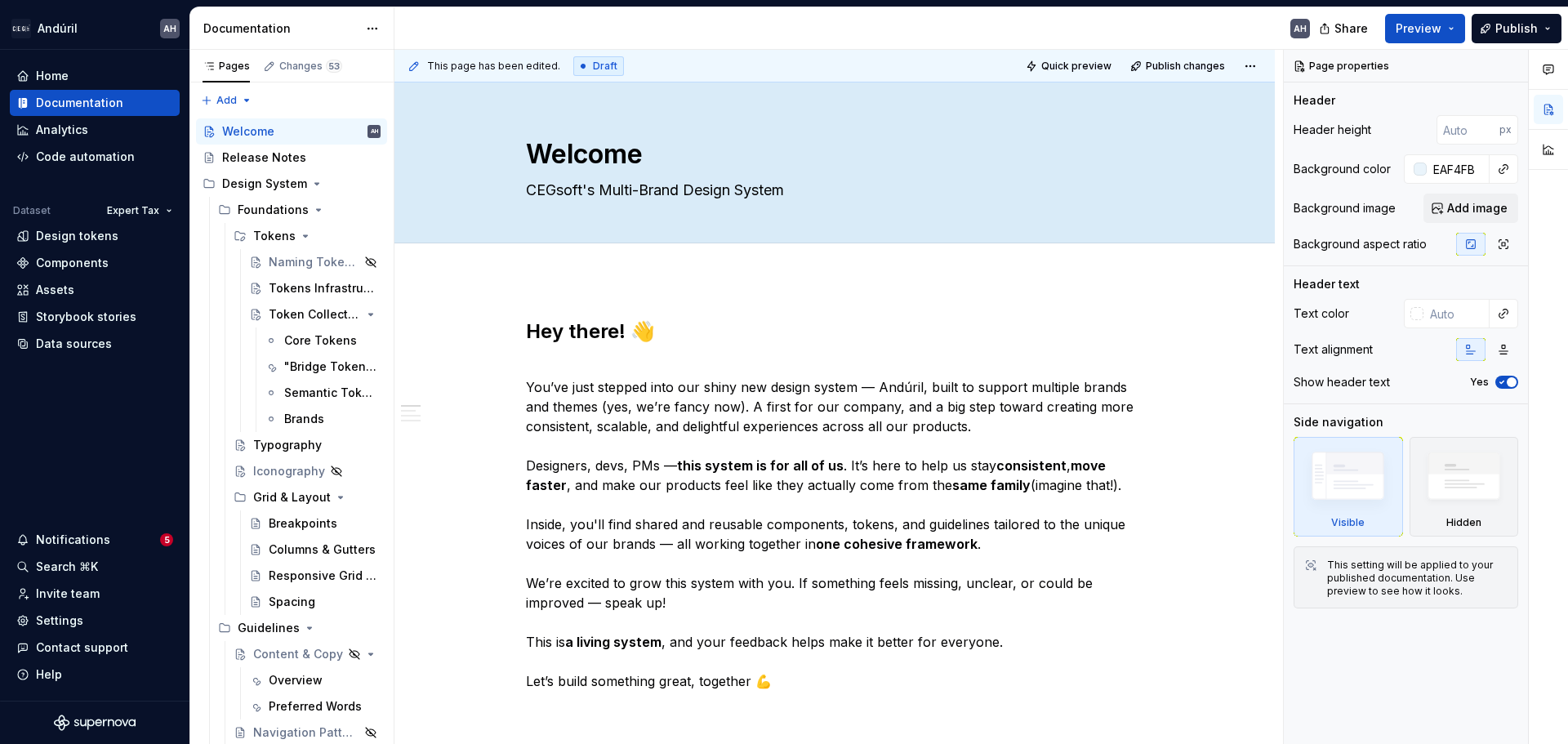
type input "#EAF4FB"
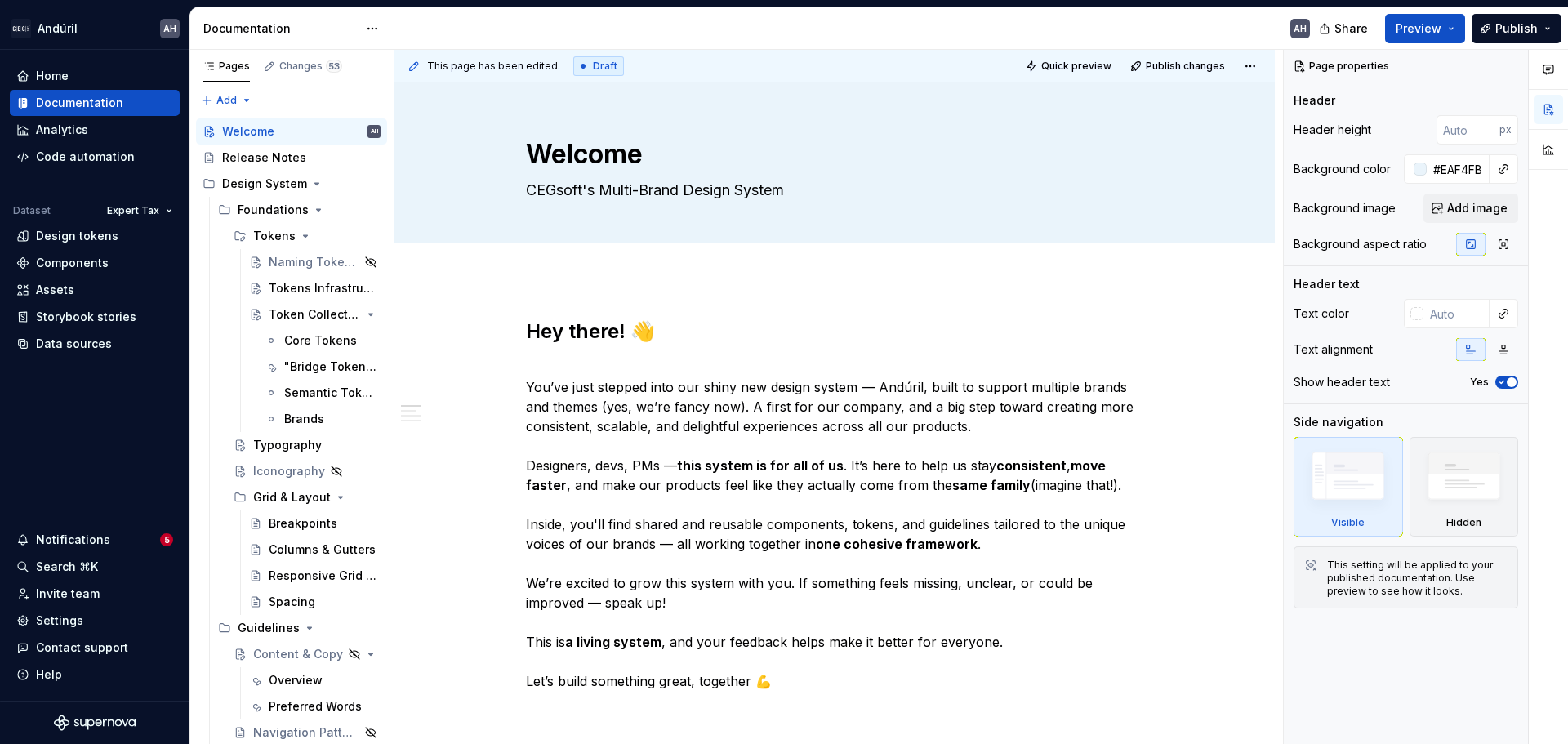
click at [1348, 215] on div "Background image" at bounding box center [1345, 208] width 102 height 16
click at [1071, 68] on span "Quick preview" at bounding box center [1076, 66] width 70 height 13
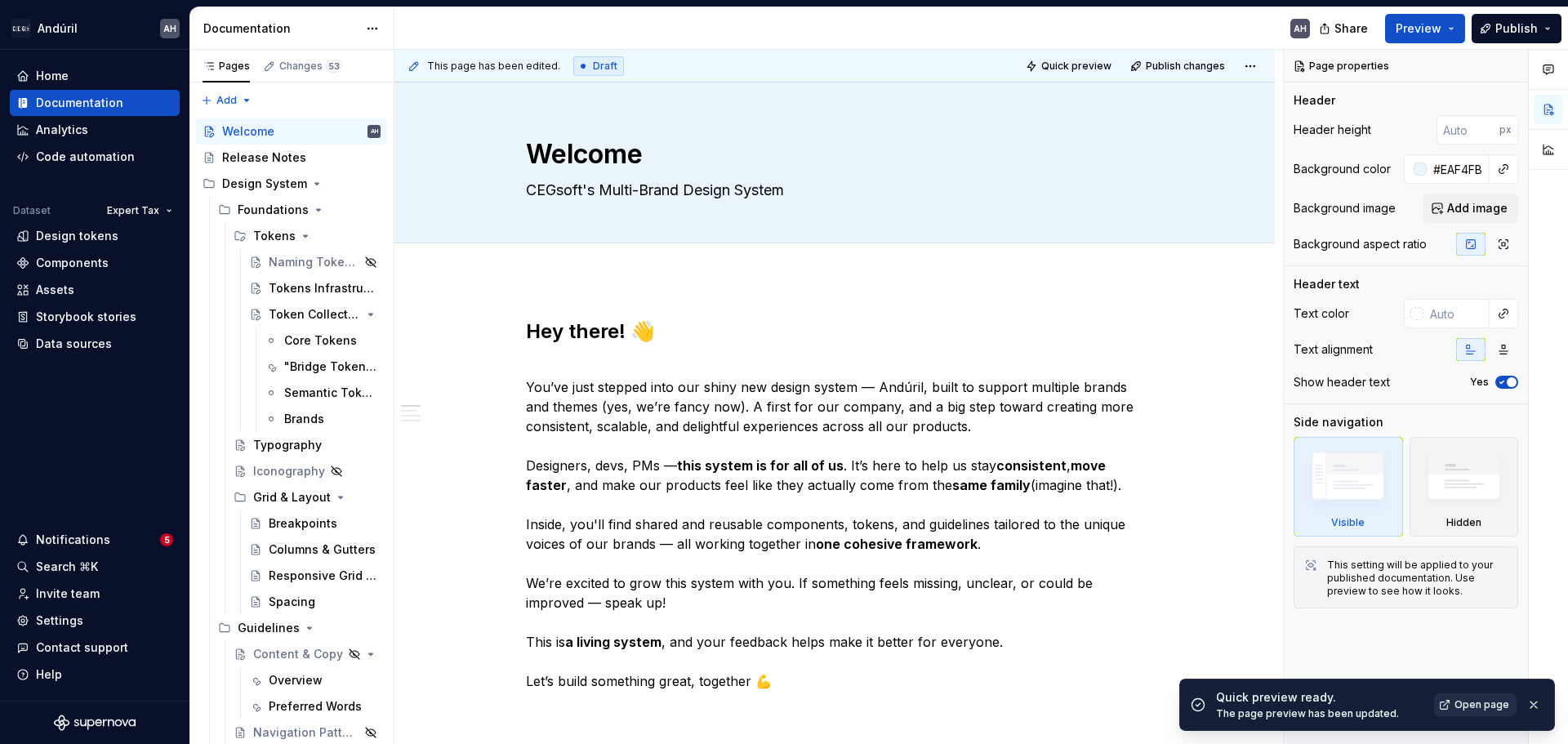
click at [1455, 709] on link "Open page" at bounding box center [1475, 705] width 82 height 23
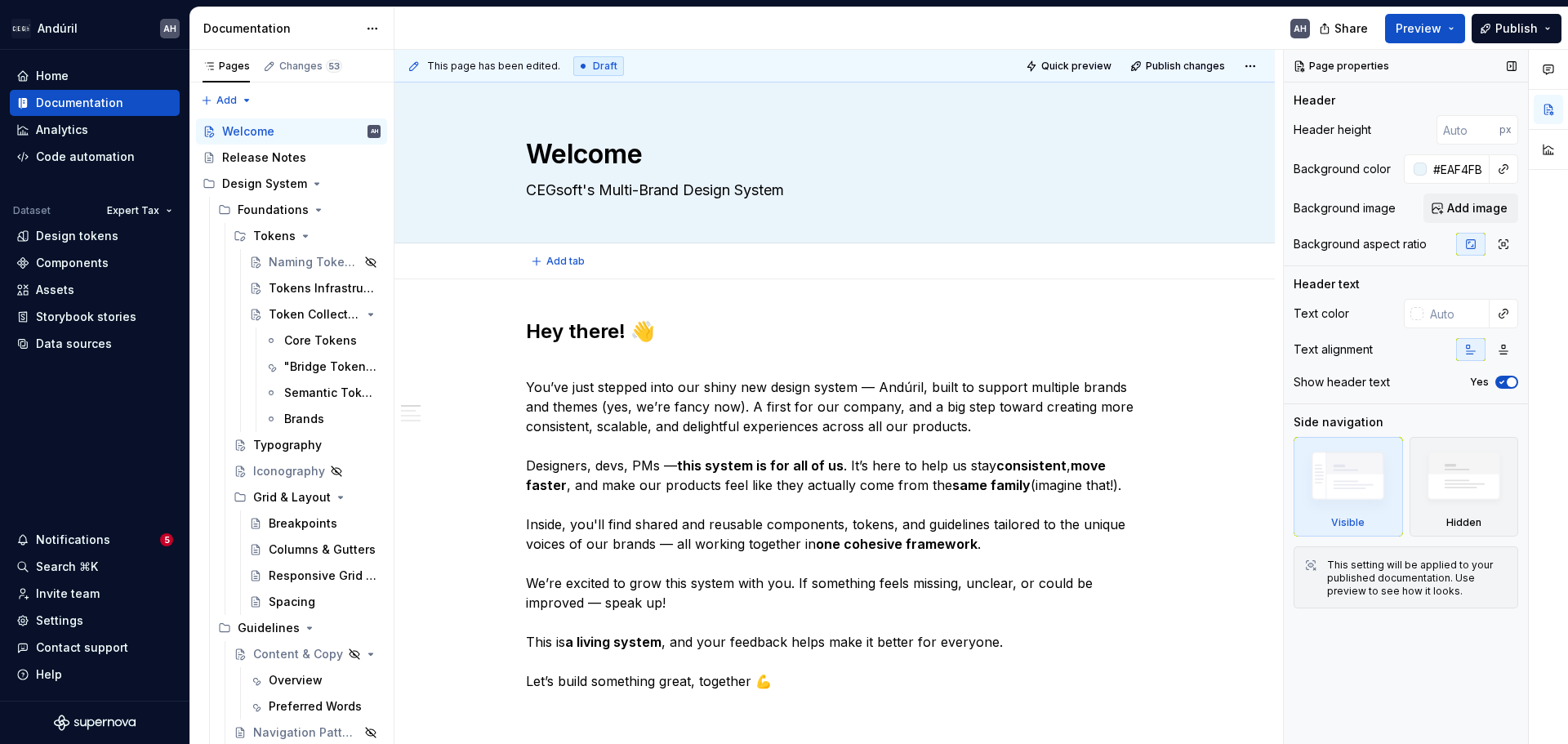
type textarea "*"
click at [1455, 163] on input "#EAF4FB" at bounding box center [1458, 168] width 63 height 29
paste input "3498D"
type input "3498DB"
click at [922, 376] on p "You’ve just stepped into our shiny new design system — Andúril, built to suppor…" at bounding box center [834, 544] width 617 height 372
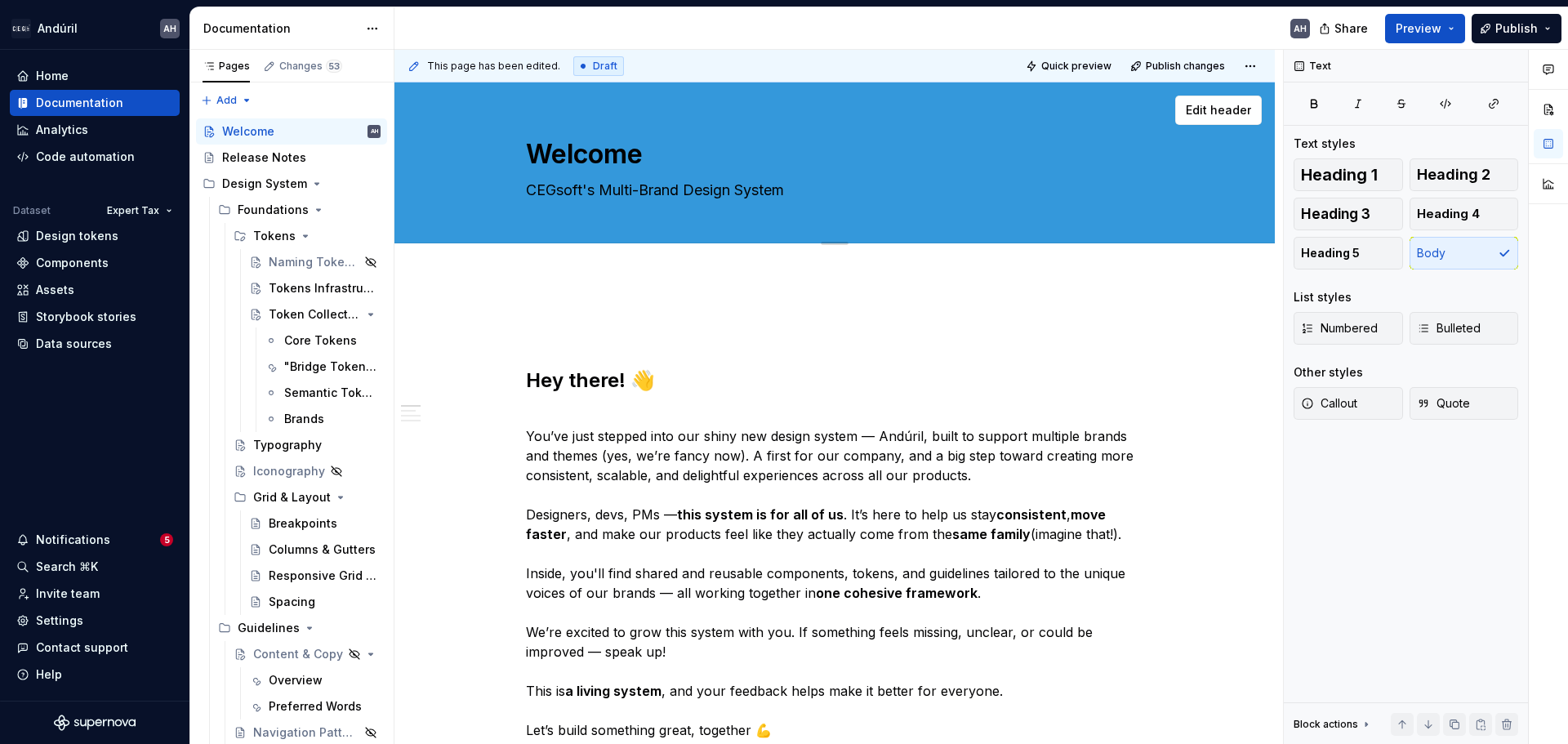
click at [1137, 174] on div "Welcome CEGsoft's Multi-Brand Design System" at bounding box center [834, 162] width 617 height 160
click at [1198, 111] on span "Edit header" at bounding box center [1219, 110] width 66 height 16
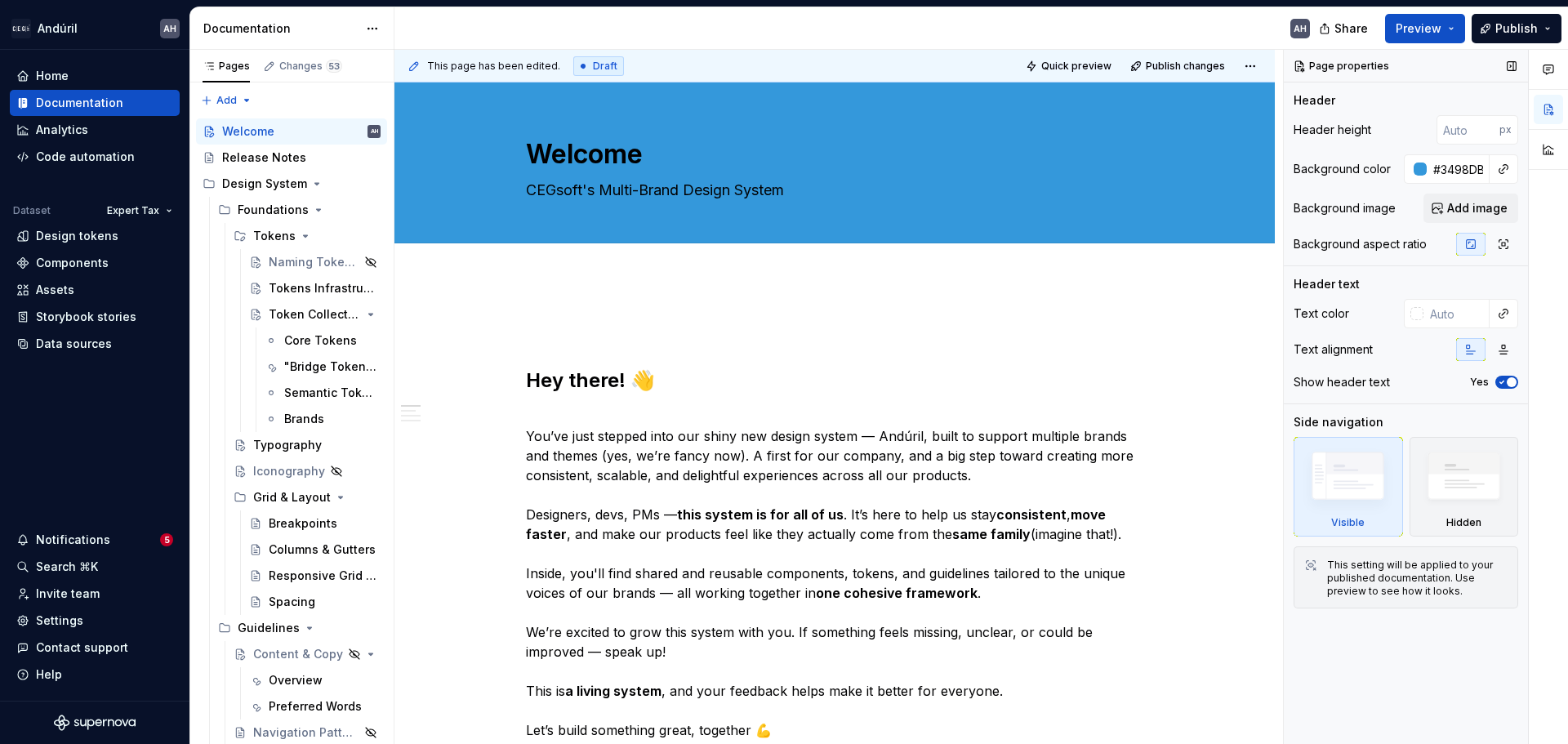
type textarea "*"
click at [1472, 172] on input "#3498DB" at bounding box center [1458, 168] width 63 height 29
paste input "EAF4F"
type input "EAF4FB"
type textarea "*"
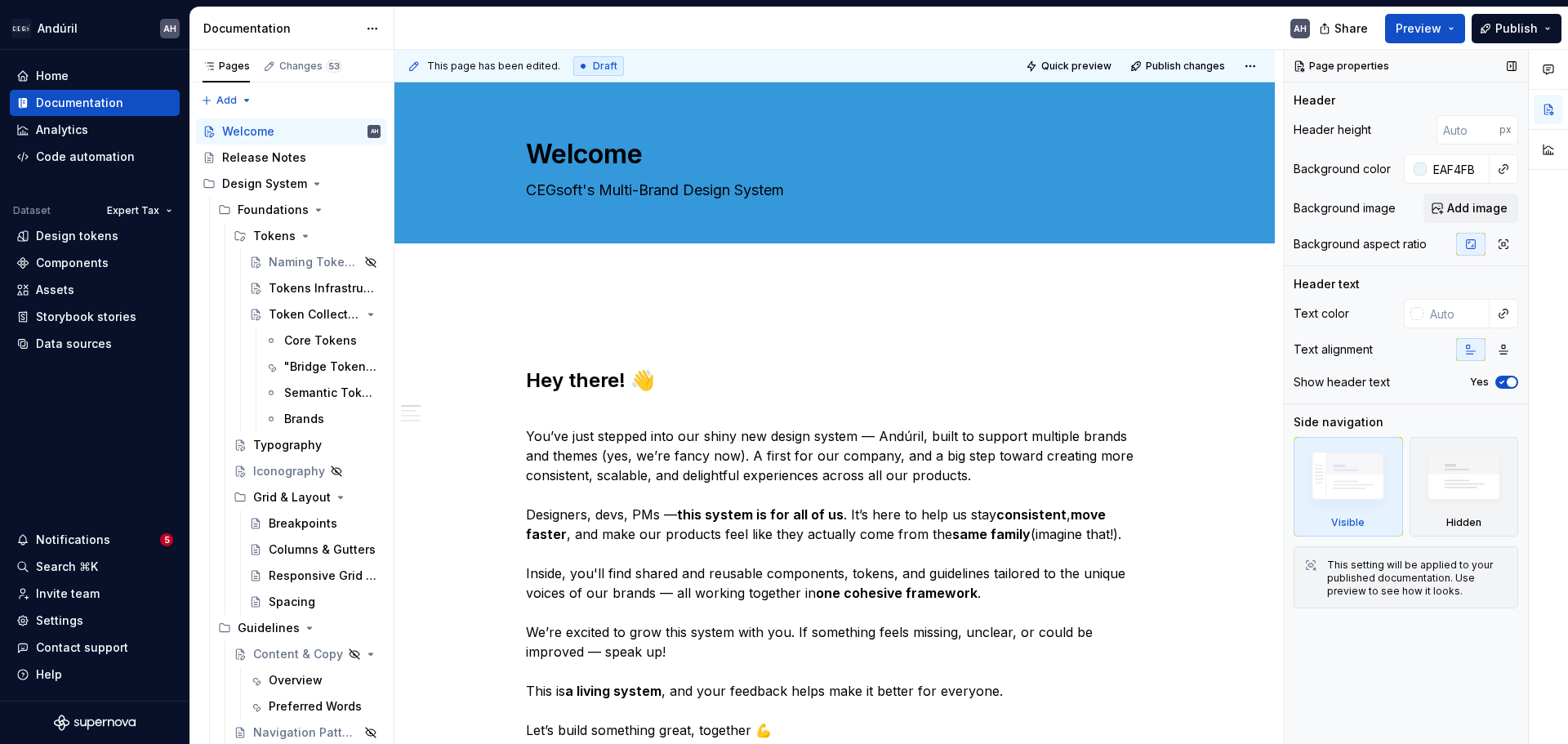
type input "#EAF4FB"
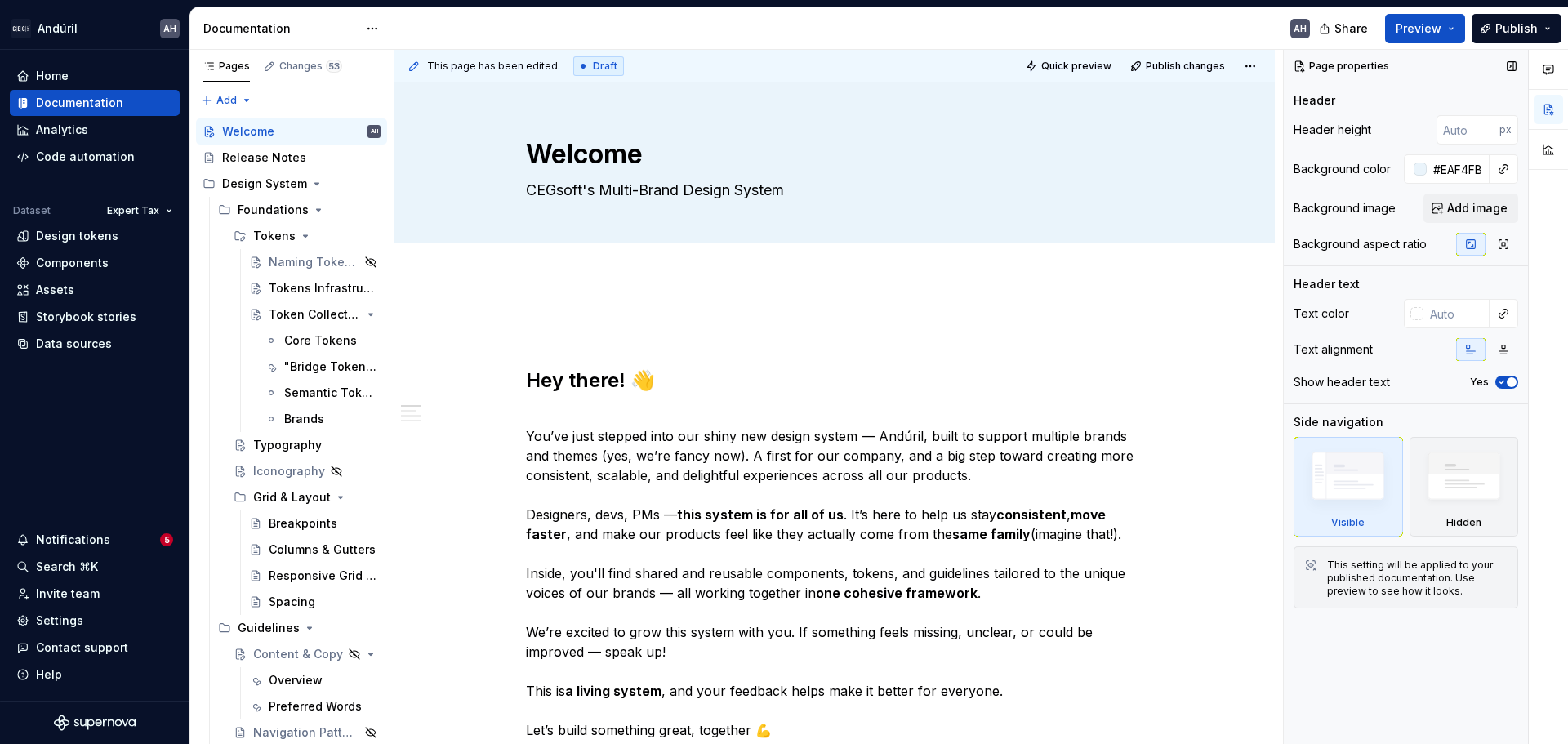
click at [1362, 208] on div "Background image" at bounding box center [1345, 208] width 102 height 16
type textarea "*"
click at [1445, 322] on input "text" at bounding box center [1456, 313] width 66 height 29
paste input "3498DB"
type input "3498DB"
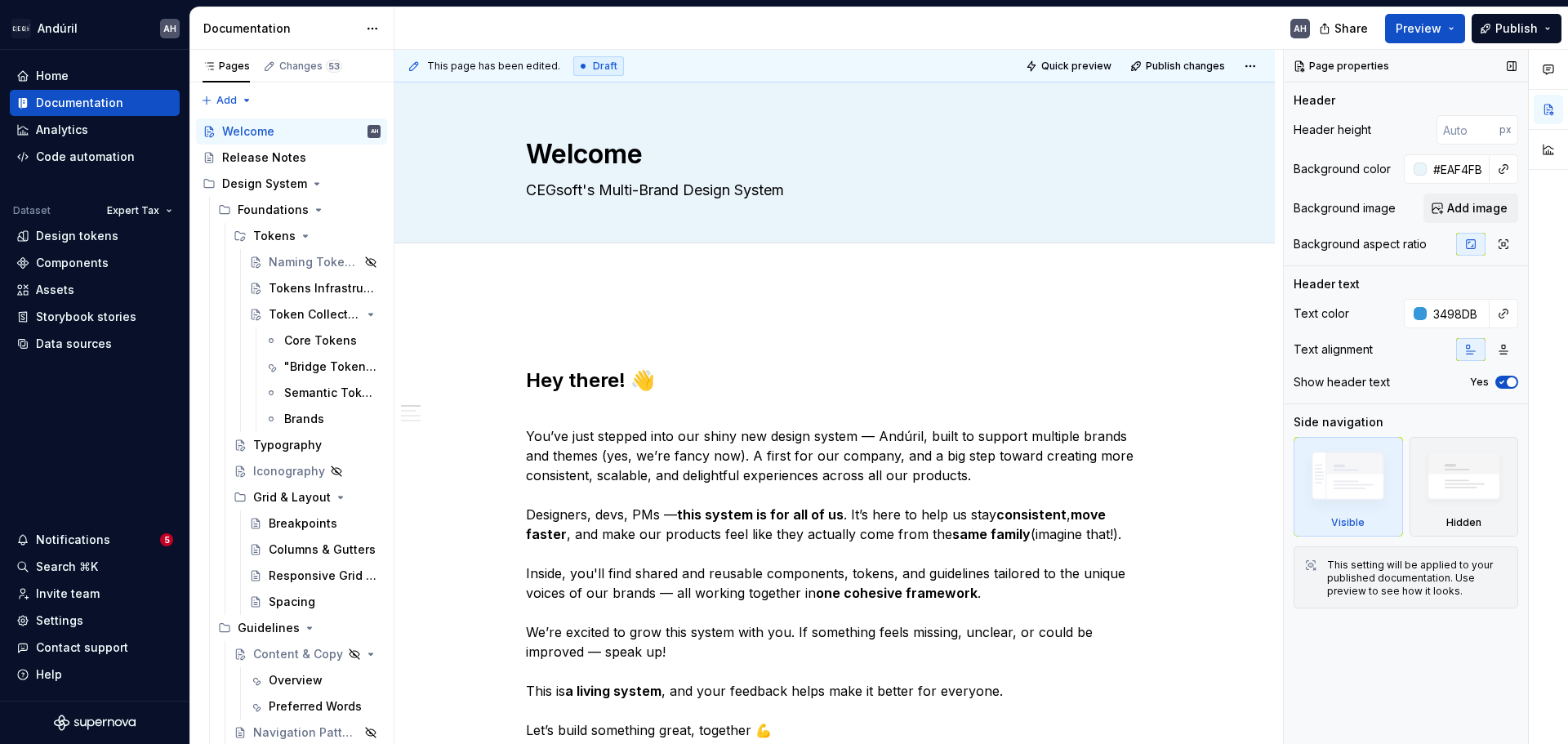
type textarea "*"
type input "#3498DB"
click at [1415, 370] on div "Text color #3498DB Text alignment Show header text Yes" at bounding box center [1407, 351] width 225 height 105
type textarea "*"
click at [1451, 308] on input "#3498DB" at bounding box center [1458, 313] width 63 height 29
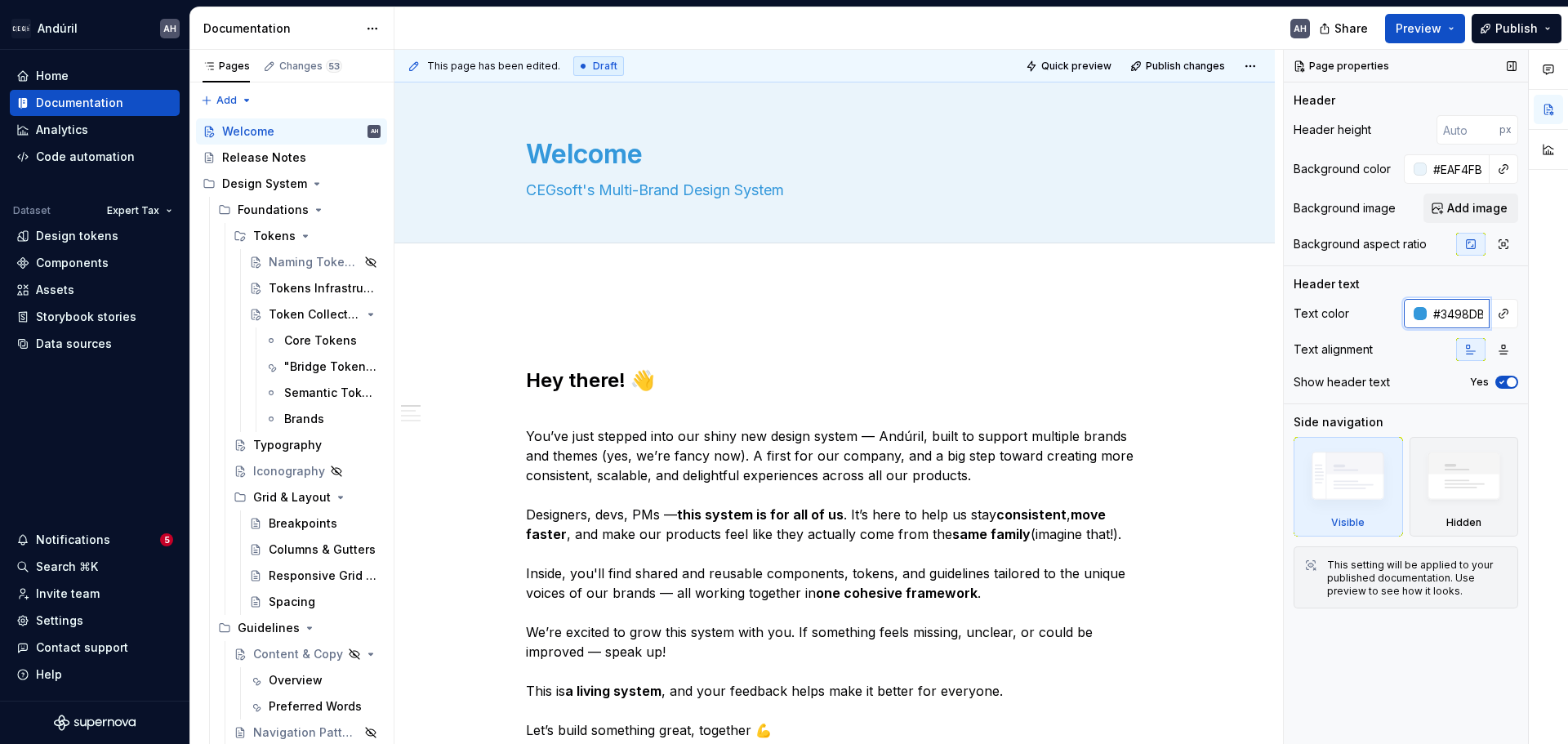
paste input "3279B5"
type input "3279B5"
type textarea "*"
type input "#3279B5"
click at [1401, 272] on div "Page properties Header Header height px Background color #EAF4FB Background ima…" at bounding box center [1406, 397] width 245 height 695
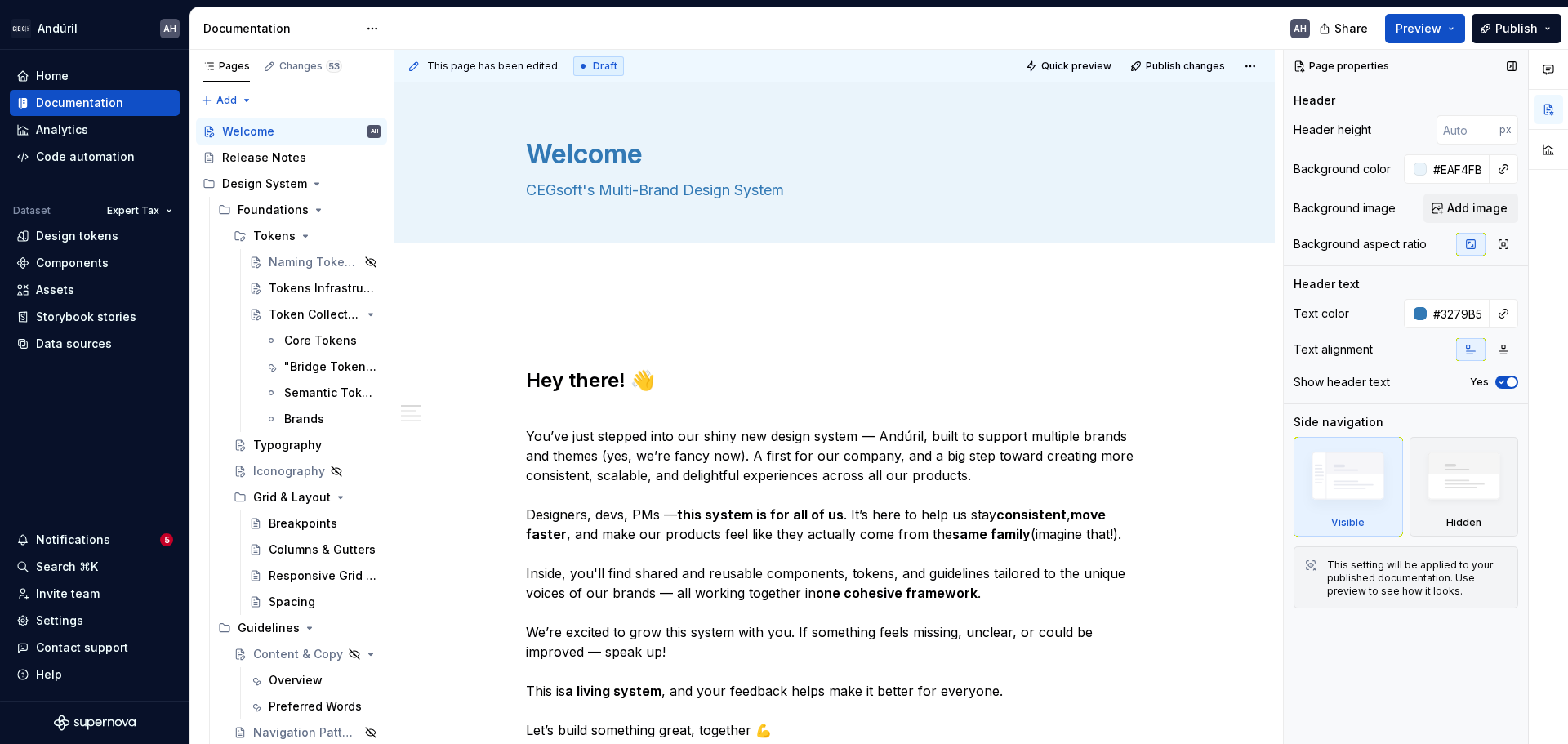
click at [1373, 335] on div "Text color #3279B5 Text alignment Show header text Yes" at bounding box center [1407, 351] width 225 height 105
type textarea "*"
click at [1459, 310] on input "#3279B5" at bounding box center [1458, 313] width 63 height 29
paste input "183C5A"
type input "183C5A"
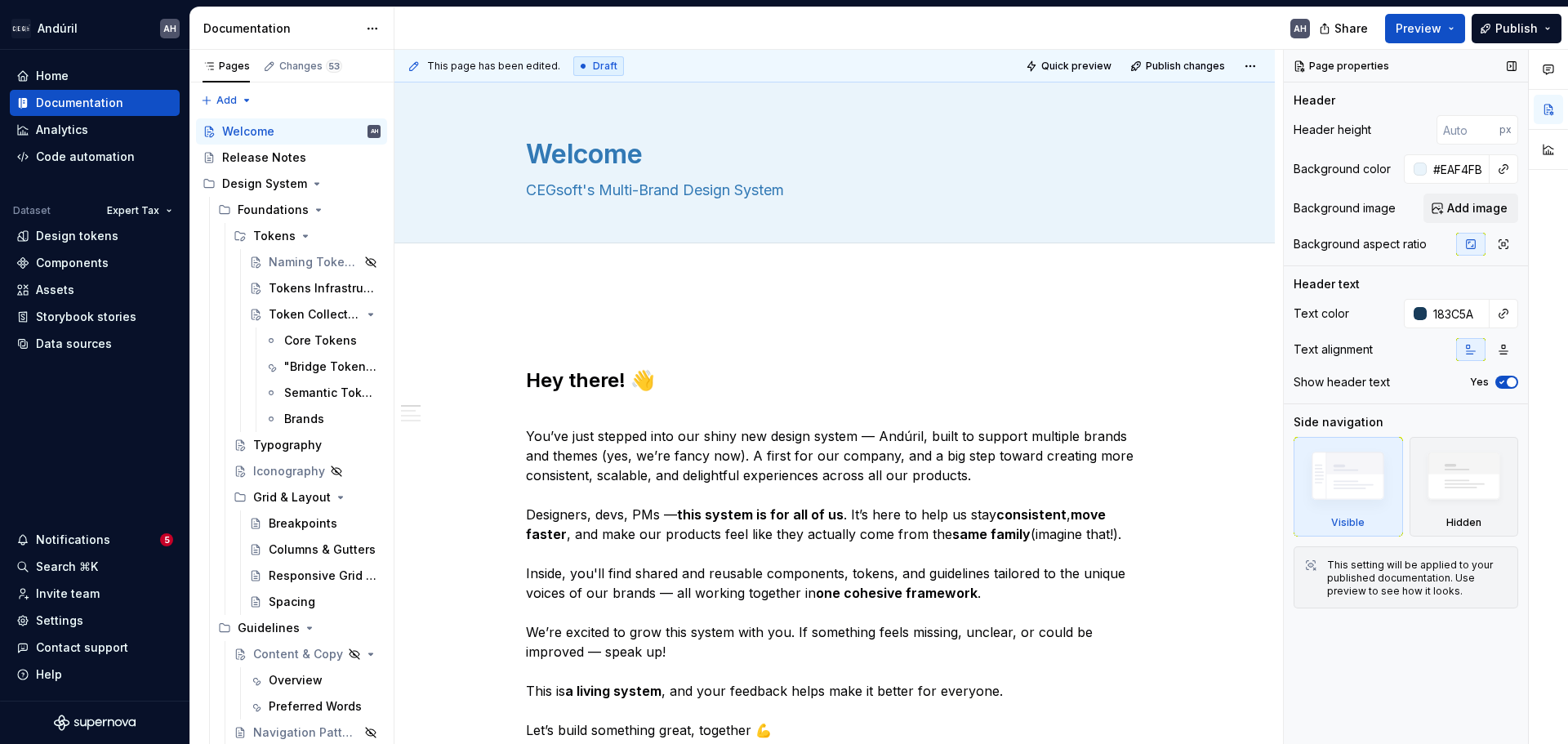
type textarea "*"
type input "#183C5A"
click at [1433, 287] on div "Header text" at bounding box center [1407, 284] width 225 height 16
click at [1082, 73] on button "Quick preview" at bounding box center [1070, 66] width 98 height 23
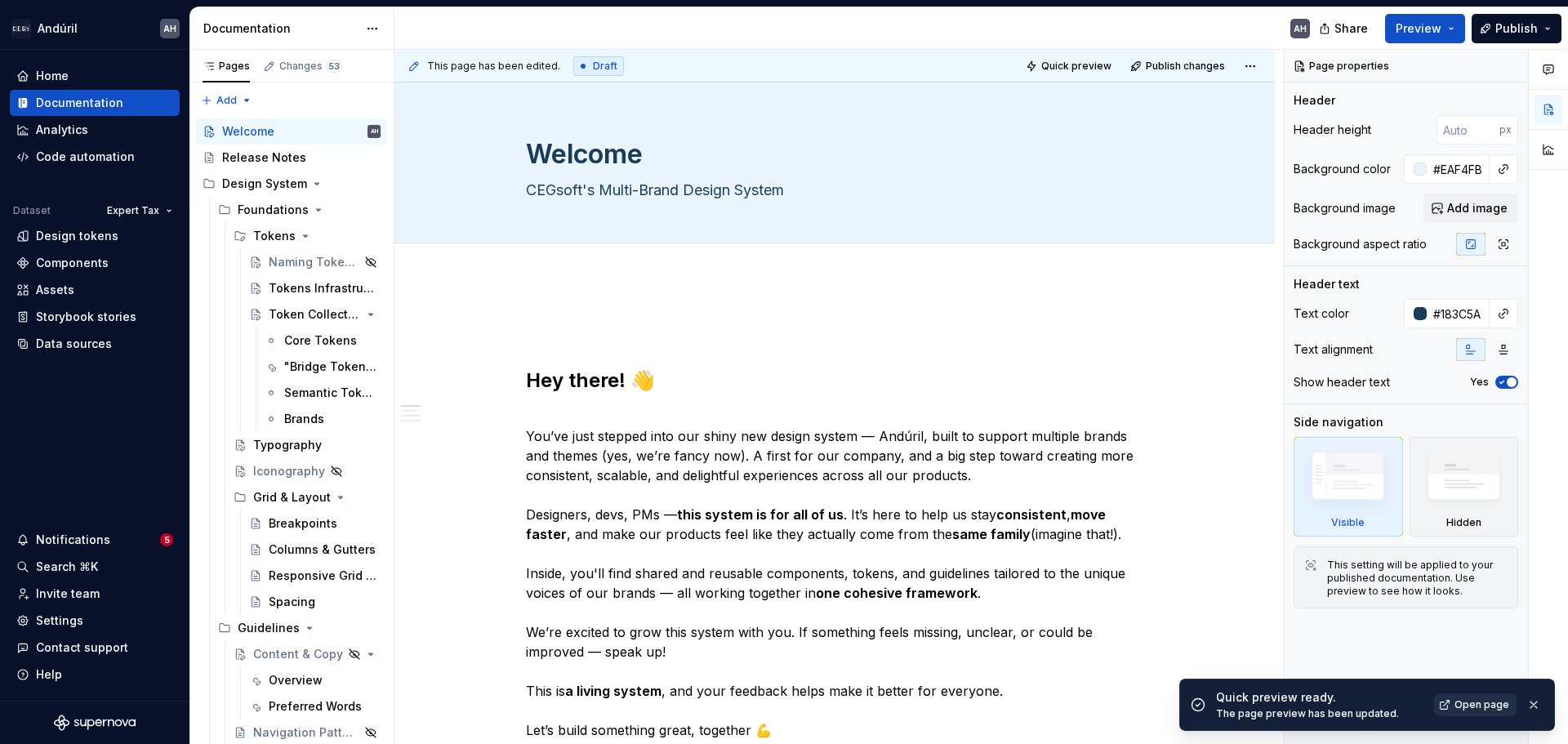
click at [1473, 709] on span "Open page" at bounding box center [1482, 704] width 55 height 13
type textarea "*"
click at [71, 620] on div "Settings" at bounding box center [59, 621] width 47 height 16
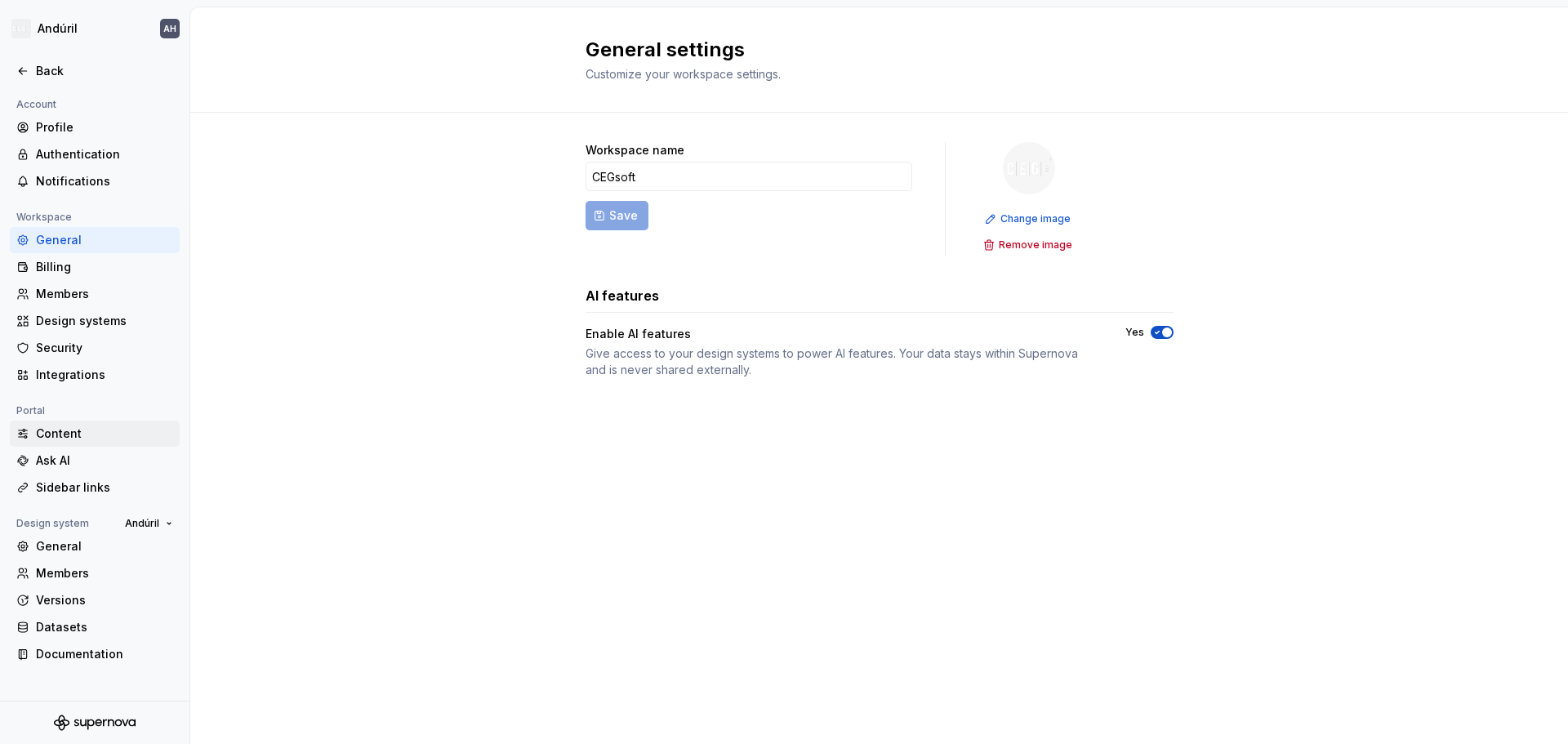
click at [85, 433] on div "Content" at bounding box center [105, 433] width 137 height 16
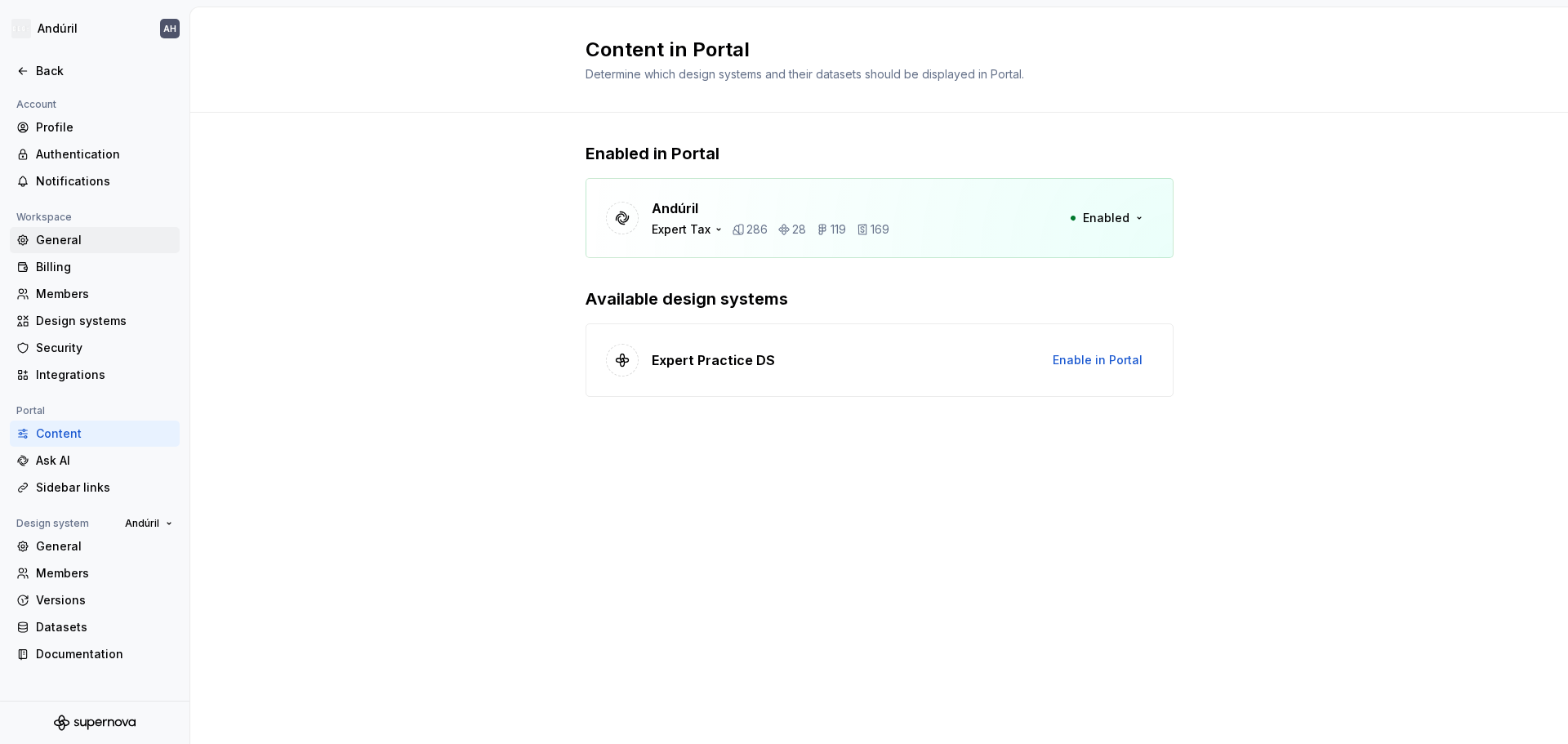
click at [101, 246] on div "General" at bounding box center [105, 240] width 137 height 16
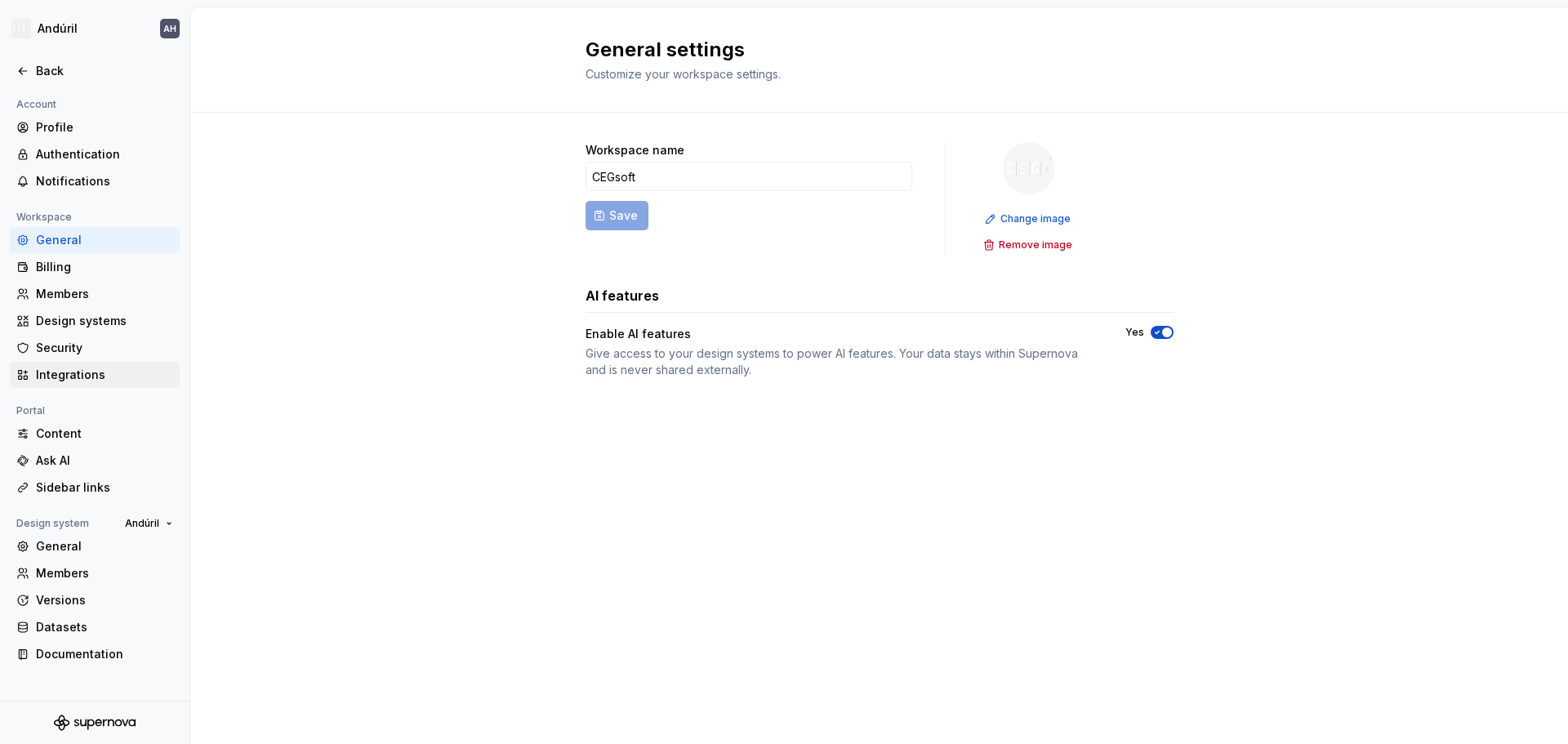
click at [102, 370] on div "Integrations" at bounding box center [105, 375] width 137 height 16
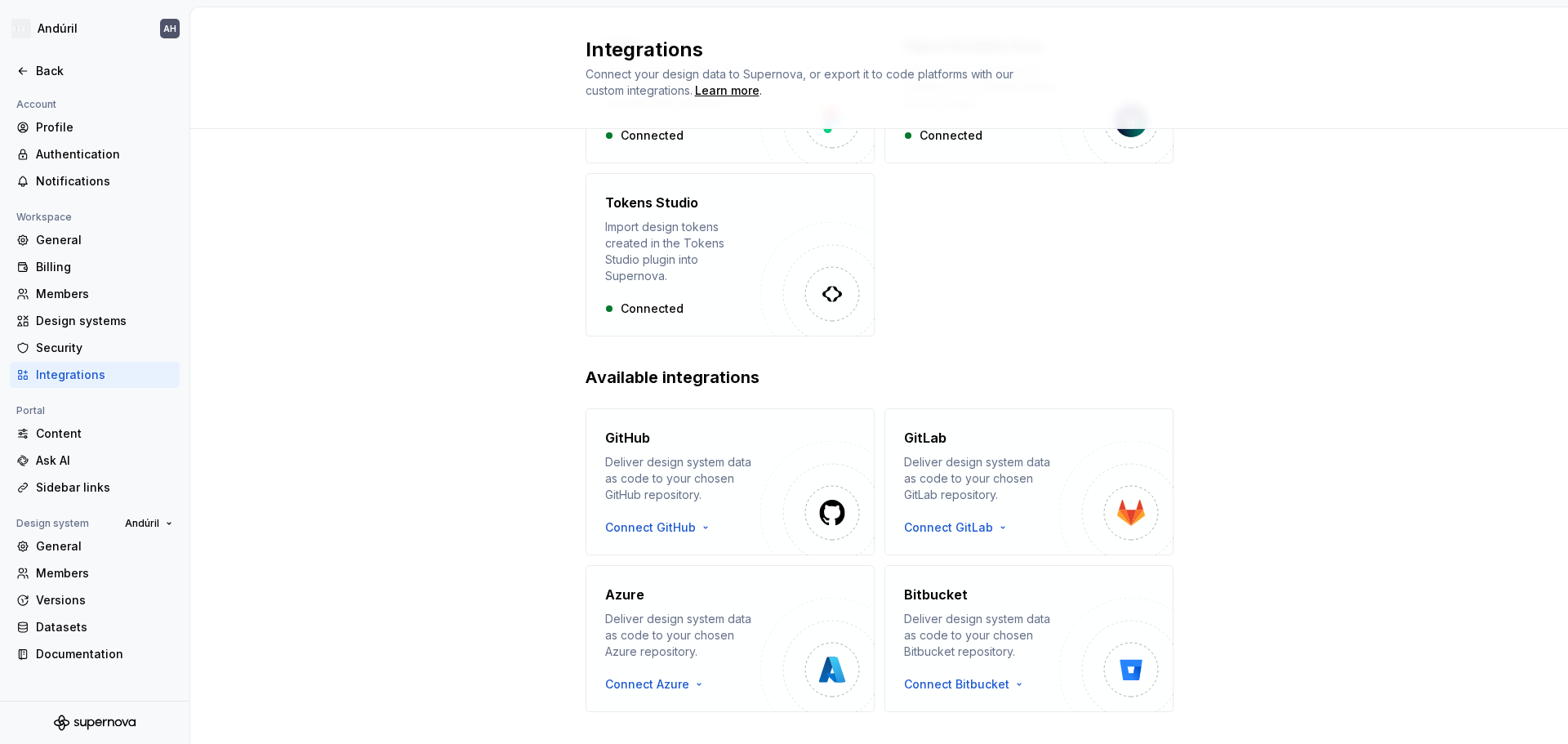
scroll to position [198, 0]
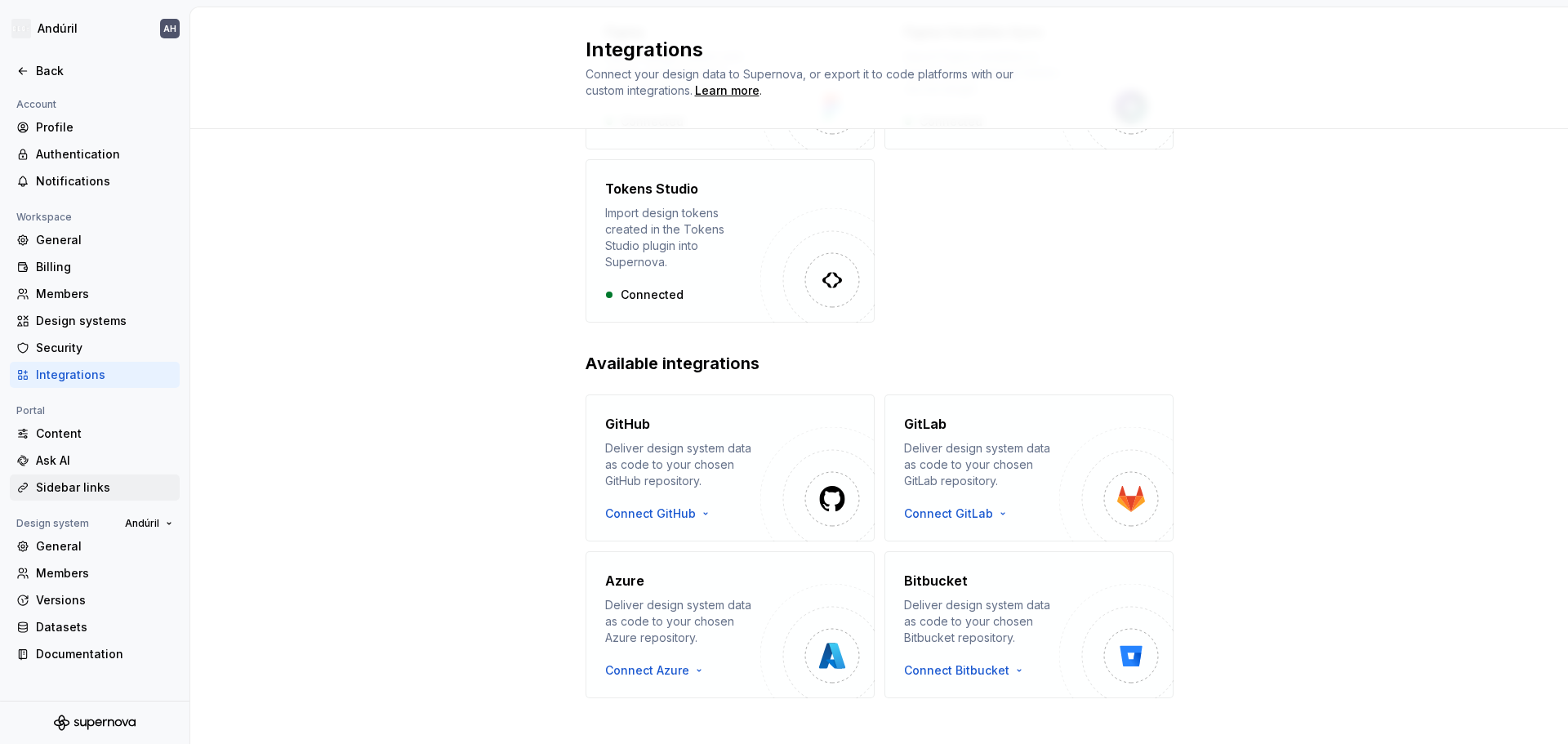
click at [108, 492] on div "Sidebar links" at bounding box center [105, 487] width 137 height 16
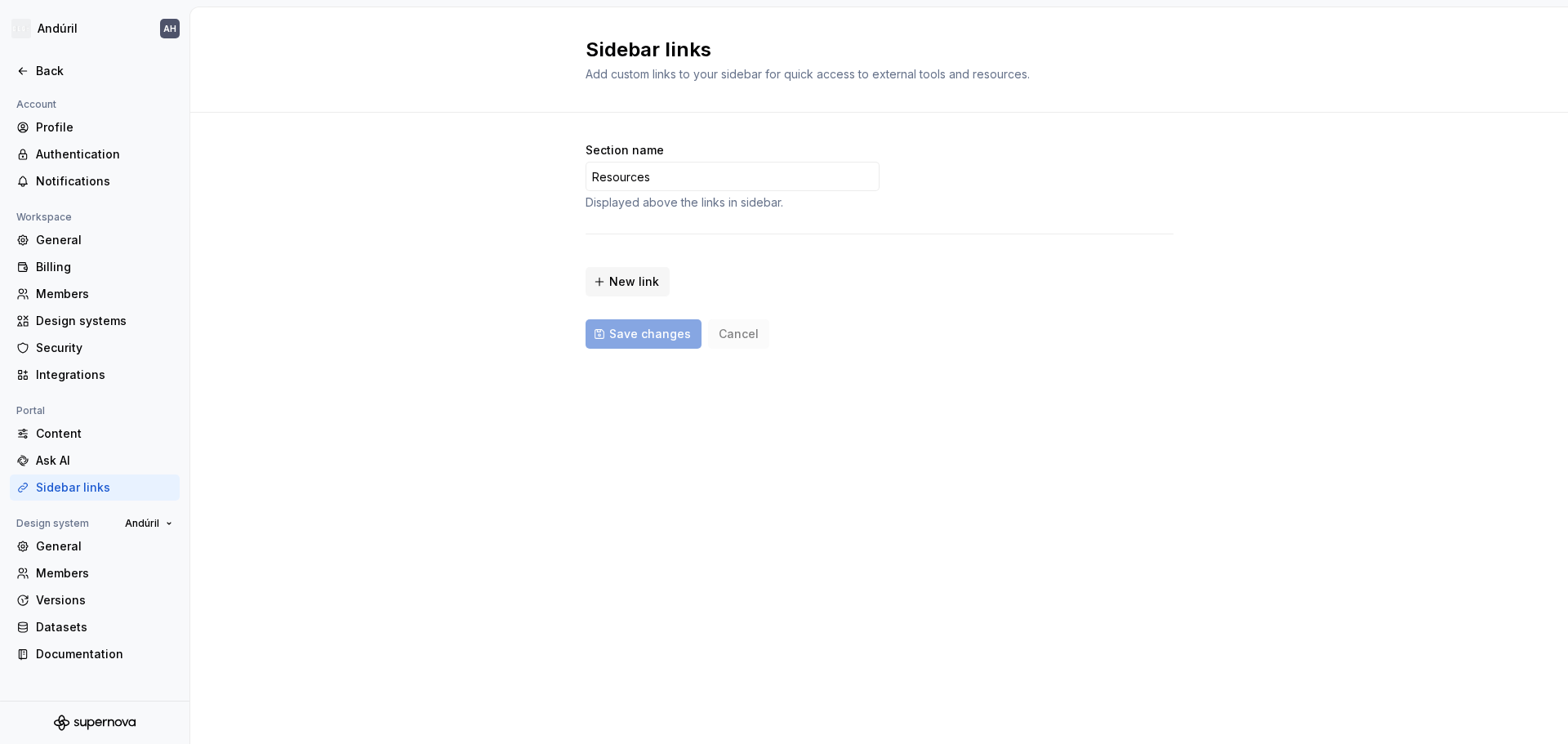
click at [504, 228] on div "Section name Resources Displayed above the links in sidebar. New link Save chan…" at bounding box center [879, 261] width 1378 height 298
click at [113, 650] on div "Documentation" at bounding box center [105, 654] width 137 height 16
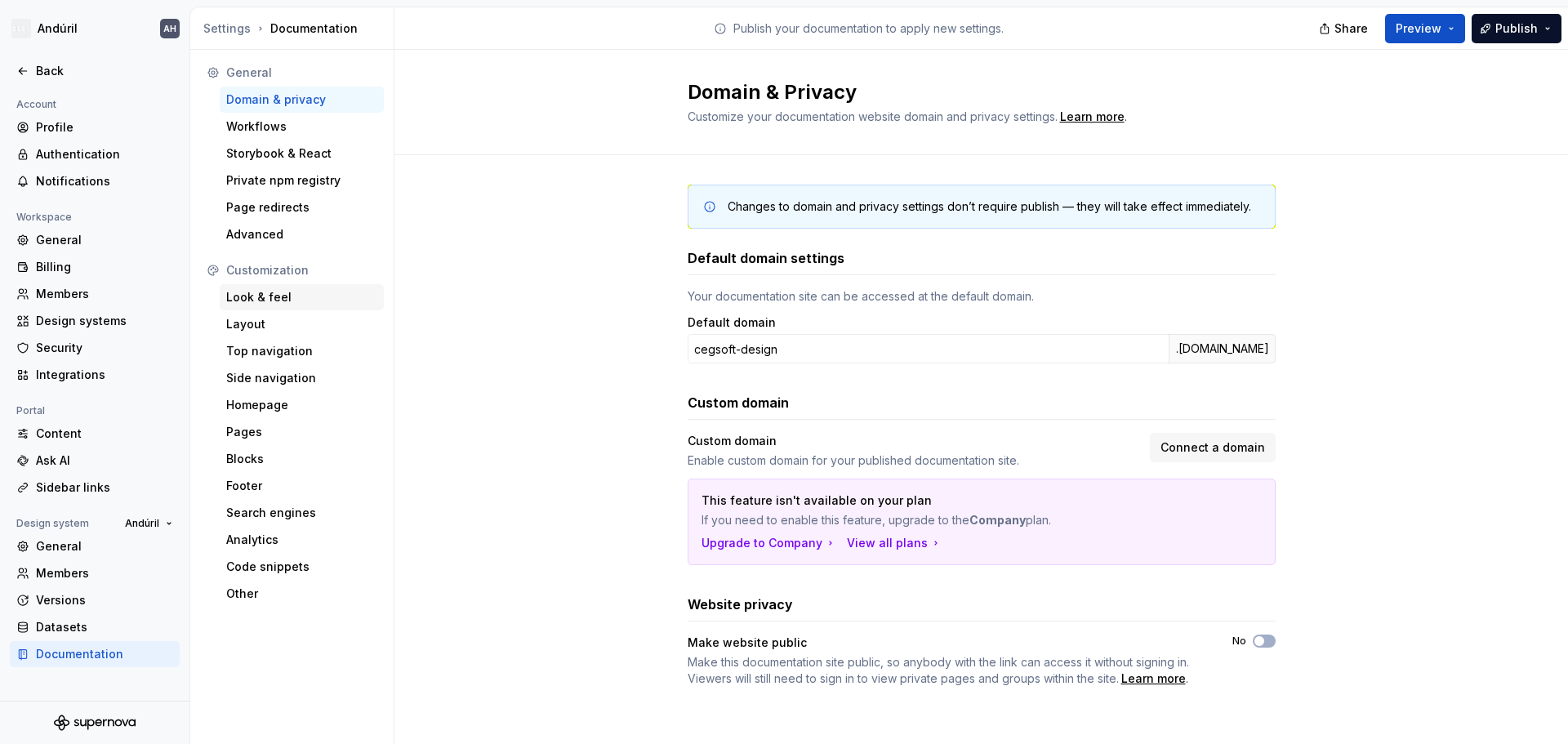
click at [278, 298] on div "Look & feel" at bounding box center [301, 297] width 151 height 16
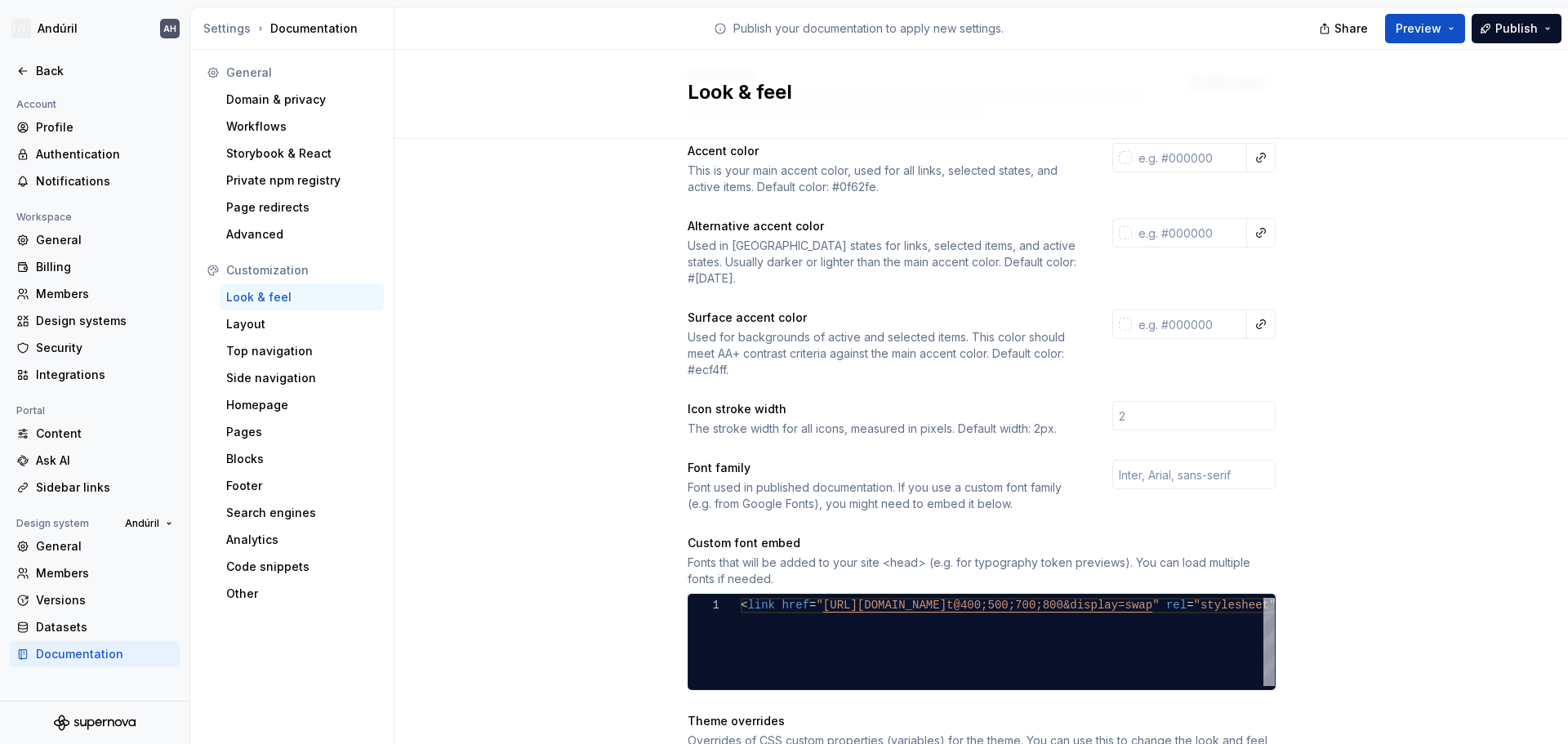
scroll to position [327, 0]
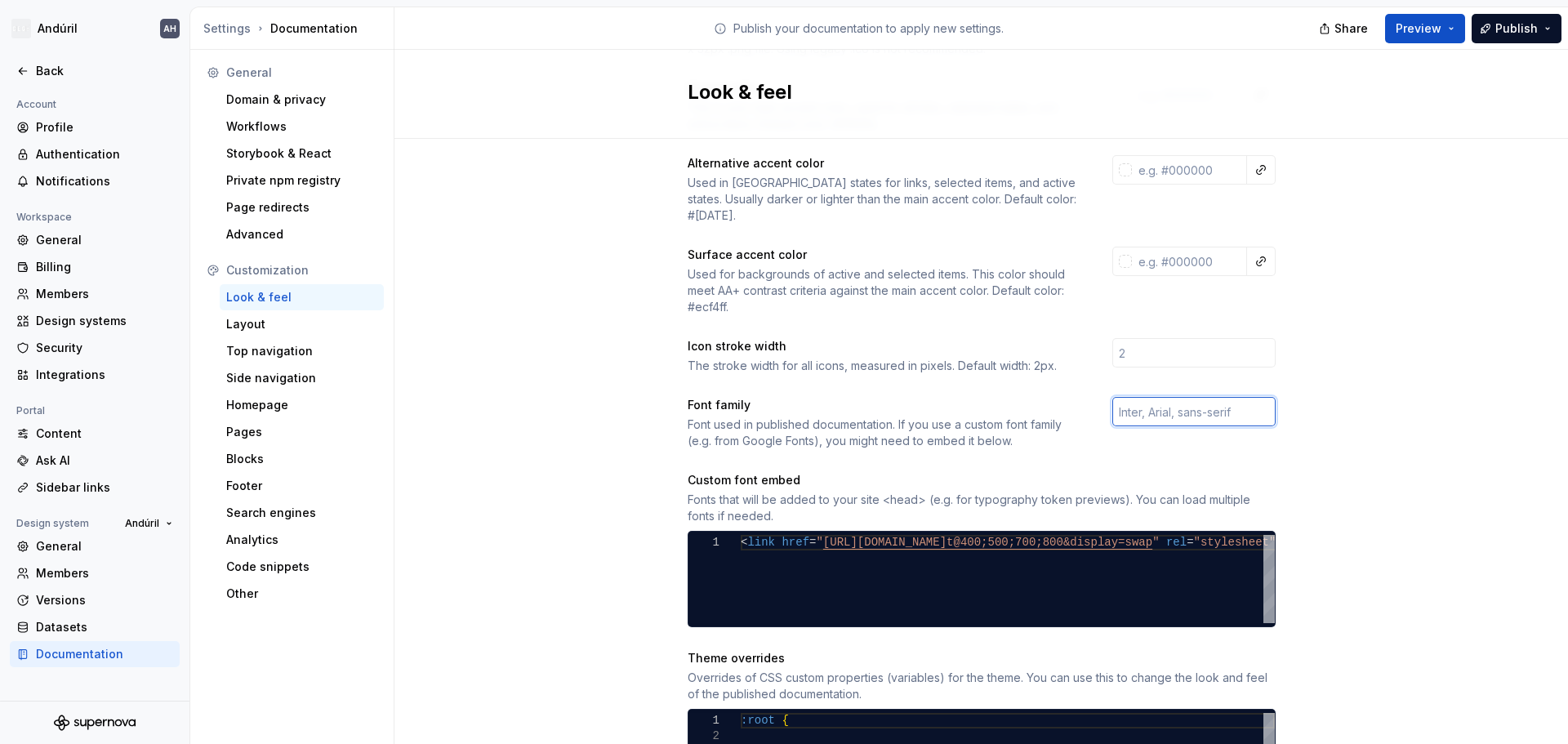
click at [1182, 401] on input "text" at bounding box center [1194, 411] width 163 height 29
type input "open sans"
click at [955, 416] on div "Font used in published documentation. If you use a custom font family (e.g. fro…" at bounding box center [885, 432] width 395 height 33
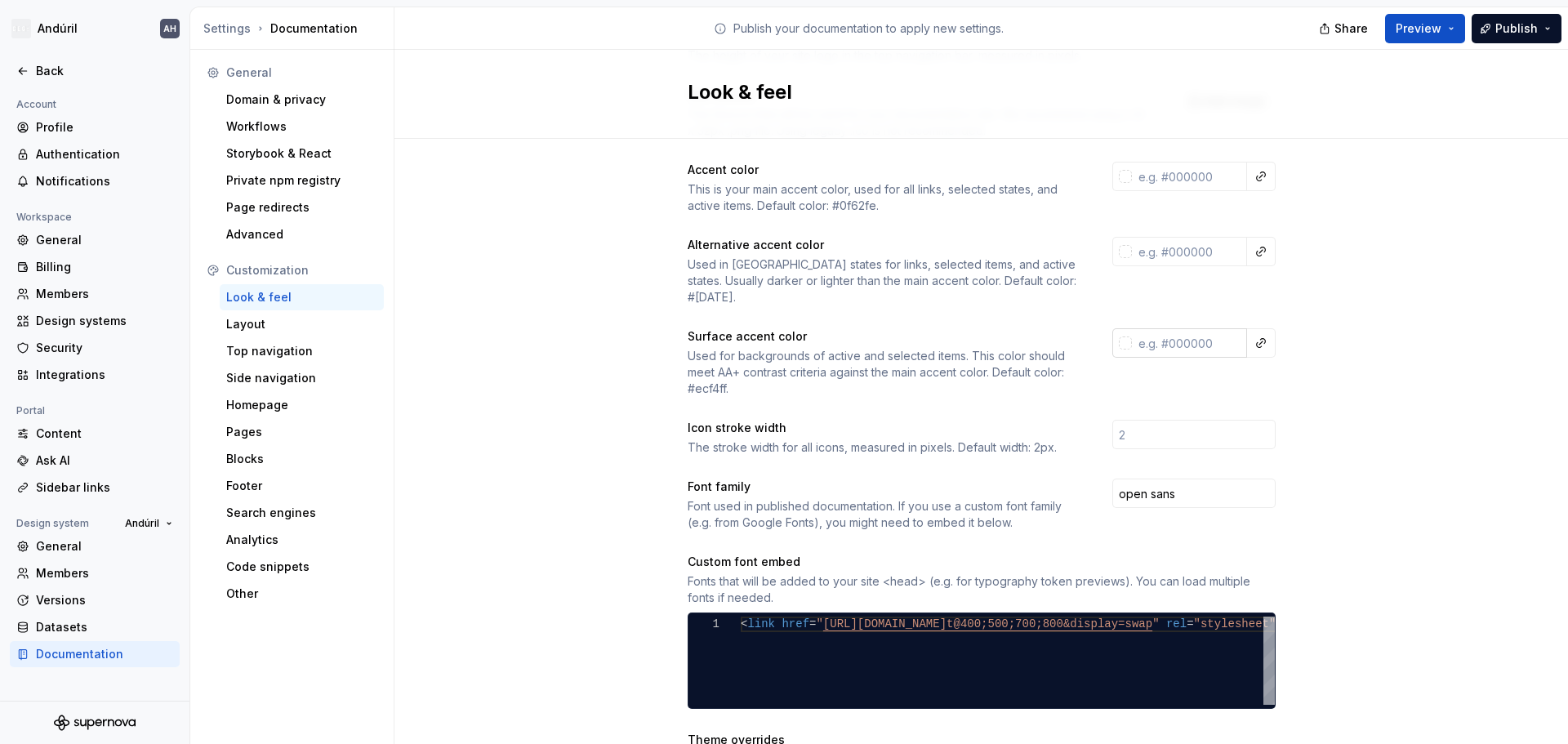
click at [1161, 329] on input "text" at bounding box center [1190, 343] width 115 height 29
paste input "EAF4FB"
click at [988, 361] on div "Used for backgrounds of active and selected items. This color should meet AA+ c…" at bounding box center [885, 372] width 395 height 49
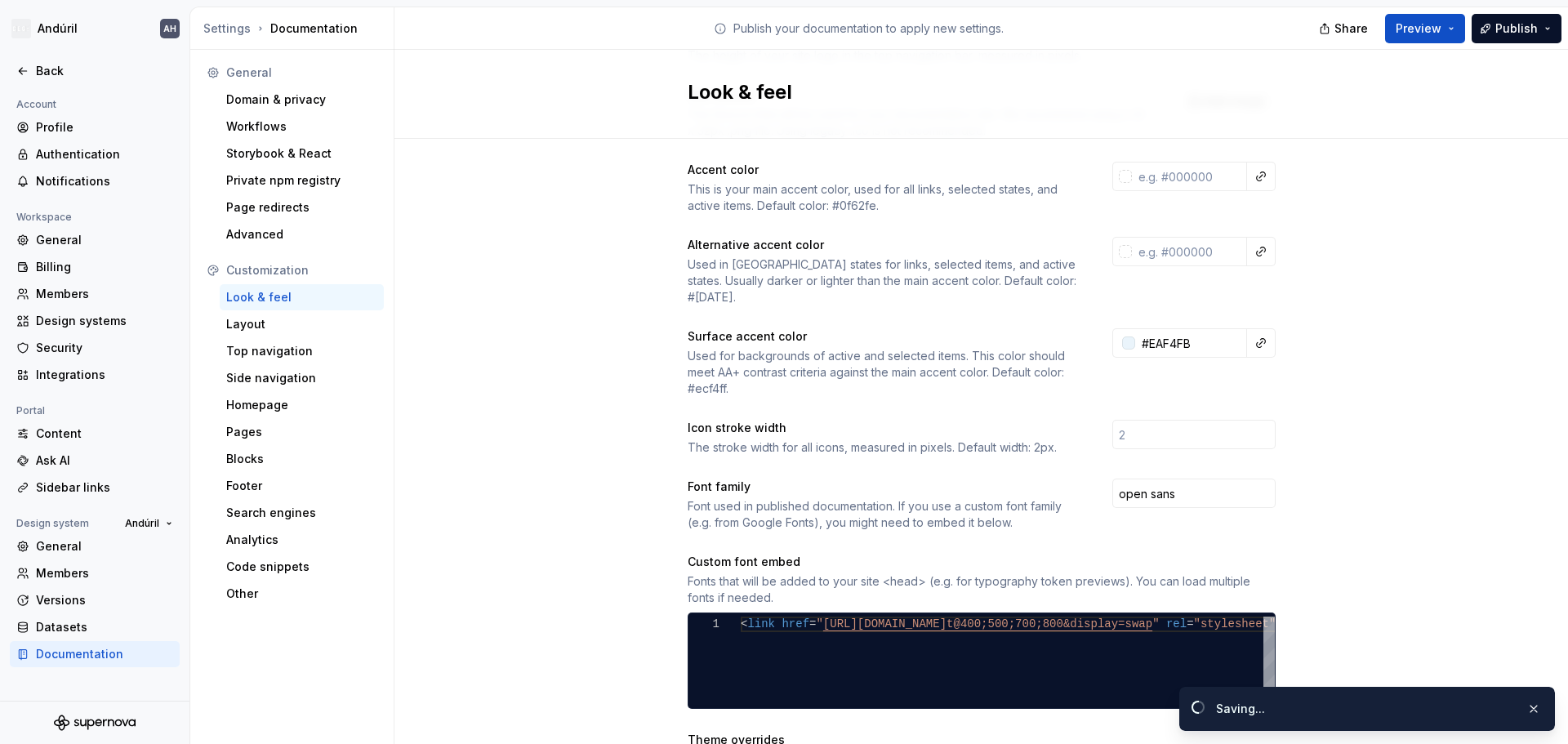
type input "#eaf4fbff"
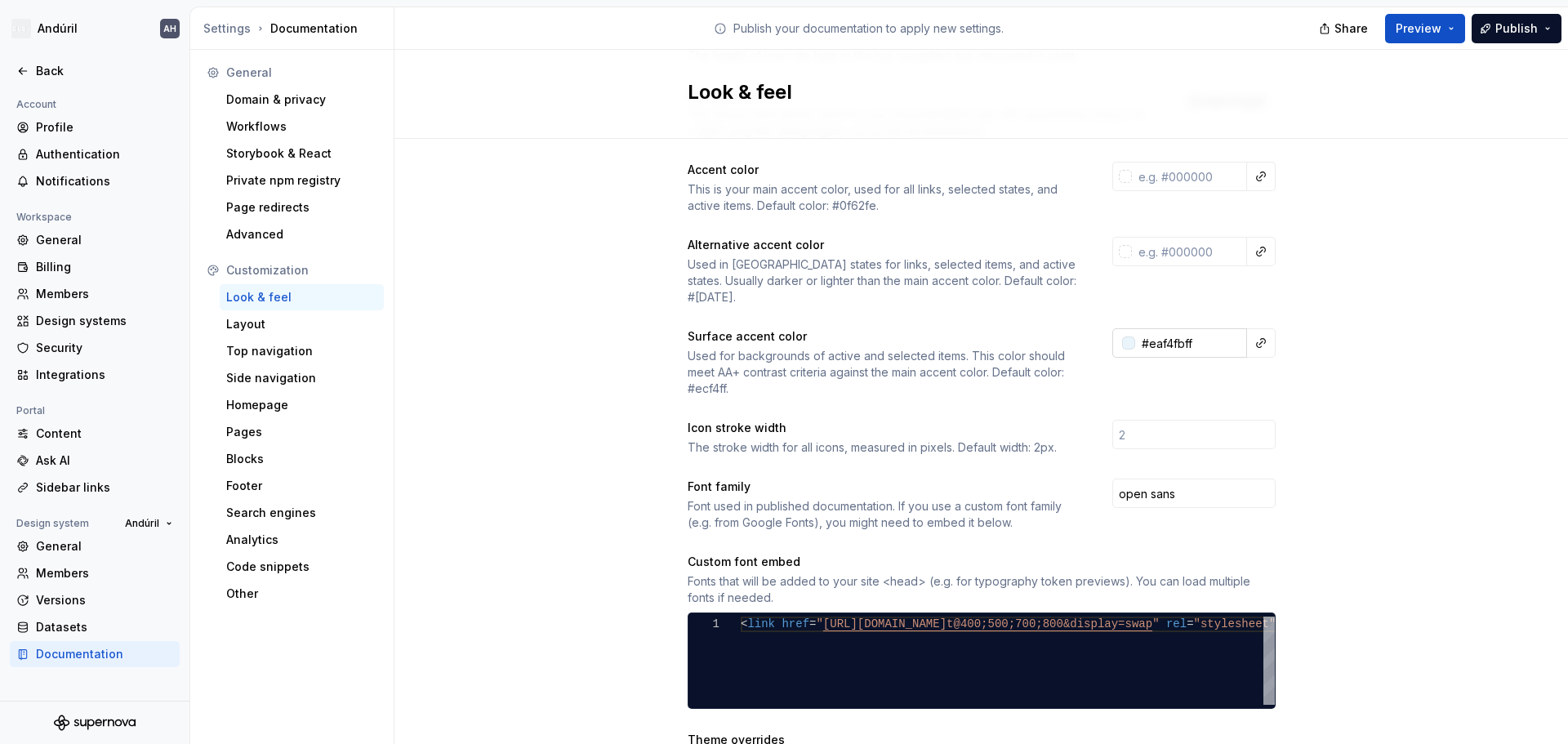
click at [1193, 329] on input "#eaf4fbff" at bounding box center [1192, 343] width 112 height 29
click at [948, 362] on div "Used for backgrounds of active and selected items. This color should meet AA+ c…" at bounding box center [885, 372] width 395 height 49
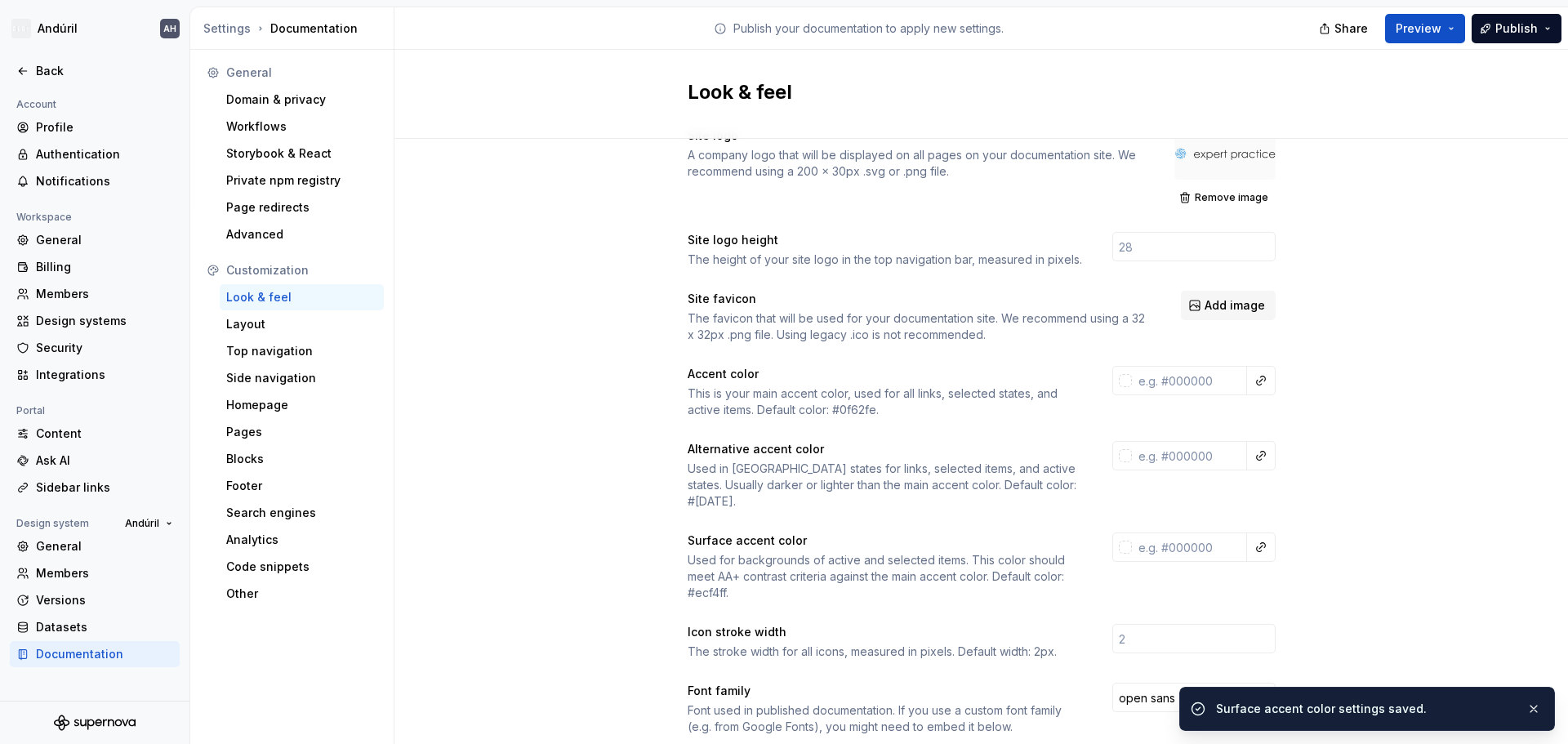
scroll to position [0, 0]
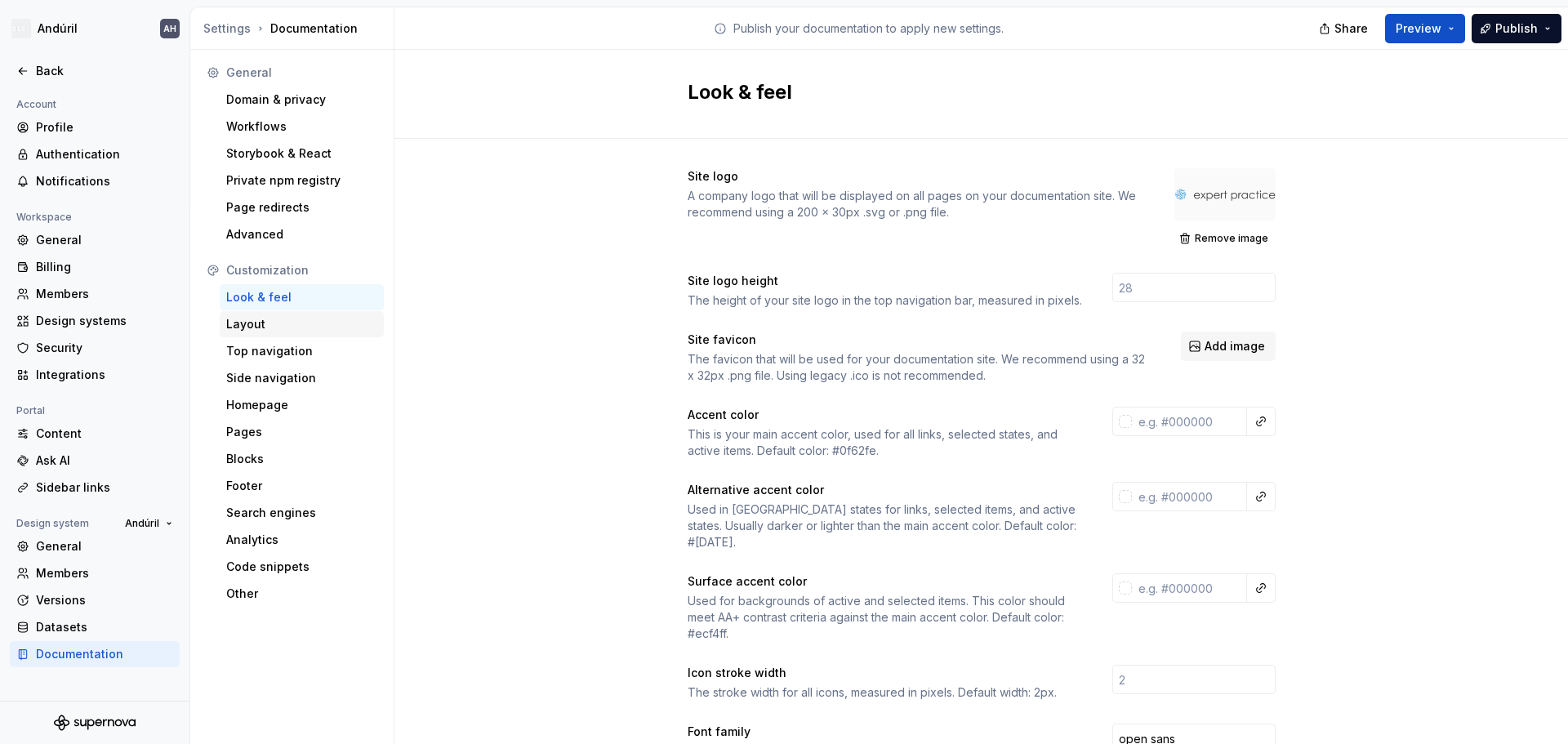
click at [309, 331] on div "Layout" at bounding box center [301, 324] width 151 height 16
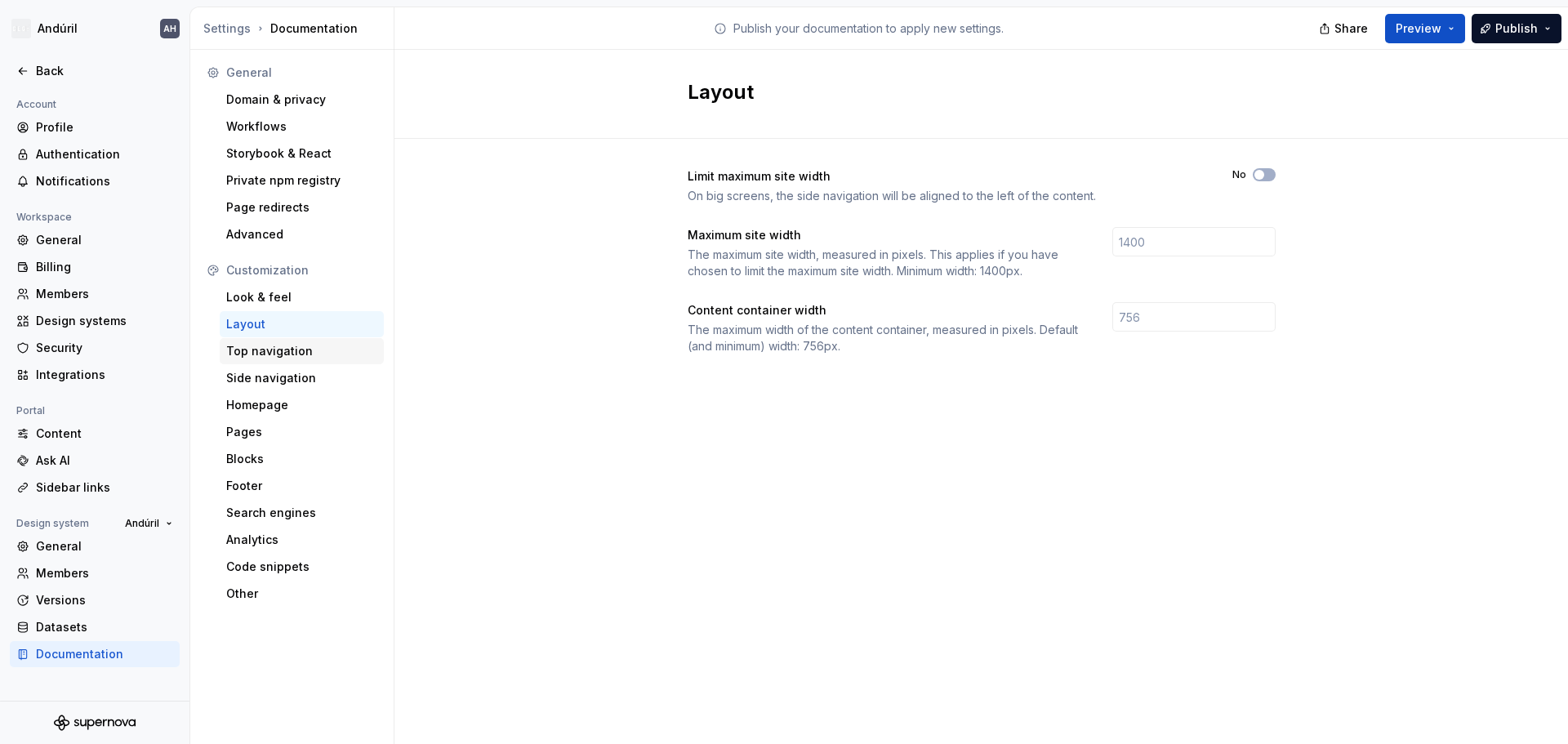
click at [317, 352] on div "Top navigation" at bounding box center [301, 351] width 151 height 16
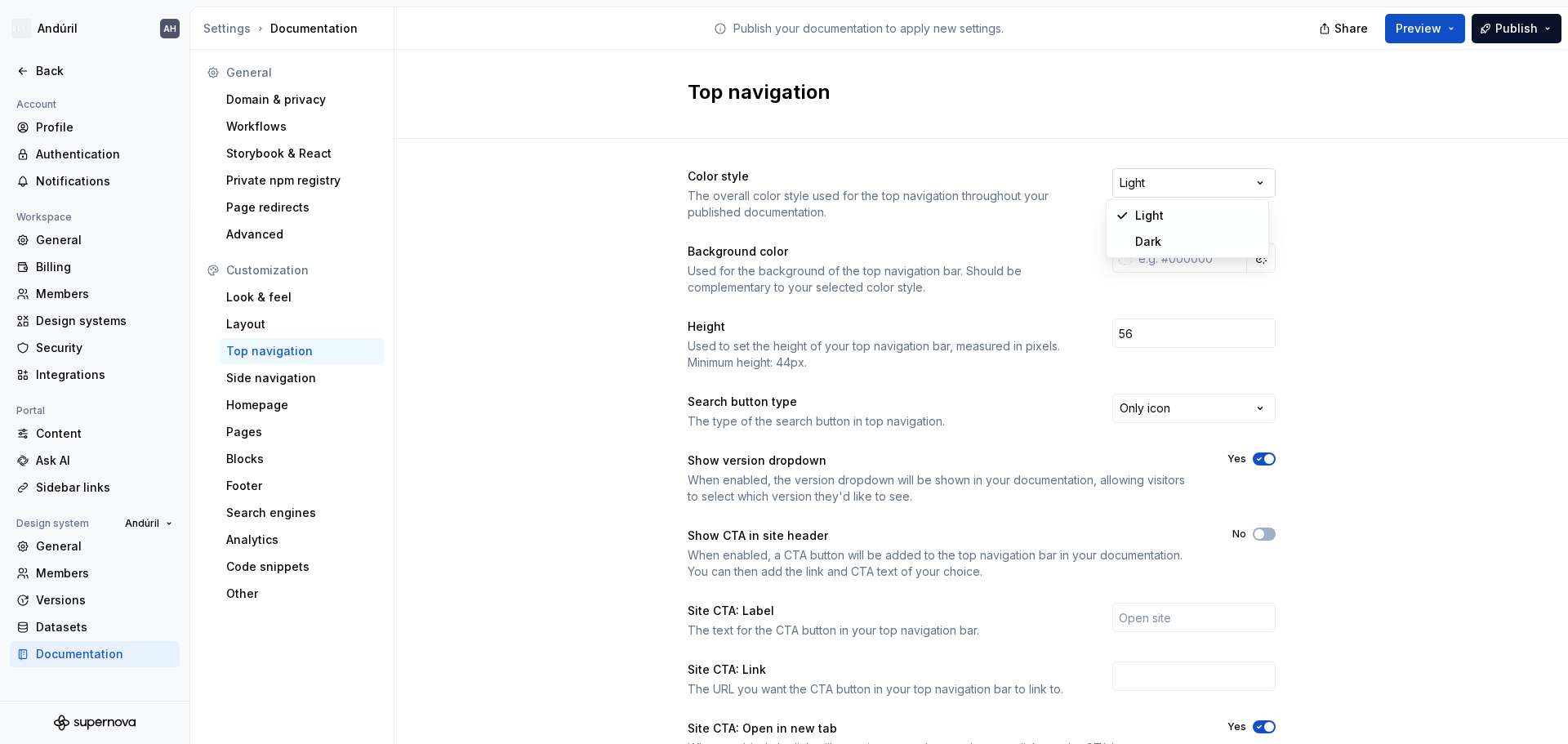
click at [1161, 178] on html "Andúril AH Back Account Profile Authentication Notifications Workspace General …" at bounding box center [784, 372] width 1568 height 744
click at [1199, 191] on html "Andúril AH Back Account Profile Authentication Notifications Workspace General …" at bounding box center [784, 372] width 1568 height 744
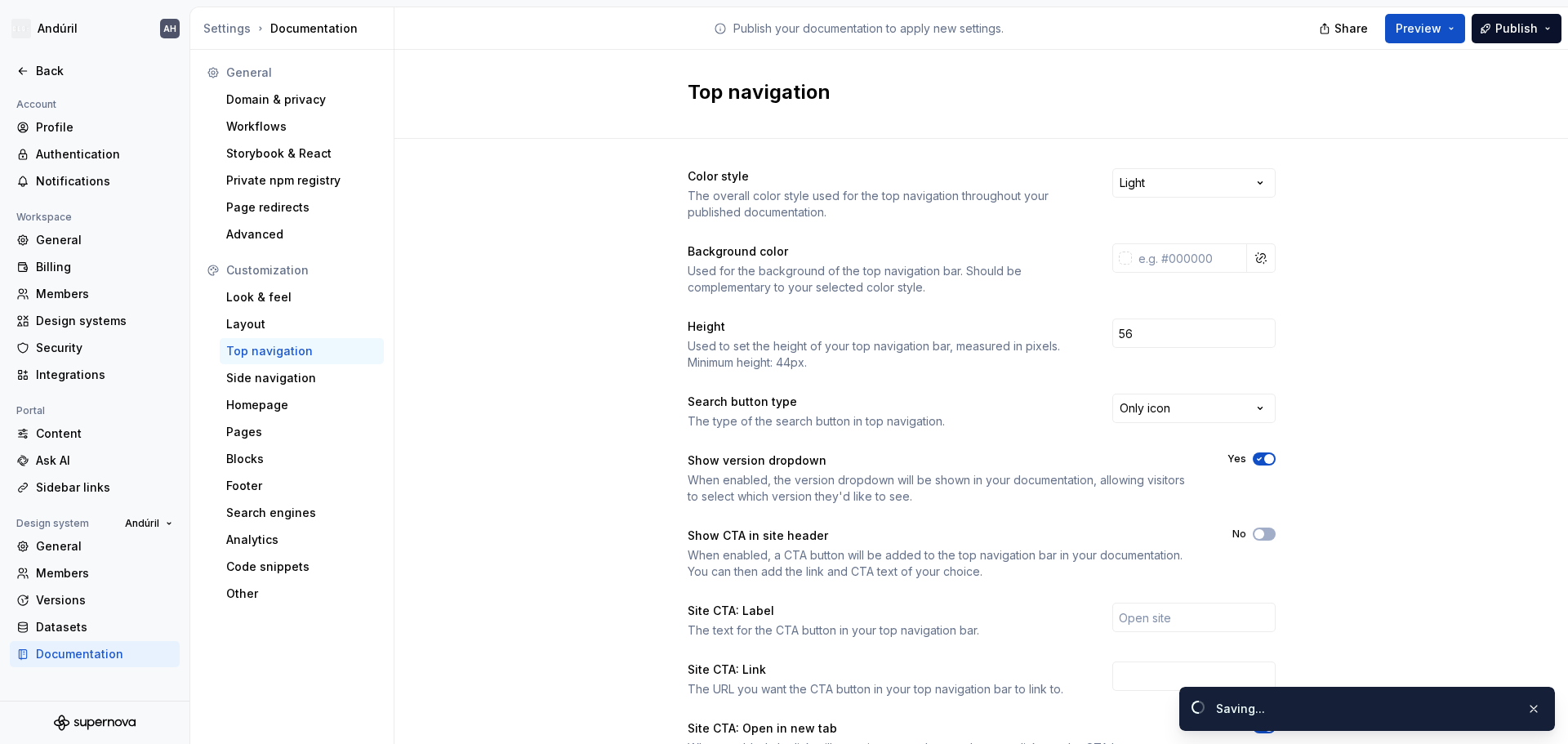
click at [962, 268] on div "Used for the background of the top navigation bar. Should be complementary to y…" at bounding box center [885, 279] width 395 height 33
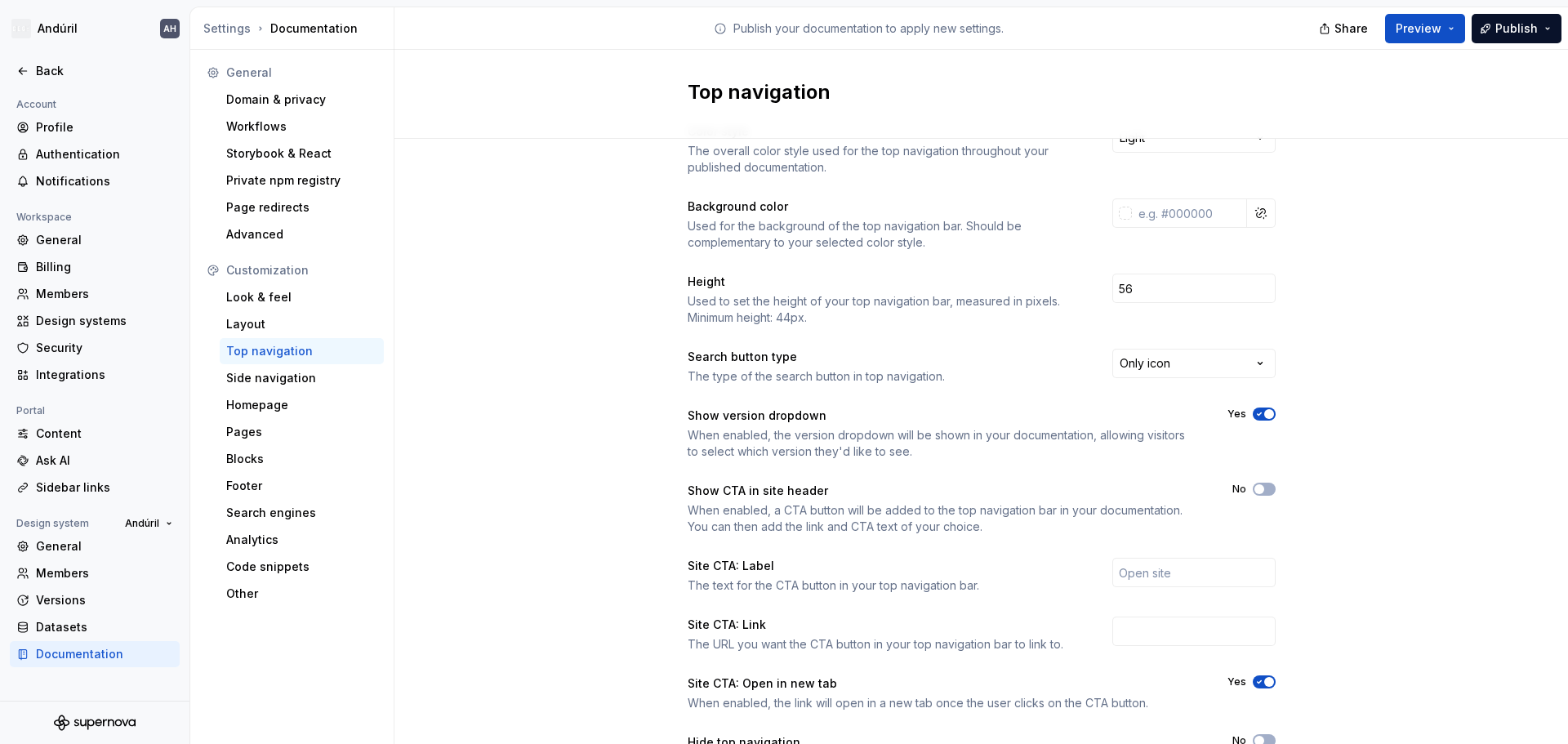
scroll to position [81, 0]
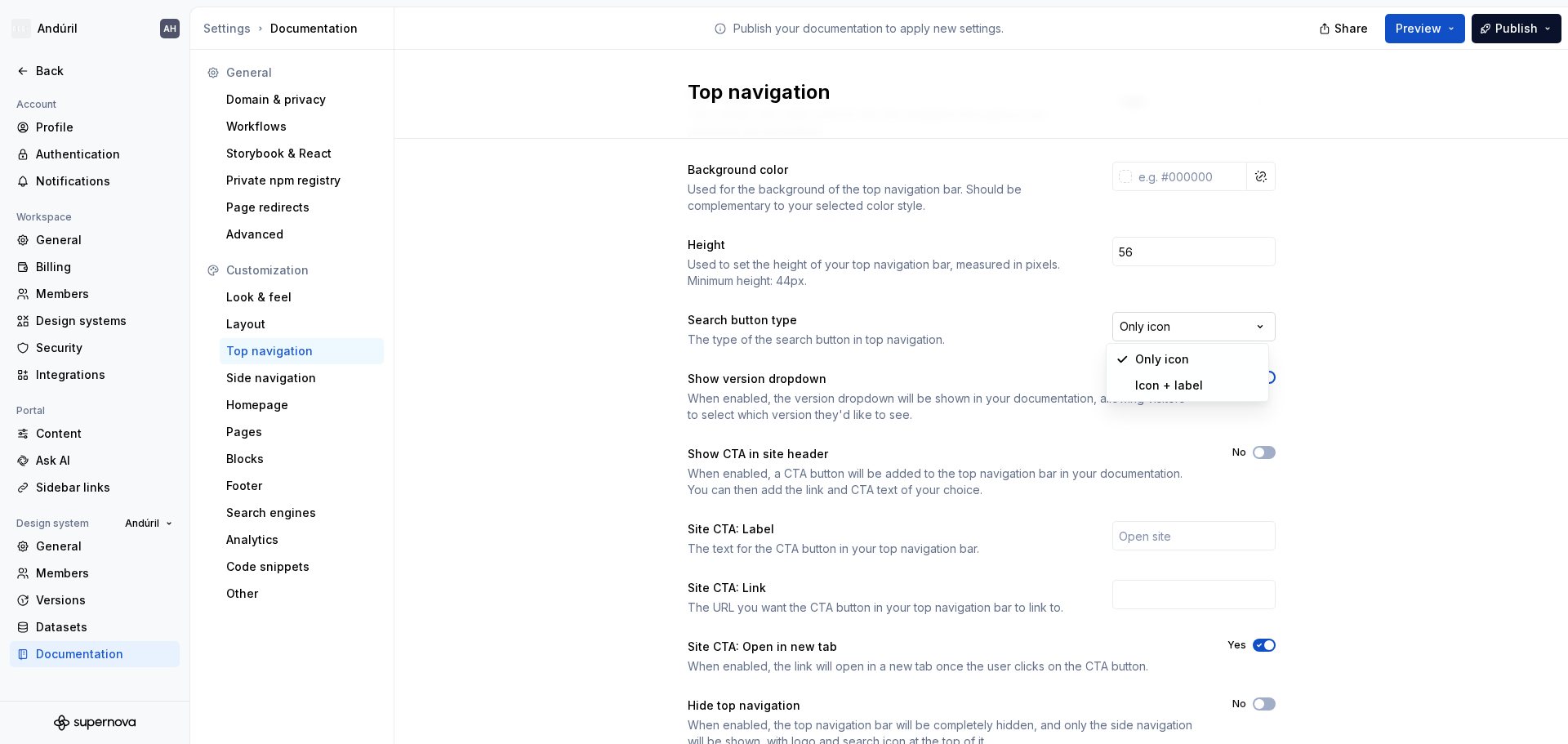
click at [1157, 333] on html "Andúril AH Back Account Profile Authentication Notifications Workspace General …" at bounding box center [784, 372] width 1568 height 744
click at [990, 329] on html "Andúril AH Back Account Profile Authentication Notifications Workspace General …" at bounding box center [784, 372] width 1568 height 744
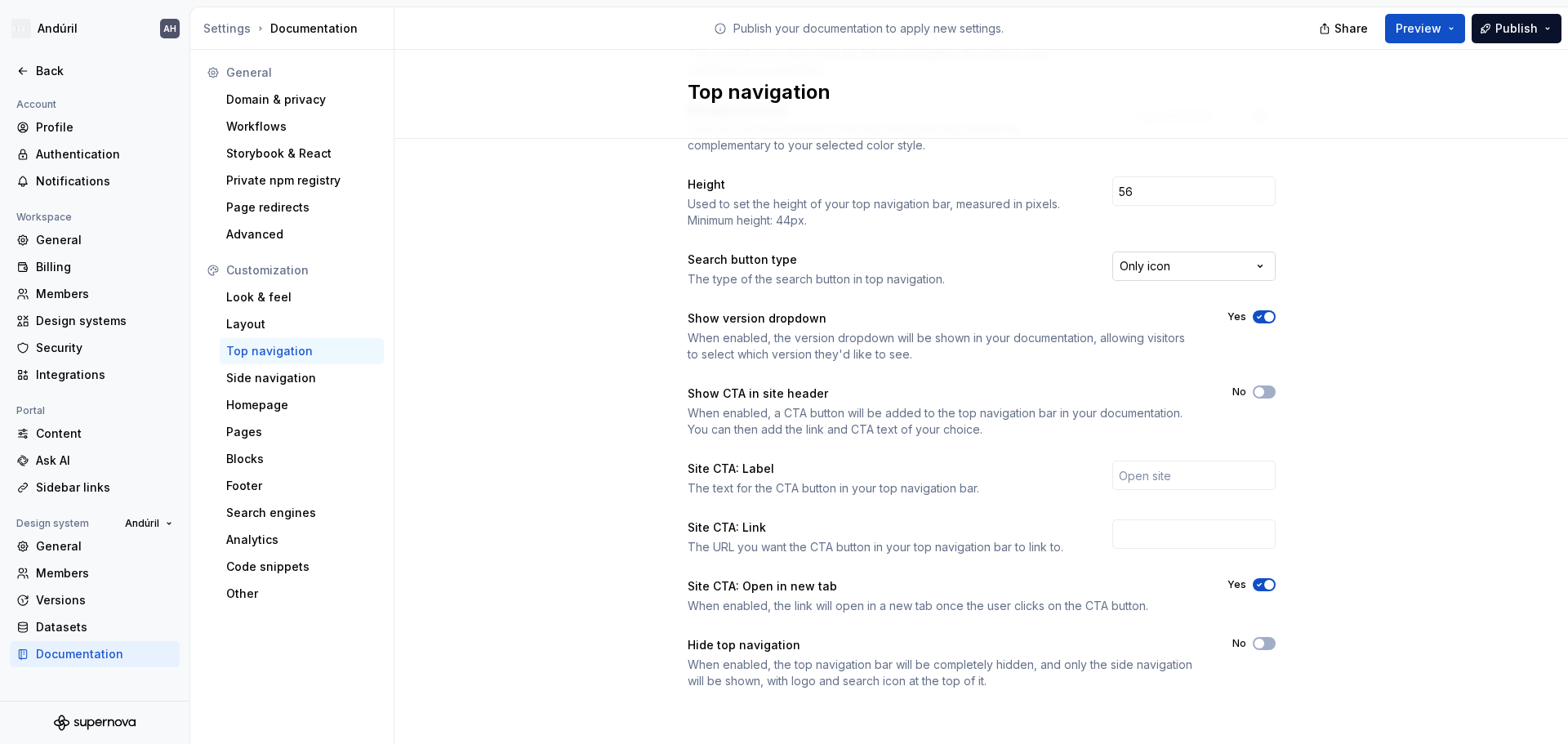
click at [1214, 261] on html "Andúril AH Back Account Profile Authentication Notifications Workspace General …" at bounding box center [784, 372] width 1568 height 744
click at [315, 398] on div "Homepage" at bounding box center [301, 405] width 151 height 16
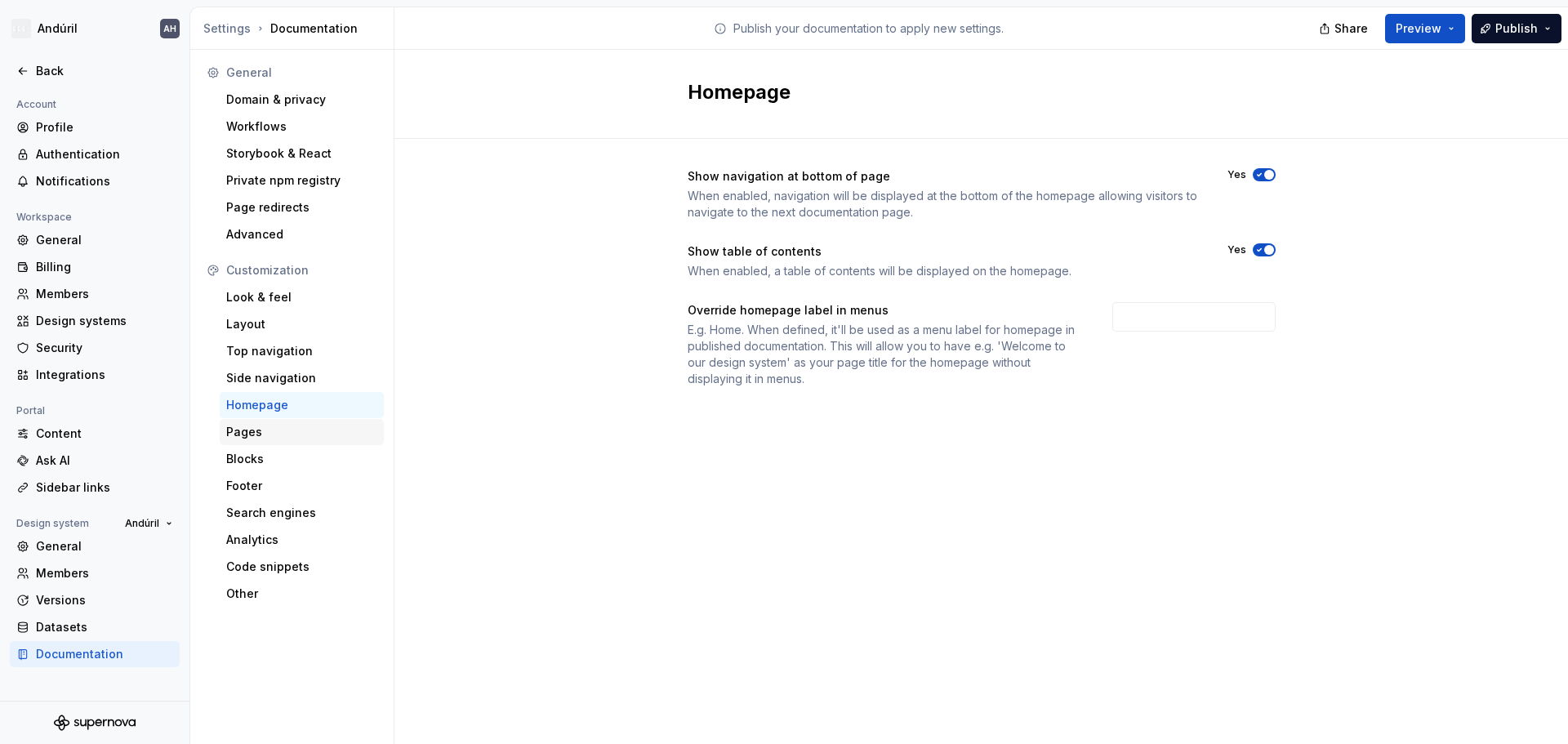
click at [314, 430] on div "Pages" at bounding box center [301, 432] width 151 height 16
